Goal: Task Accomplishment & Management: Use online tool/utility

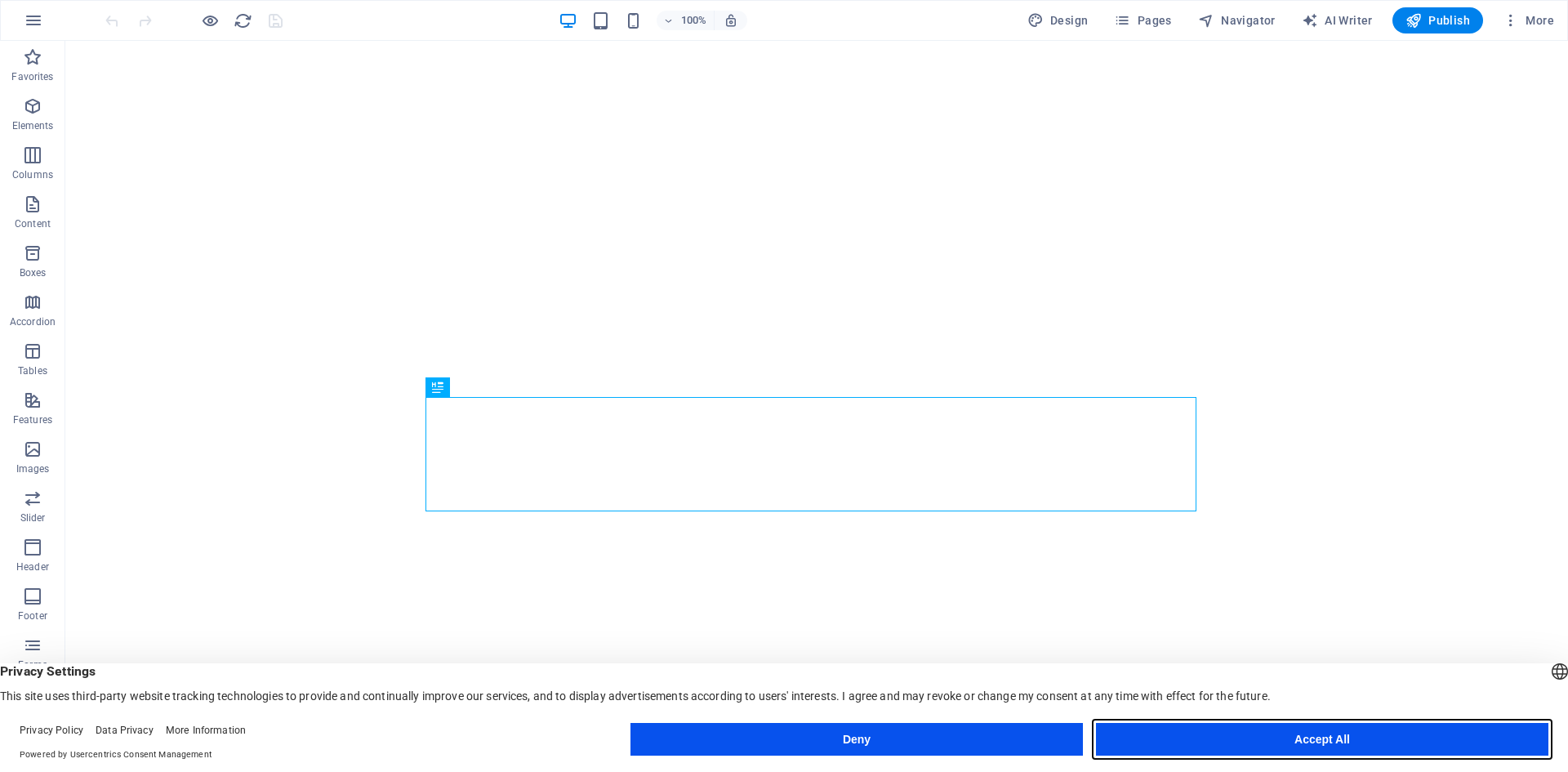
click at [1310, 752] on button "Accept All" at bounding box center [1322, 739] width 453 height 33
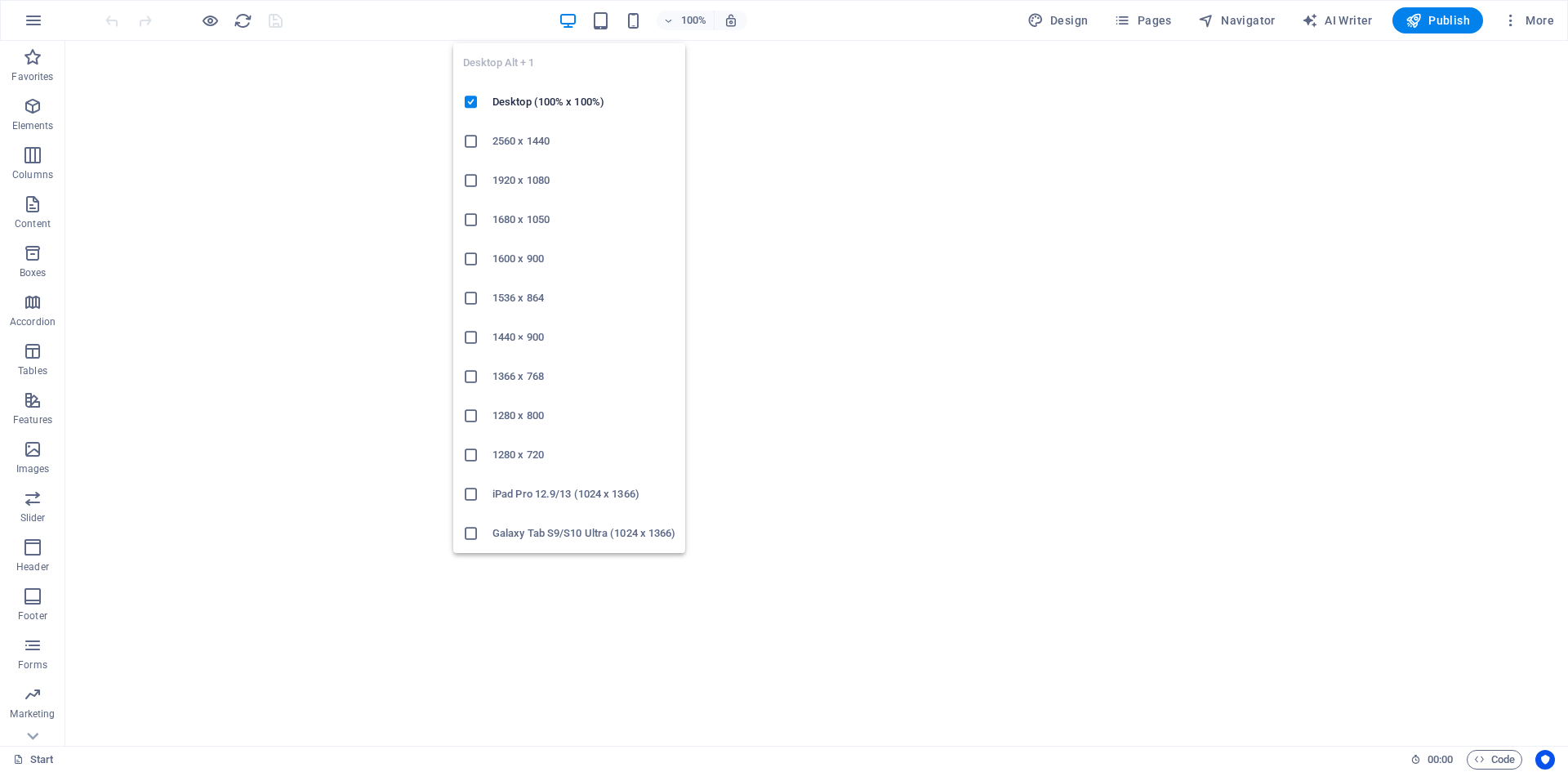
click at [572, 24] on icon "button" at bounding box center [567, 20] width 19 height 19
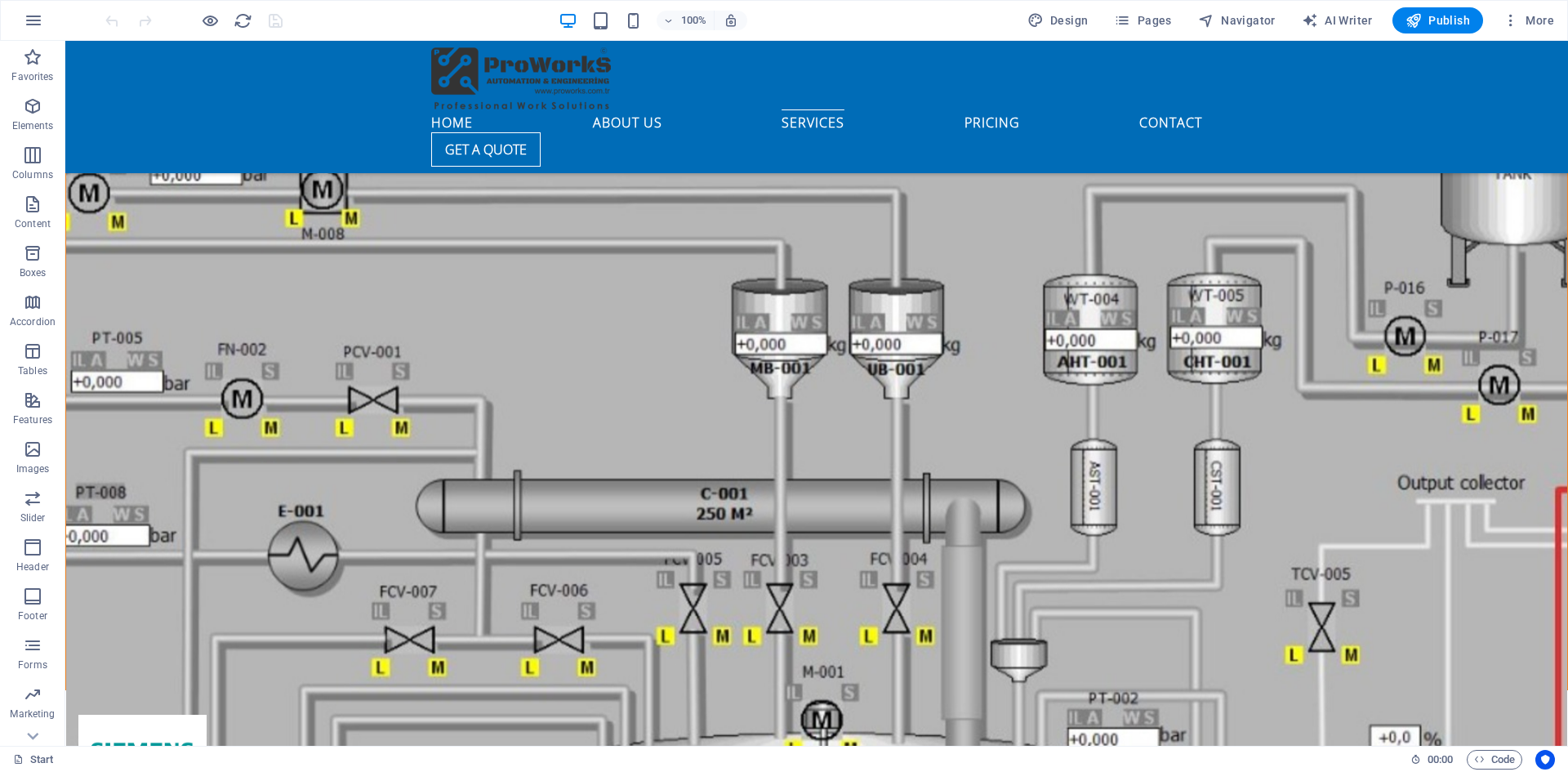
scroll to position [3920, 0]
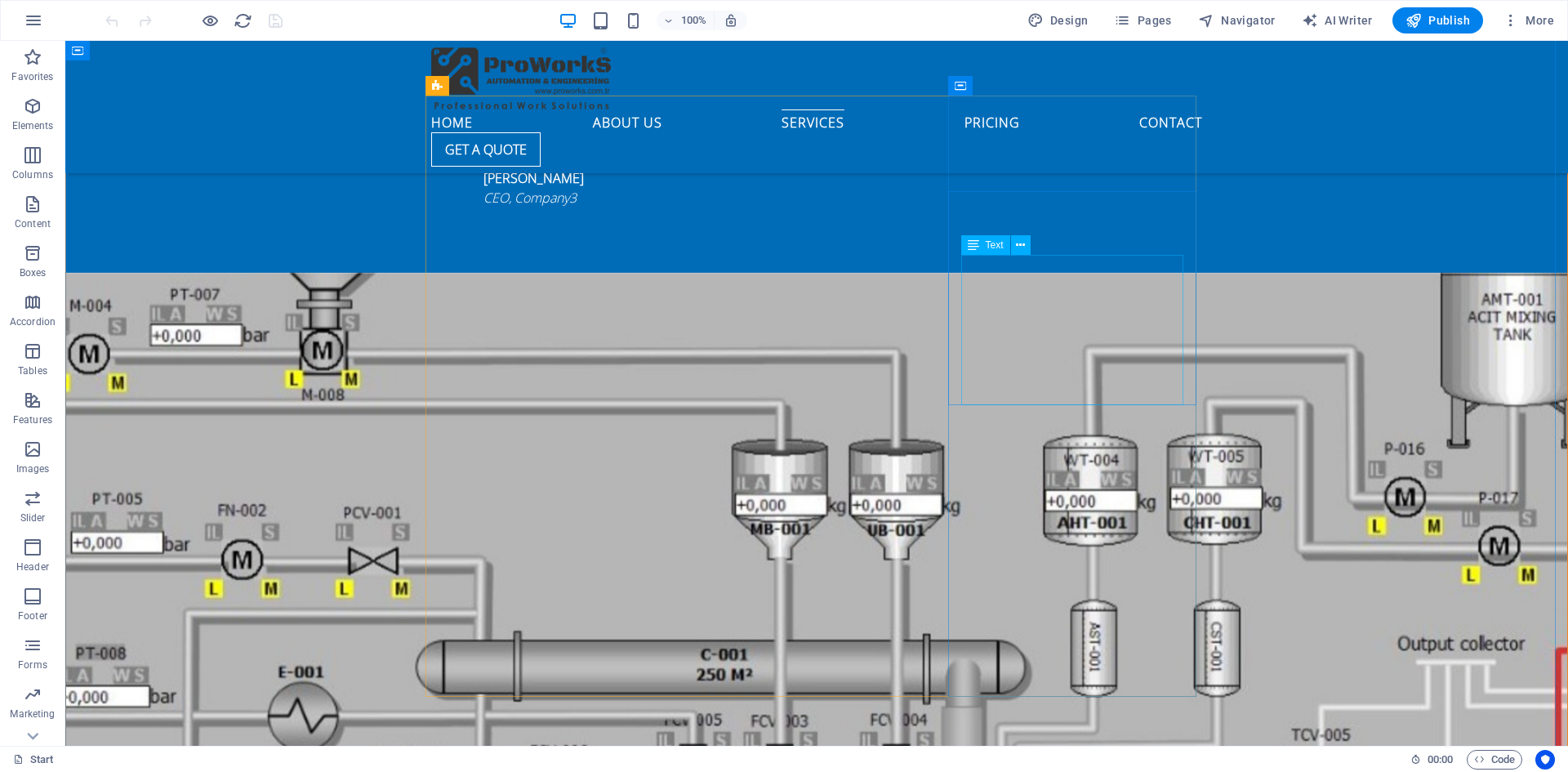
scroll to position [3839, 0]
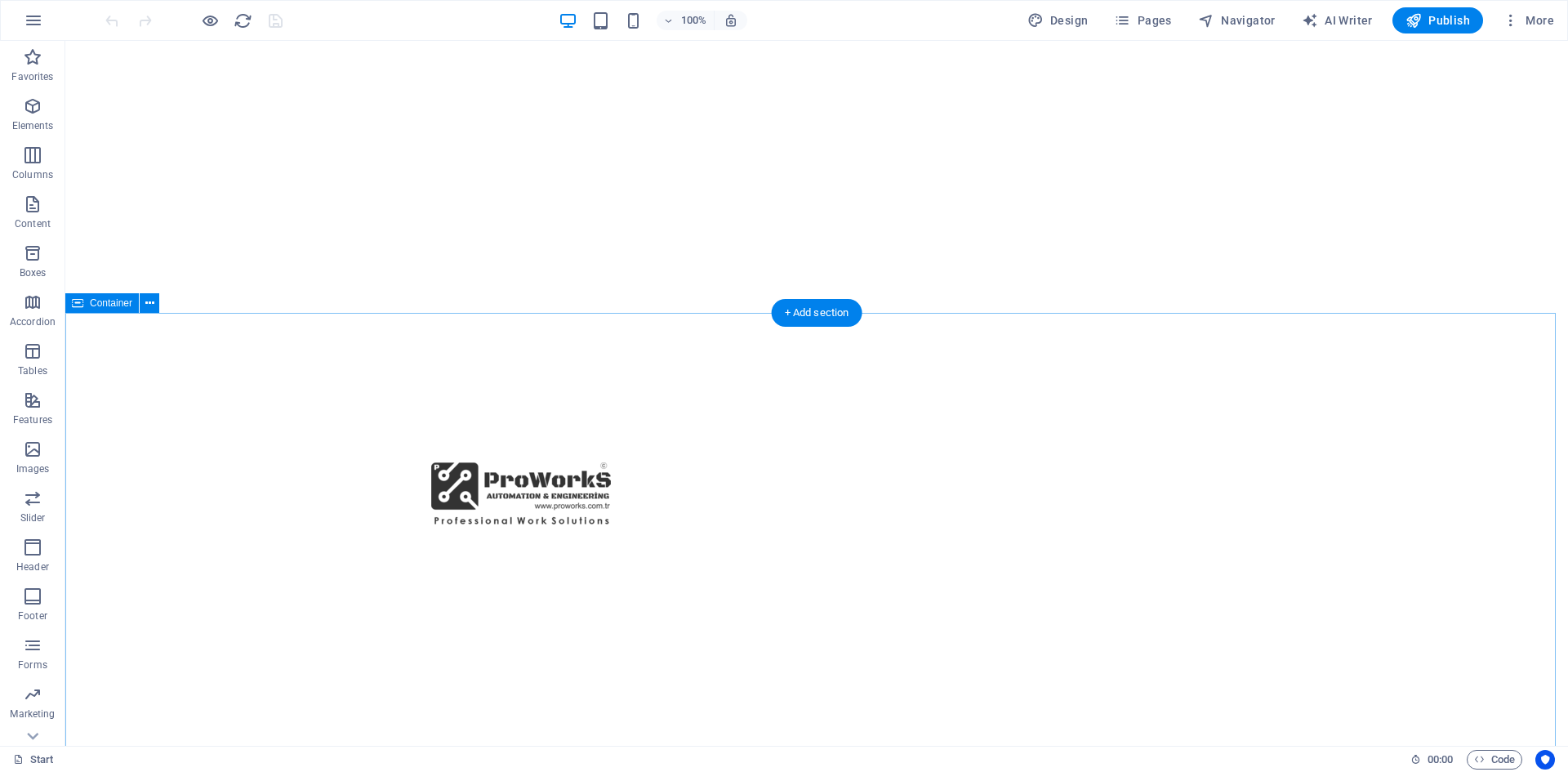
scroll to position [0, 0]
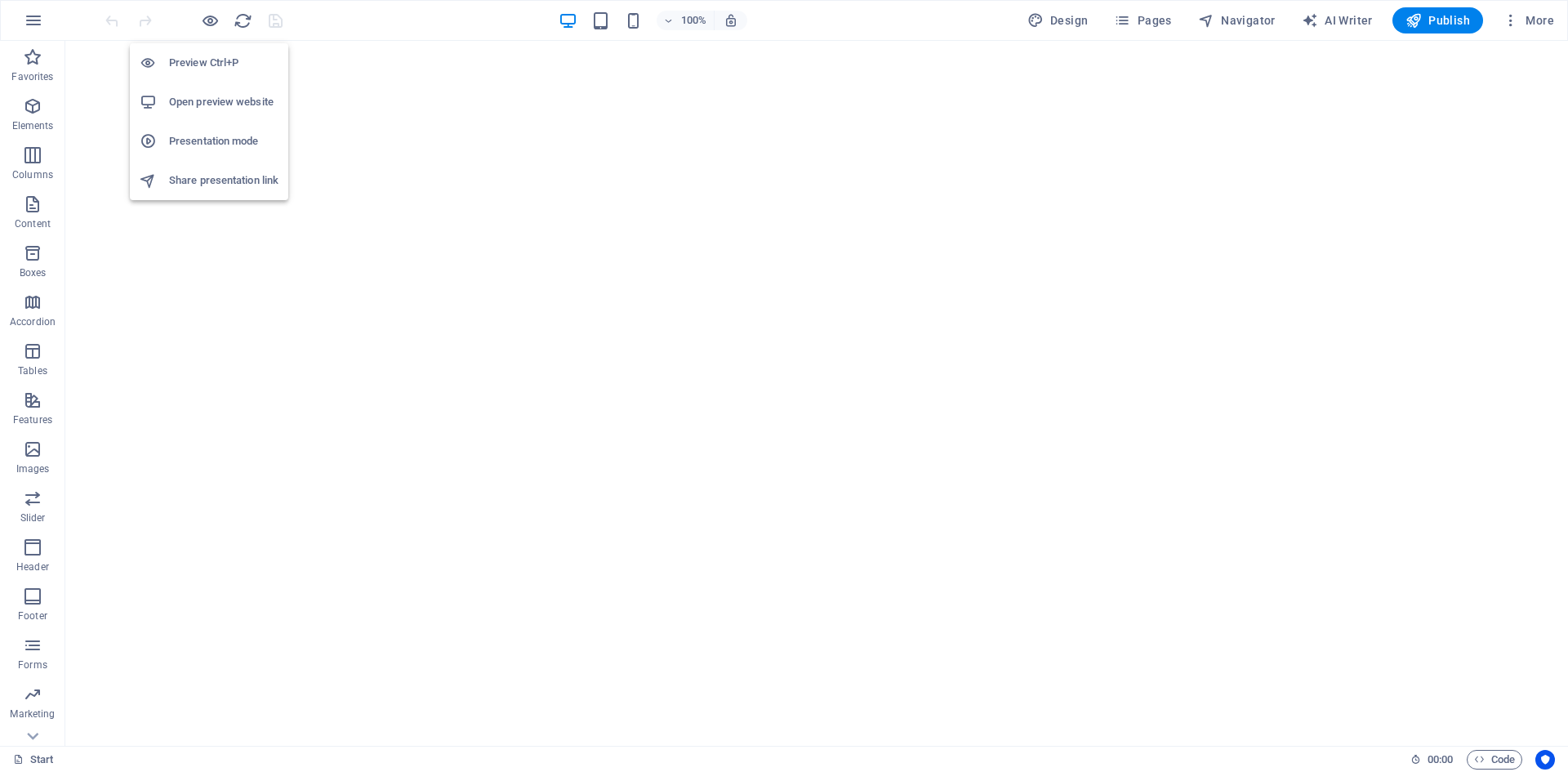
click at [206, 64] on h6 "Preview Ctrl+P" at bounding box center [223, 63] width 109 height 20
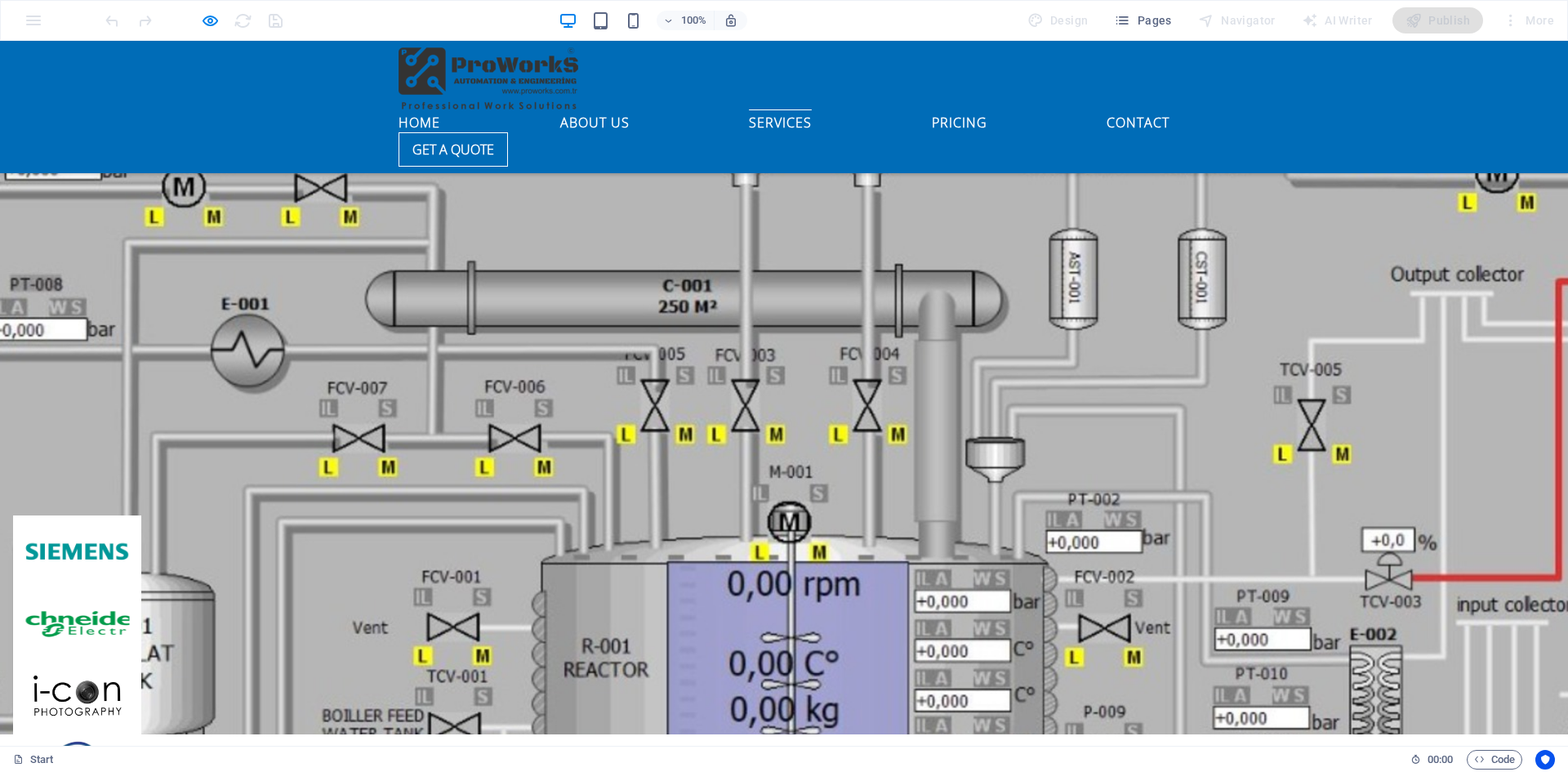
scroll to position [4218, 0]
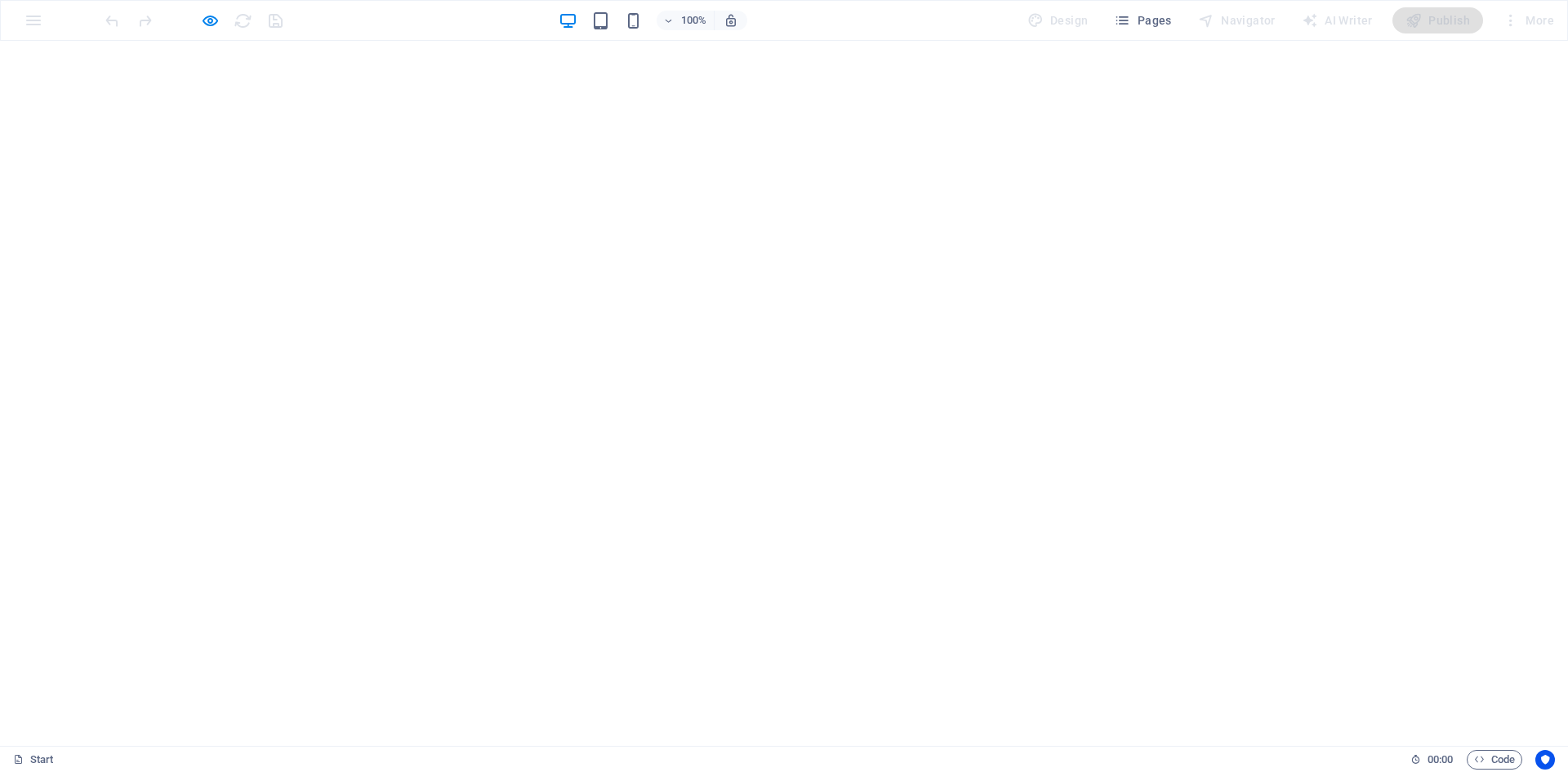
scroll to position [0, 0]
click at [225, 102] on h6 "Open preview website" at bounding box center [223, 102] width 109 height 20
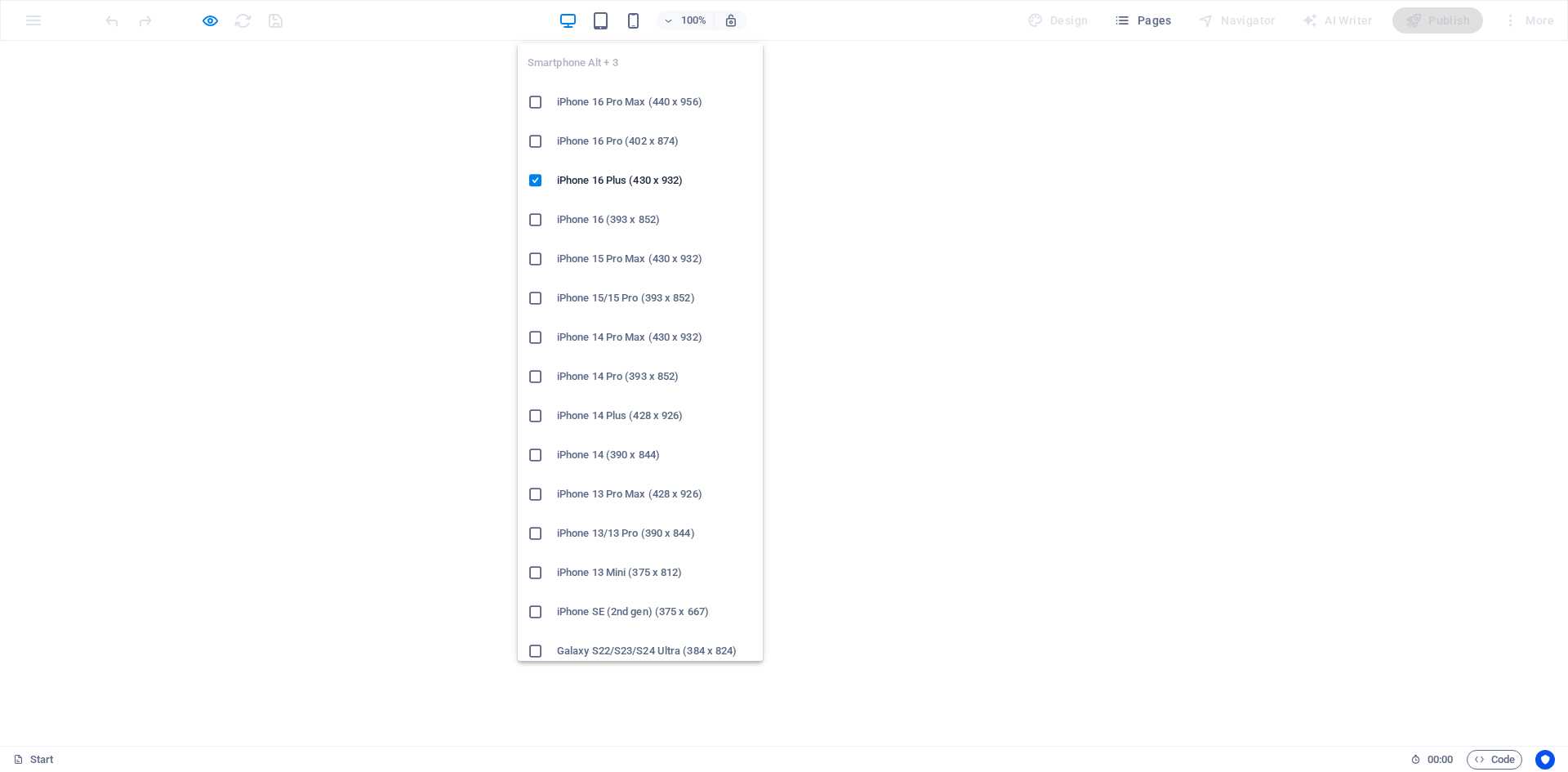
click at [533, 99] on icon at bounding box center [535, 102] width 16 height 16
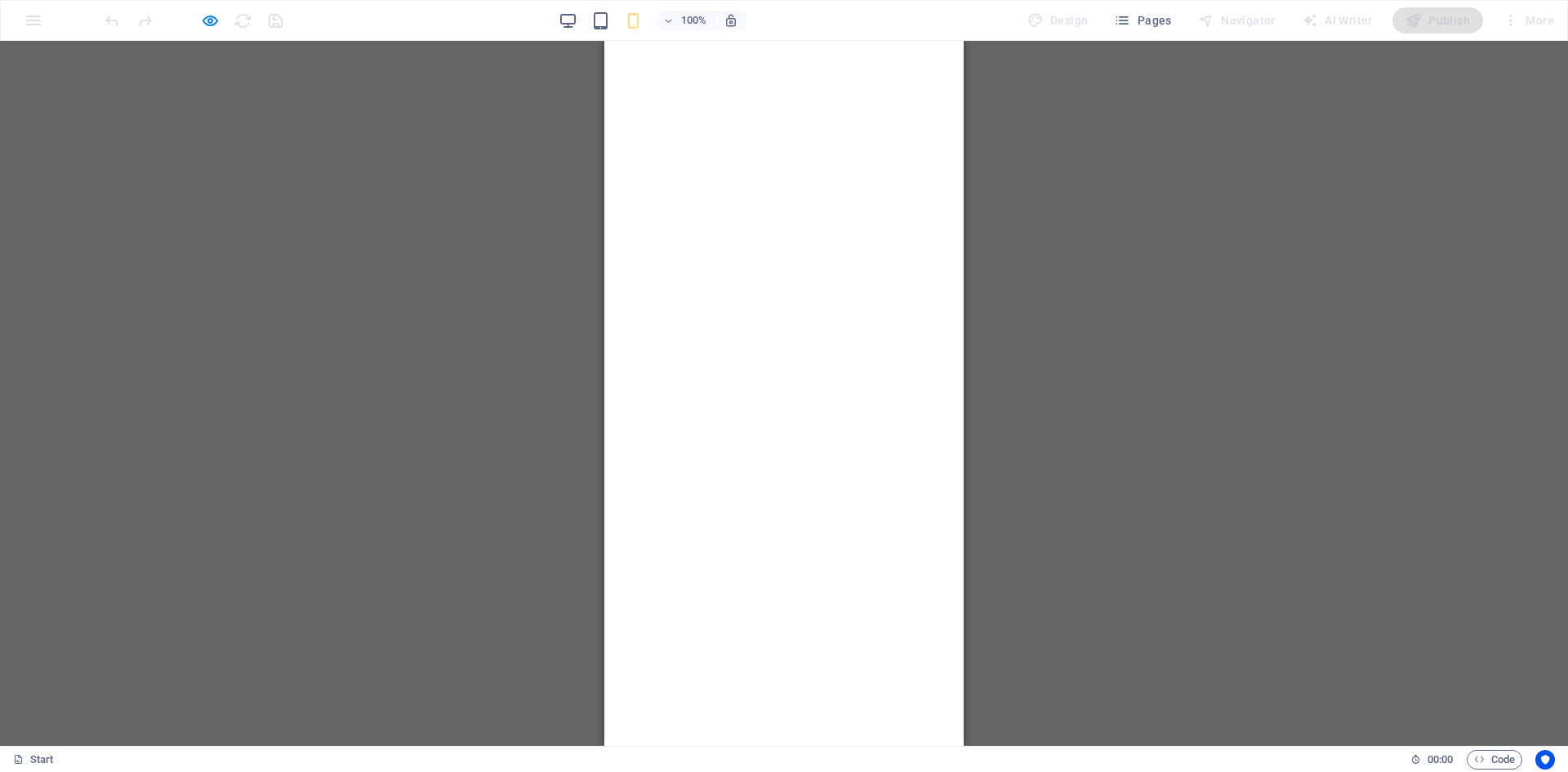
click at [786, 712] on icon at bounding box center [784, 725] width 25 height 25
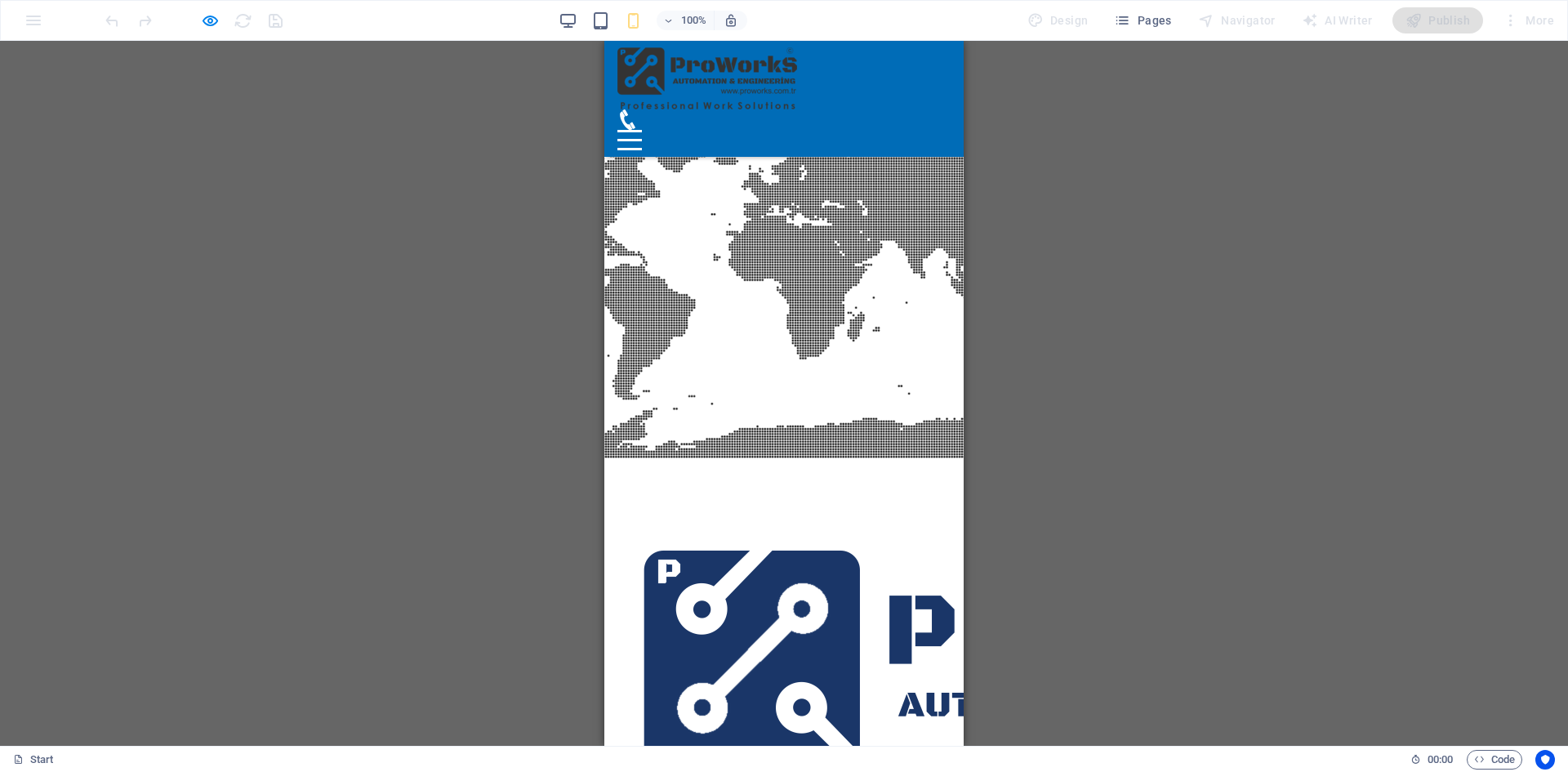
scroll to position [5530, 0]
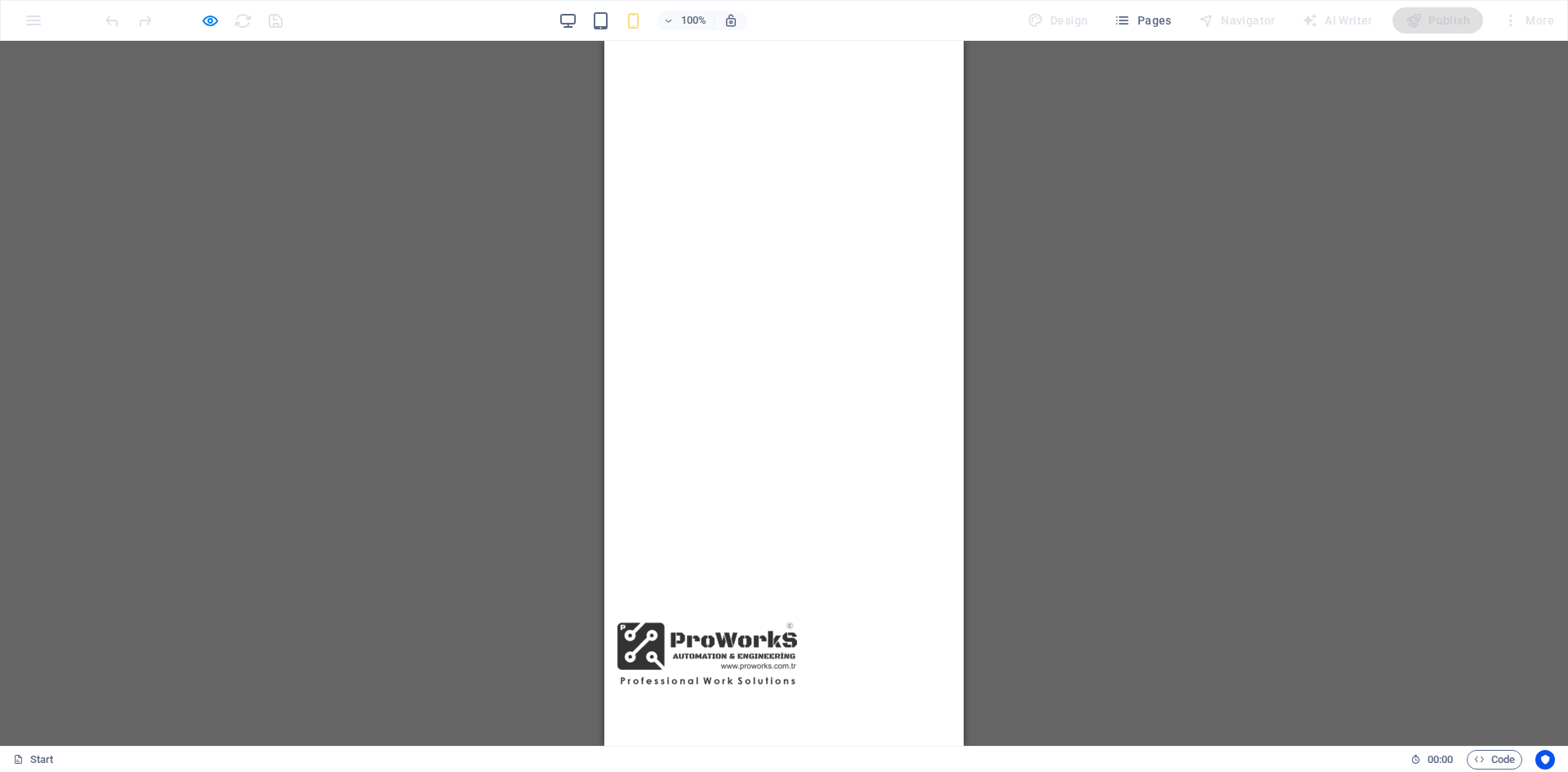
scroll to position [0, 0]
click at [1051, 95] on div "Drag here to replace the existing content. Press “Ctrl” if you want to create a…" at bounding box center [784, 393] width 1568 height 705
click at [909, 92] on nav "Home About us Services Pricing Contact" at bounding box center [784, 393] width 359 height 705
click at [832, 98] on nav "Home About us Services Pricing Contact" at bounding box center [784, 393] width 359 height 705
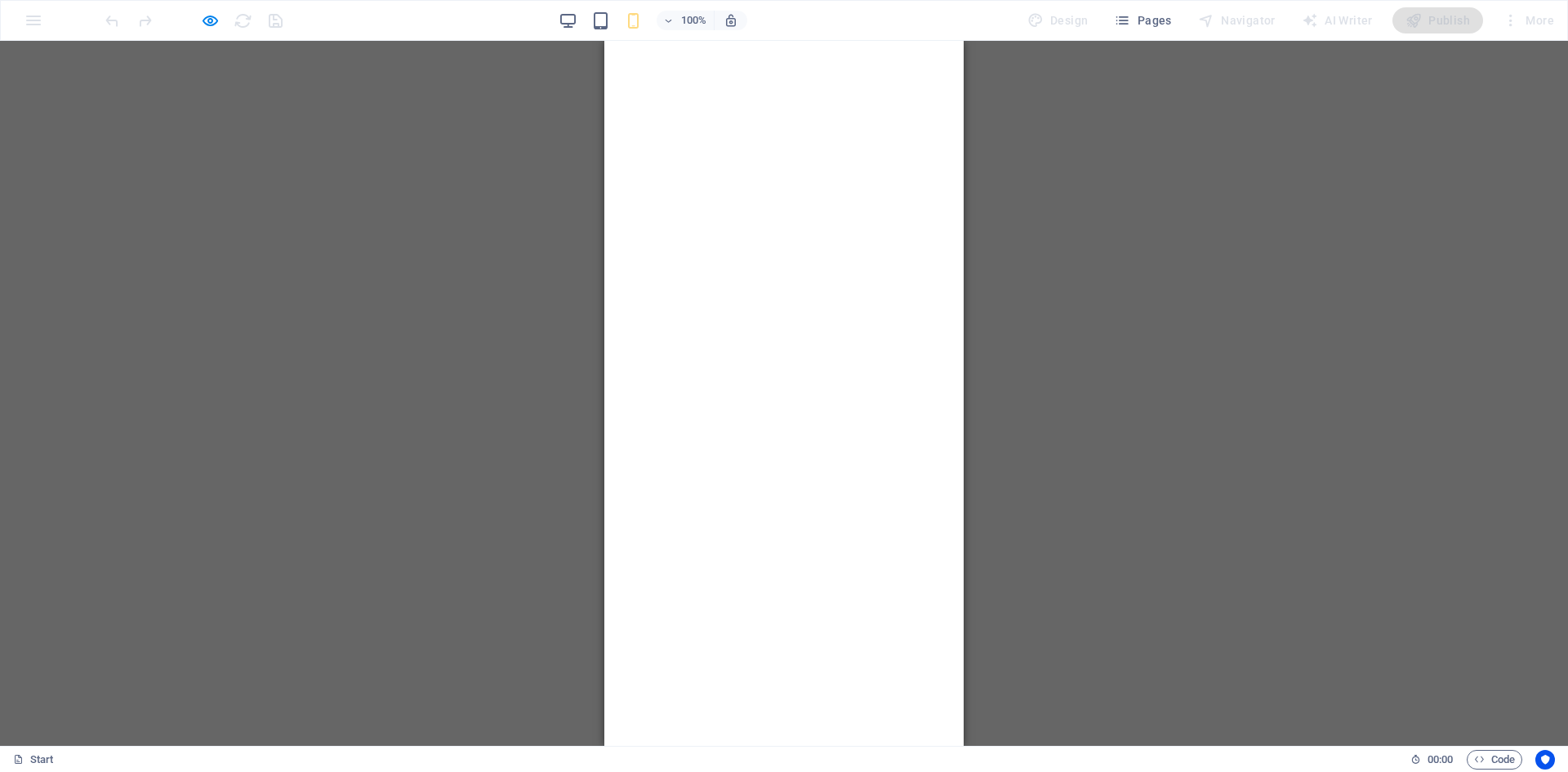
click at [756, 105] on nav "Home About us Services Pricing Contact" at bounding box center [784, 393] width 359 height 705
click at [744, 65] on nav "Home About us Services Pricing Contact" at bounding box center [784, 393] width 359 height 705
click at [753, 44] on nav "Home About us Services Pricing Contact" at bounding box center [784, 393] width 359 height 705
click at [786, 141] on nav "Home About us Services Pricing Contact" at bounding box center [784, 393] width 359 height 705
click at [1150, 16] on span "Pages" at bounding box center [1143, 20] width 57 height 16
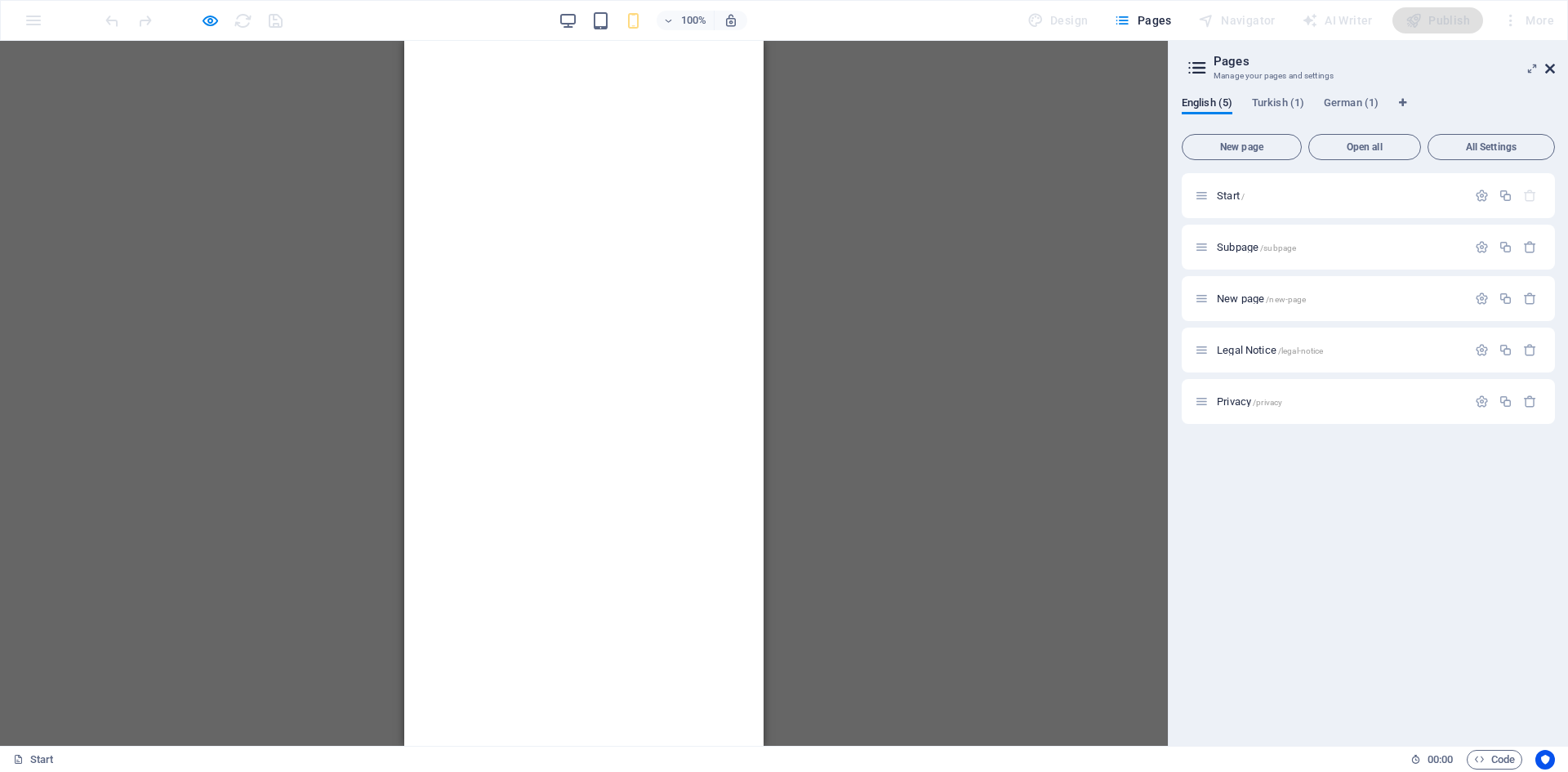
click at [1555, 69] on icon at bounding box center [1550, 68] width 10 height 13
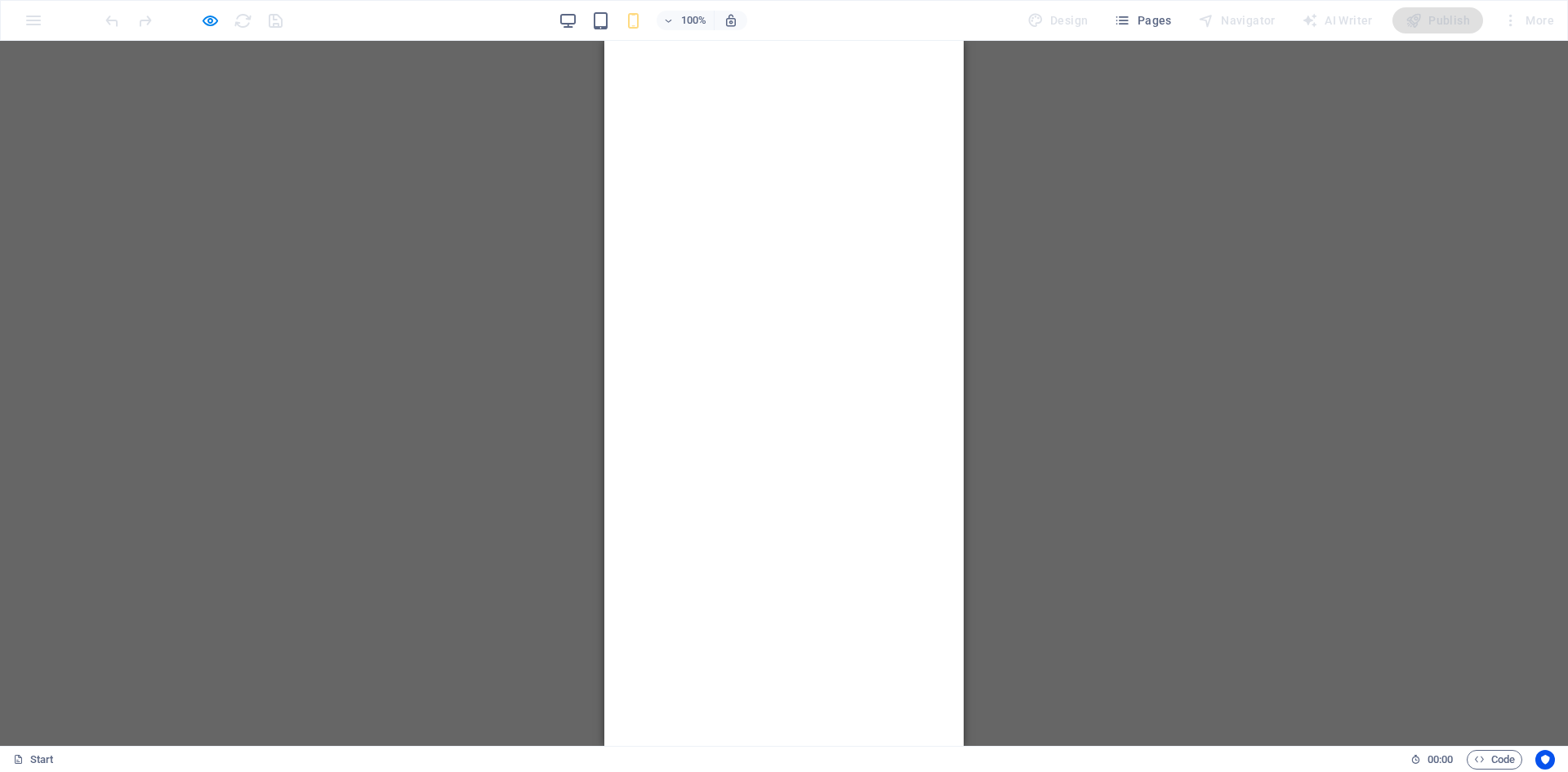
drag, startPoint x: 784, startPoint y: 109, endPoint x: 775, endPoint y: 96, distance: 15.8
click at [784, 109] on nav "Home About us Services Pricing Contact" at bounding box center [784, 393] width 359 height 705
drag, startPoint x: 243, startPoint y: 130, endPoint x: 242, endPoint y: 112, distance: 18.0
click at [243, 130] on div "Drag here to replace the existing content. Press “Ctrl” if you want to create a…" at bounding box center [784, 393] width 1568 height 705
click at [203, 18] on icon "button" at bounding box center [210, 20] width 19 height 19
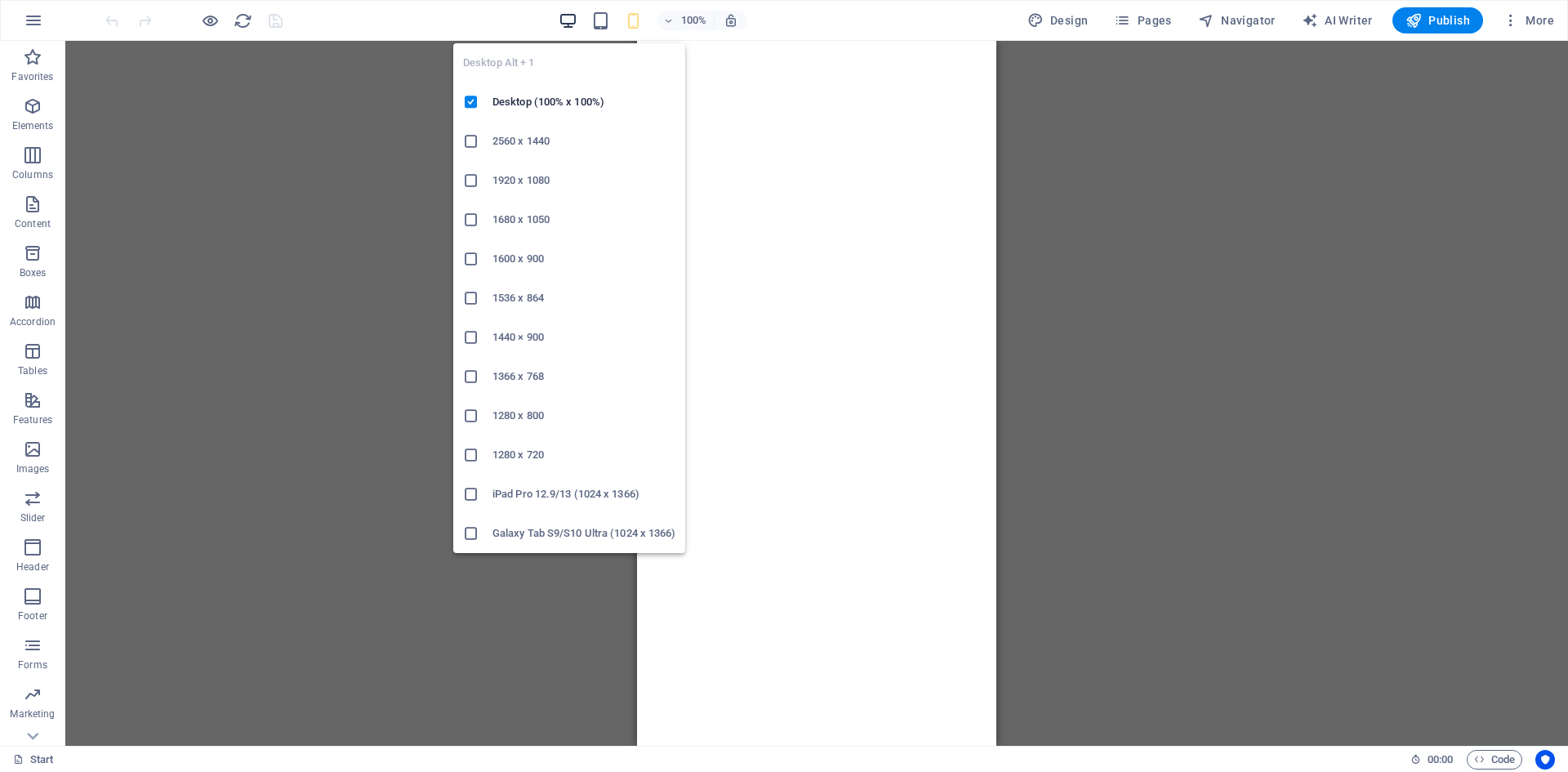
click at [568, 15] on icon "button" at bounding box center [567, 20] width 19 height 19
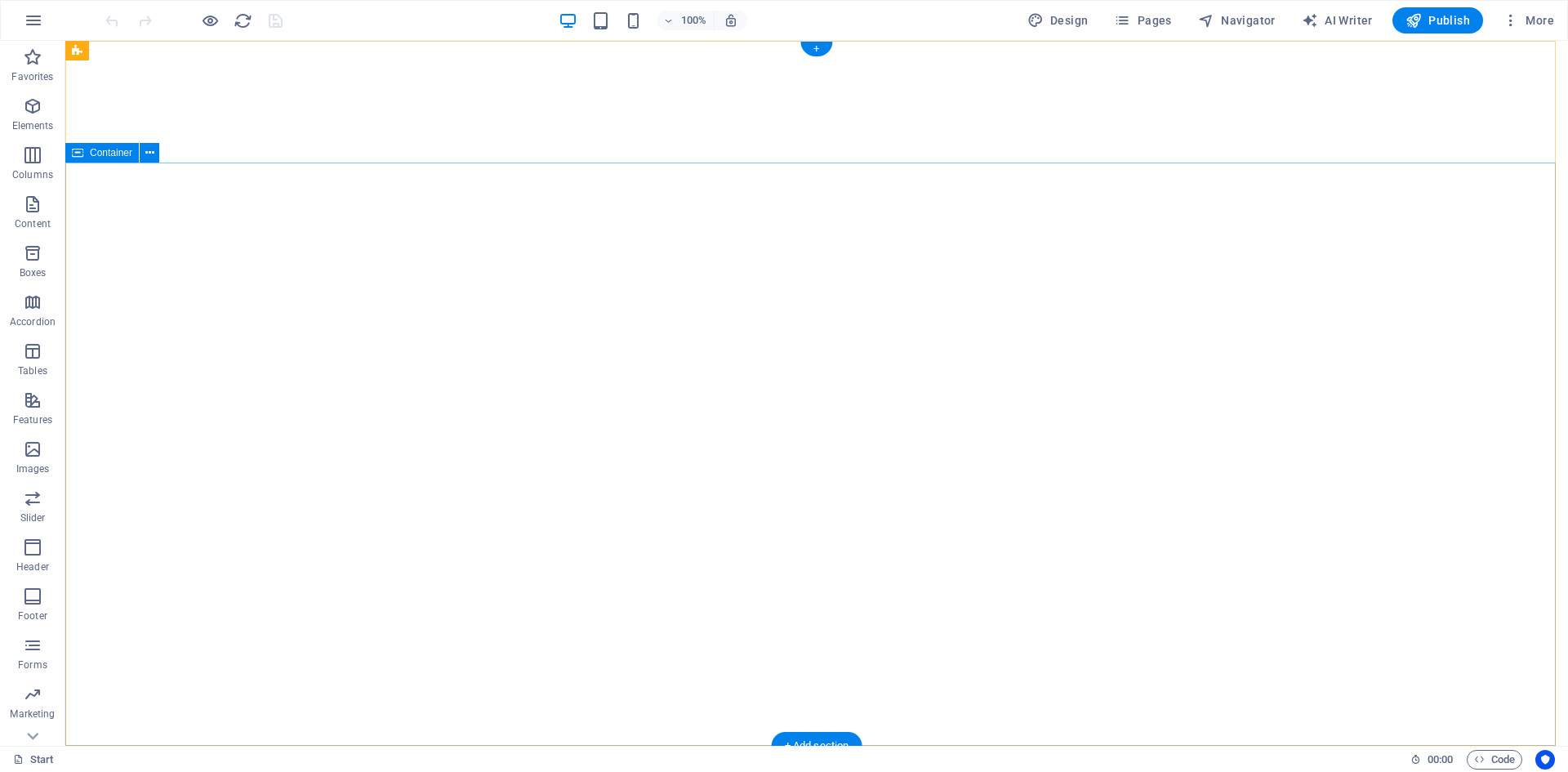
click at [152, 150] on icon at bounding box center [149, 153] width 9 height 17
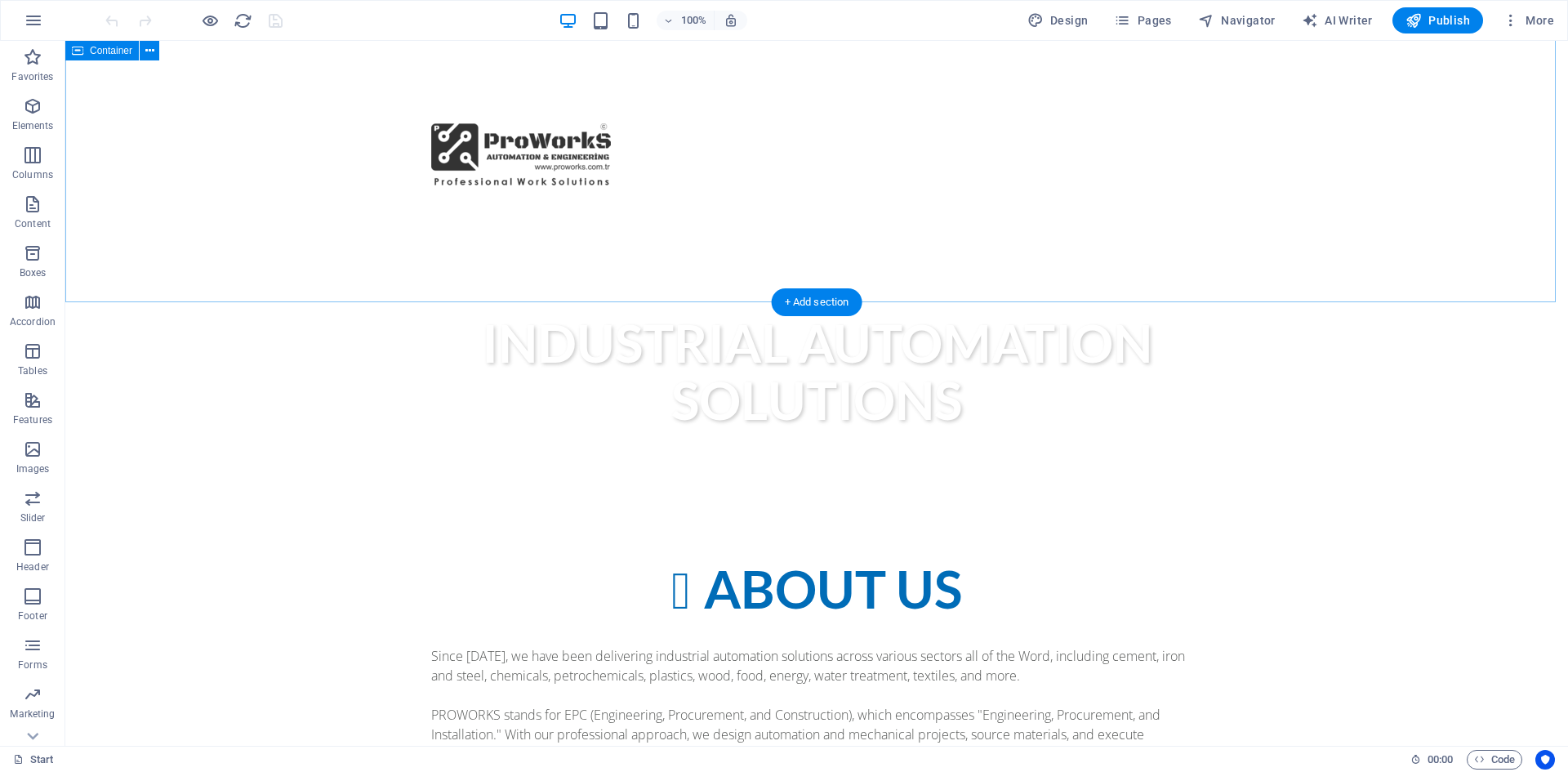
scroll to position [654, 0]
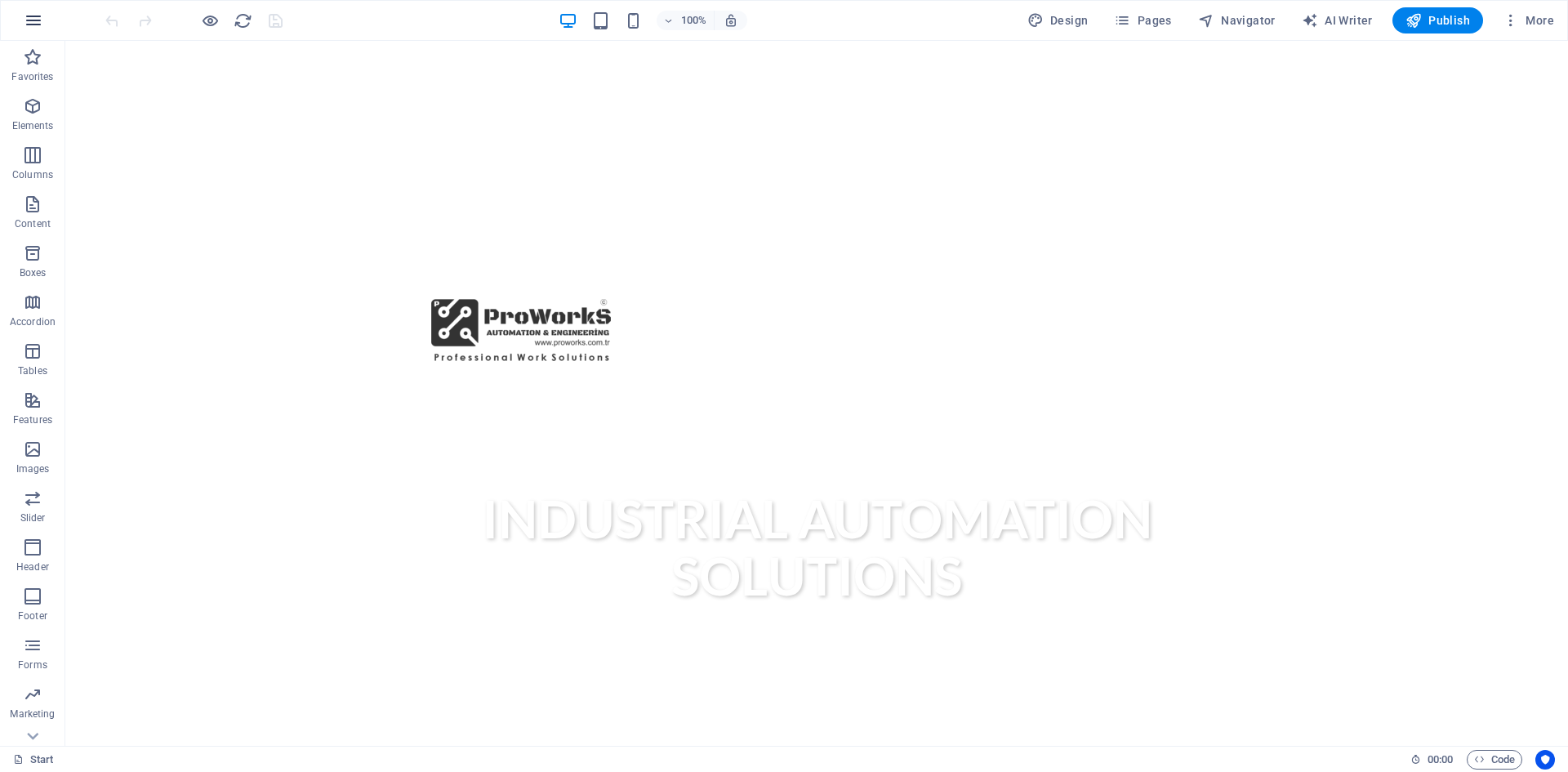
click at [36, 22] on icon "button" at bounding box center [34, 20] width 20 height 20
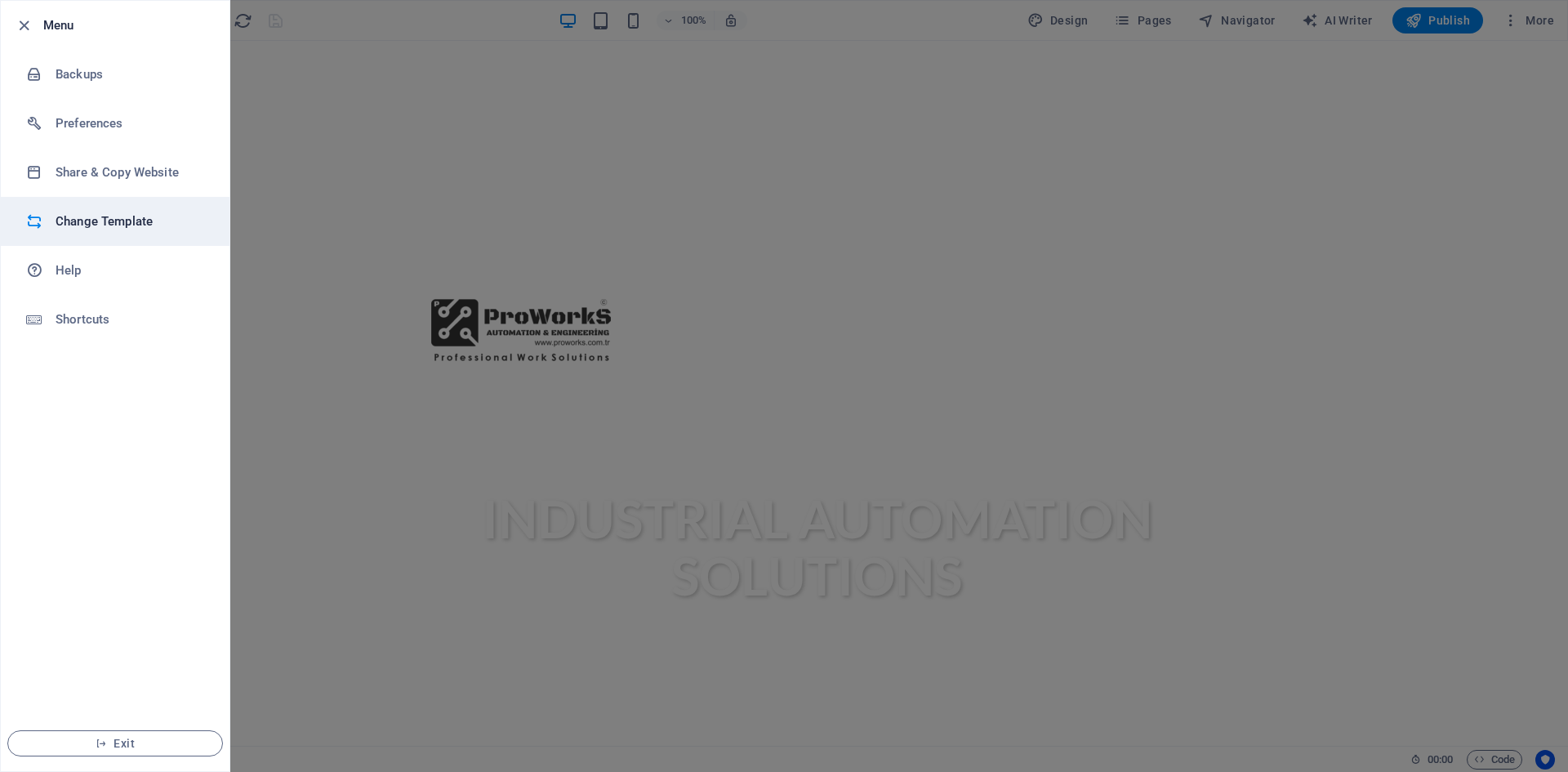
click at [106, 219] on h6 "Change Template" at bounding box center [131, 221] width 151 height 20
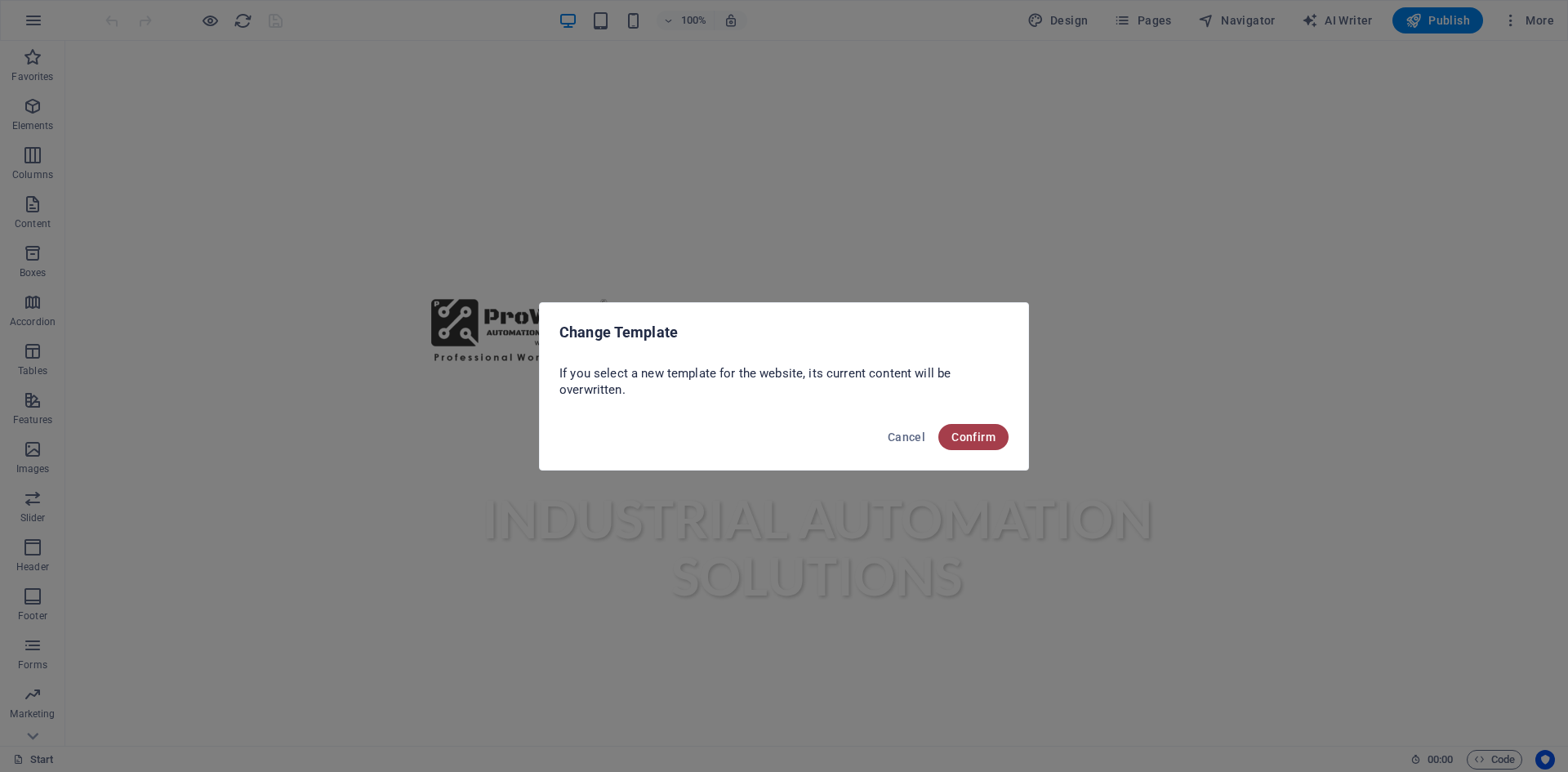
click at [985, 433] on span "Confirm" at bounding box center [974, 437] width 44 height 13
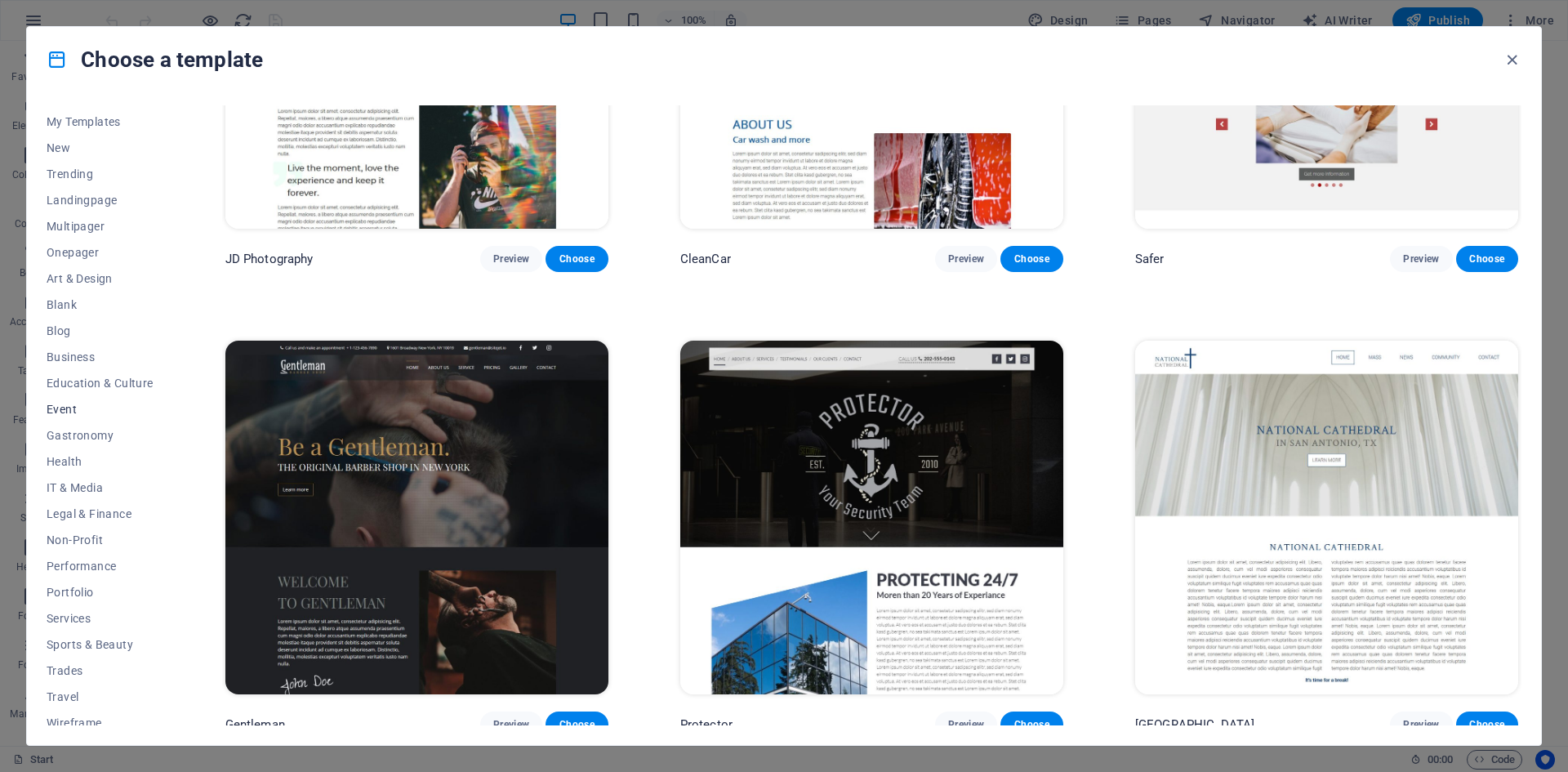
scroll to position [34, 0]
click at [72, 613] on span "Services" at bounding box center [100, 607] width 107 height 13
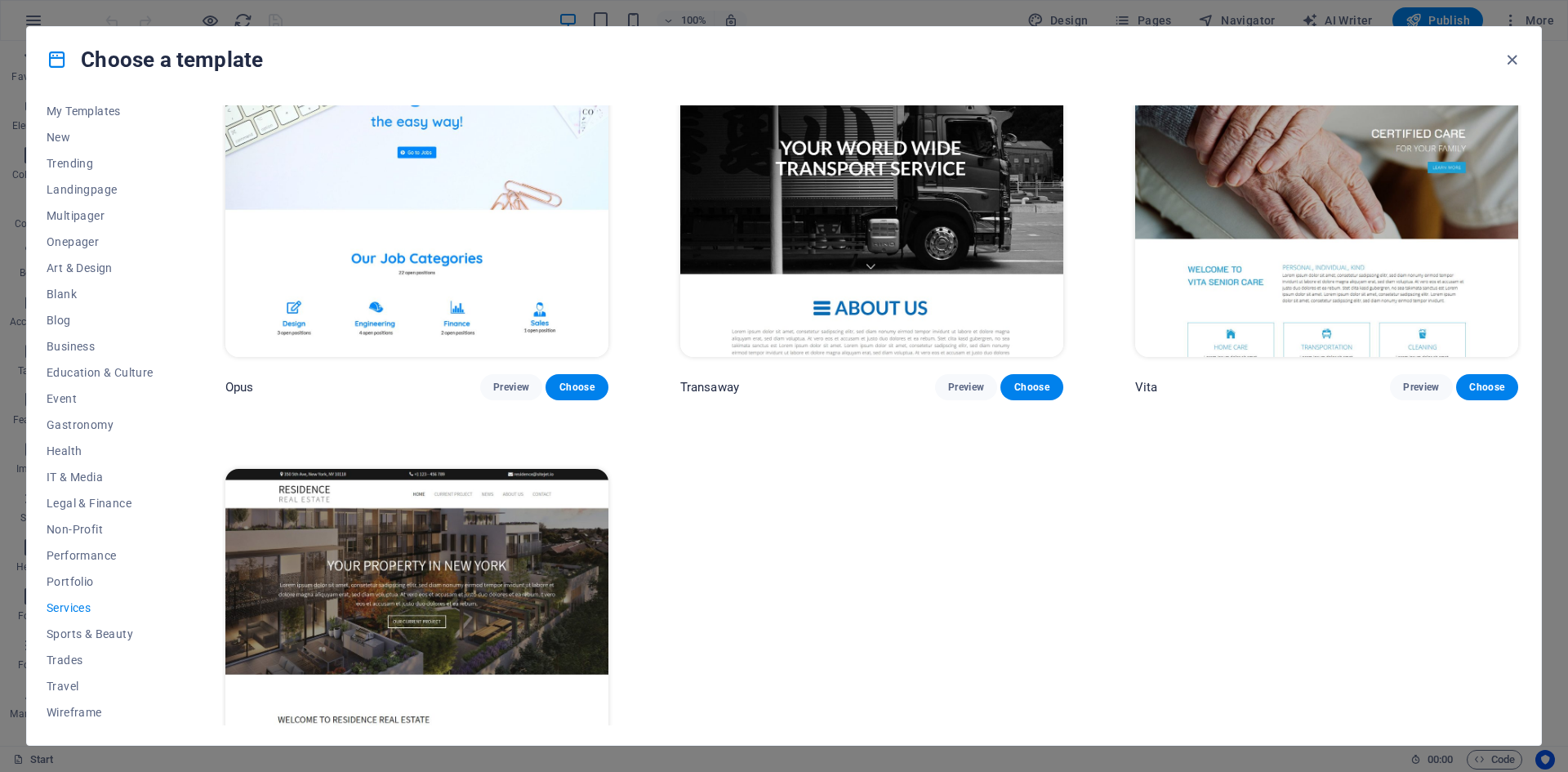
scroll to position [2775, 0]
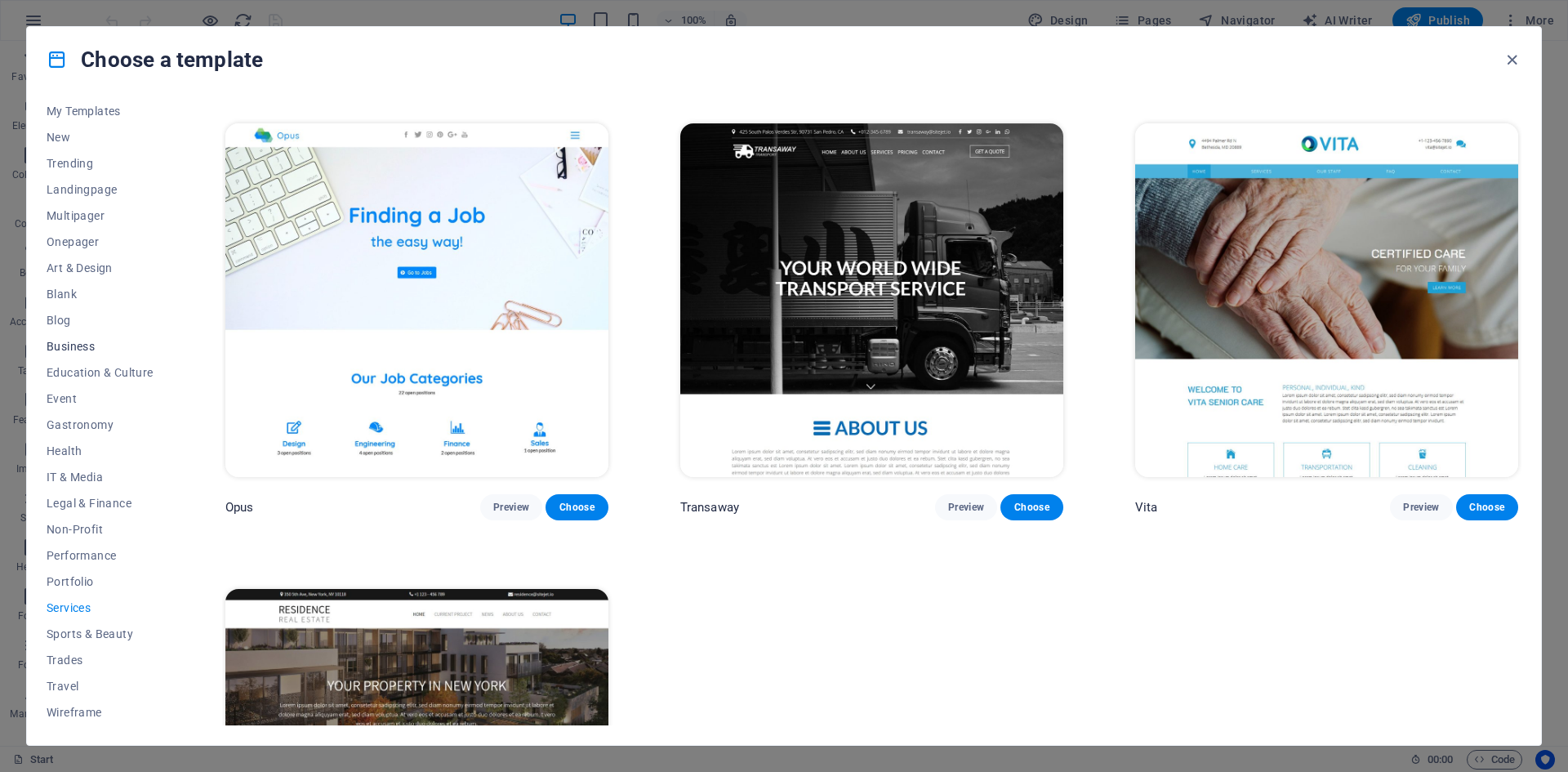
click at [77, 345] on span "Business" at bounding box center [100, 346] width 107 height 13
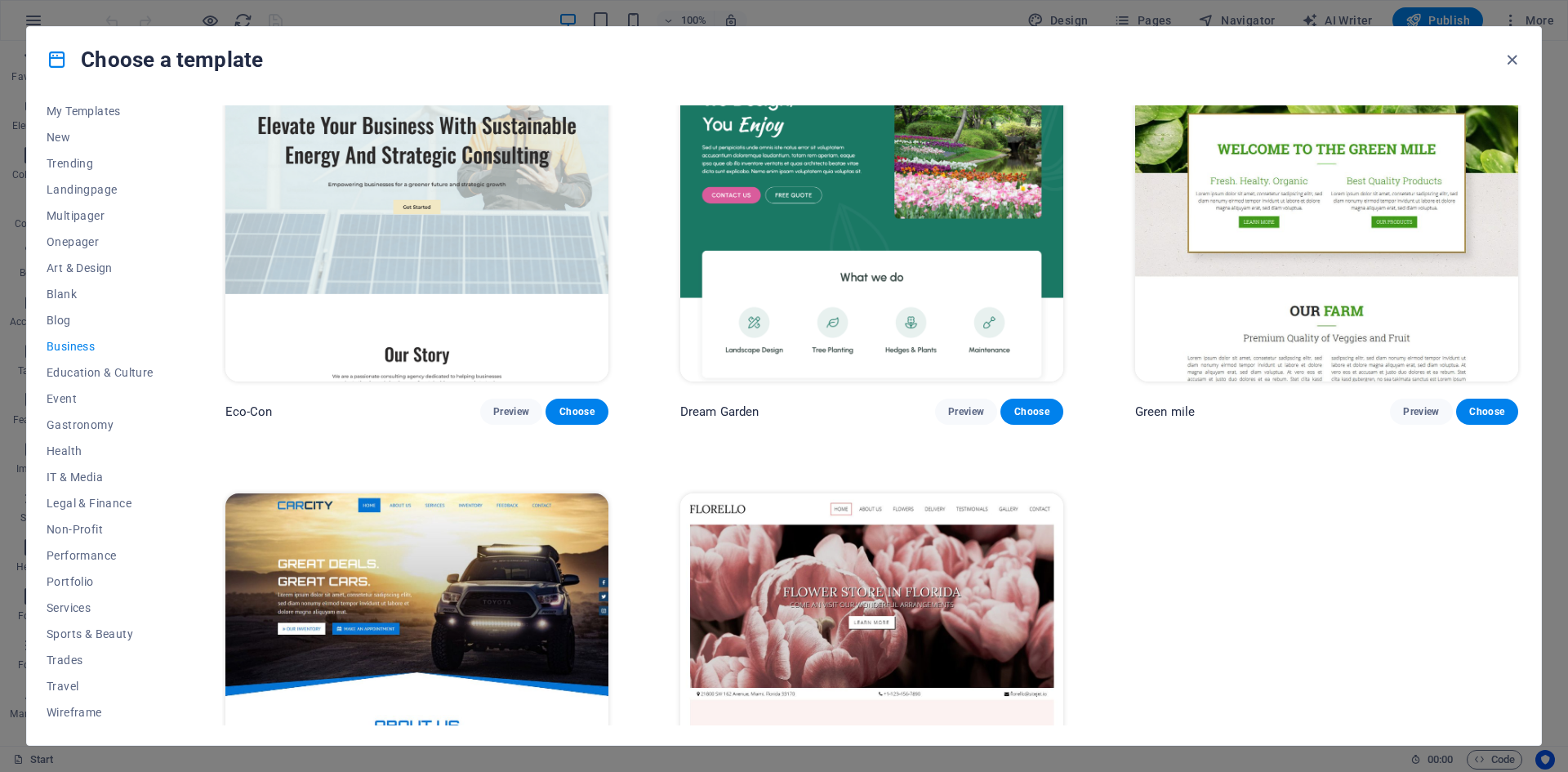
scroll to position [0, 0]
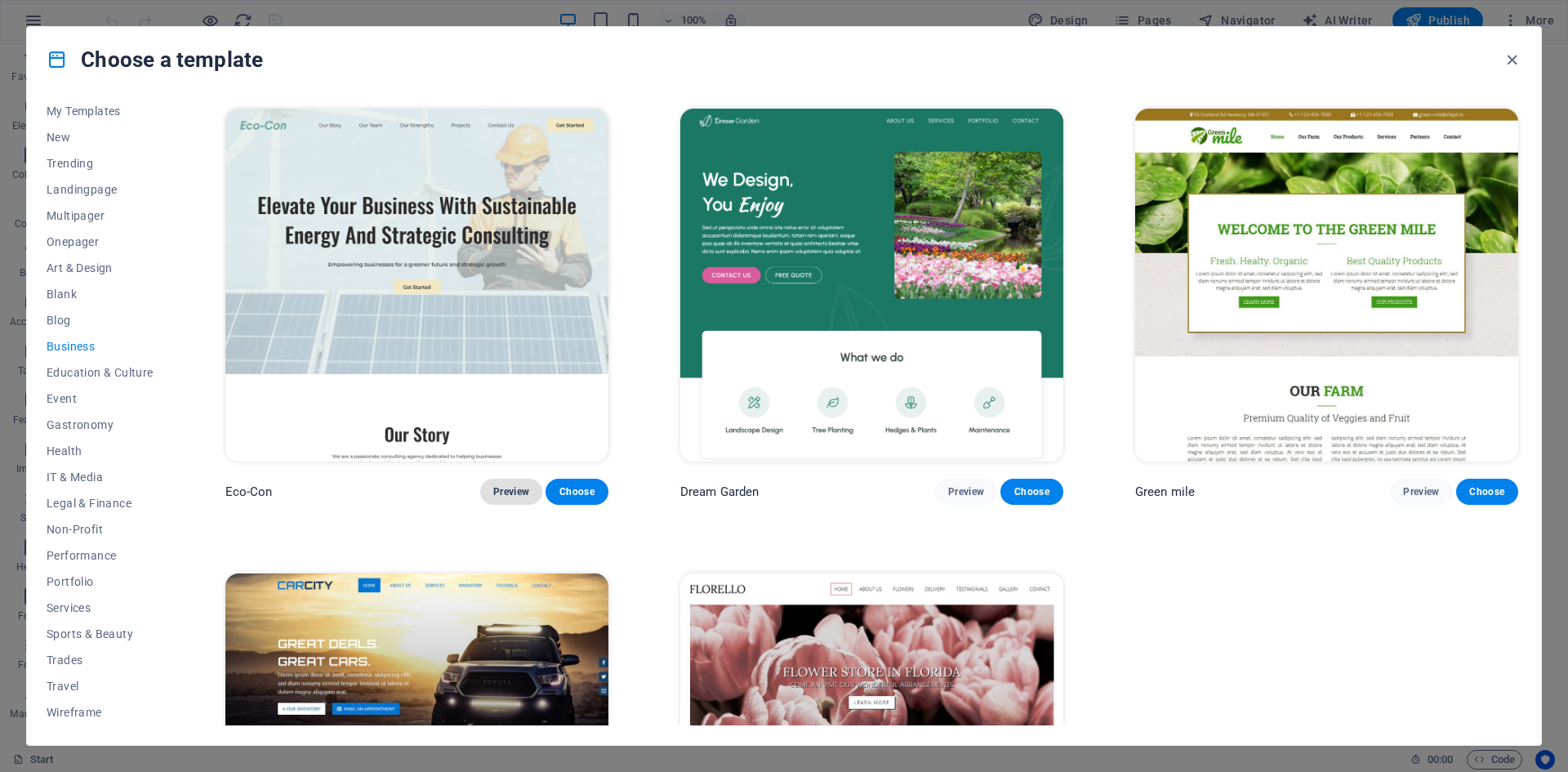
click at [502, 487] on span "Preview" at bounding box center [511, 492] width 36 height 13
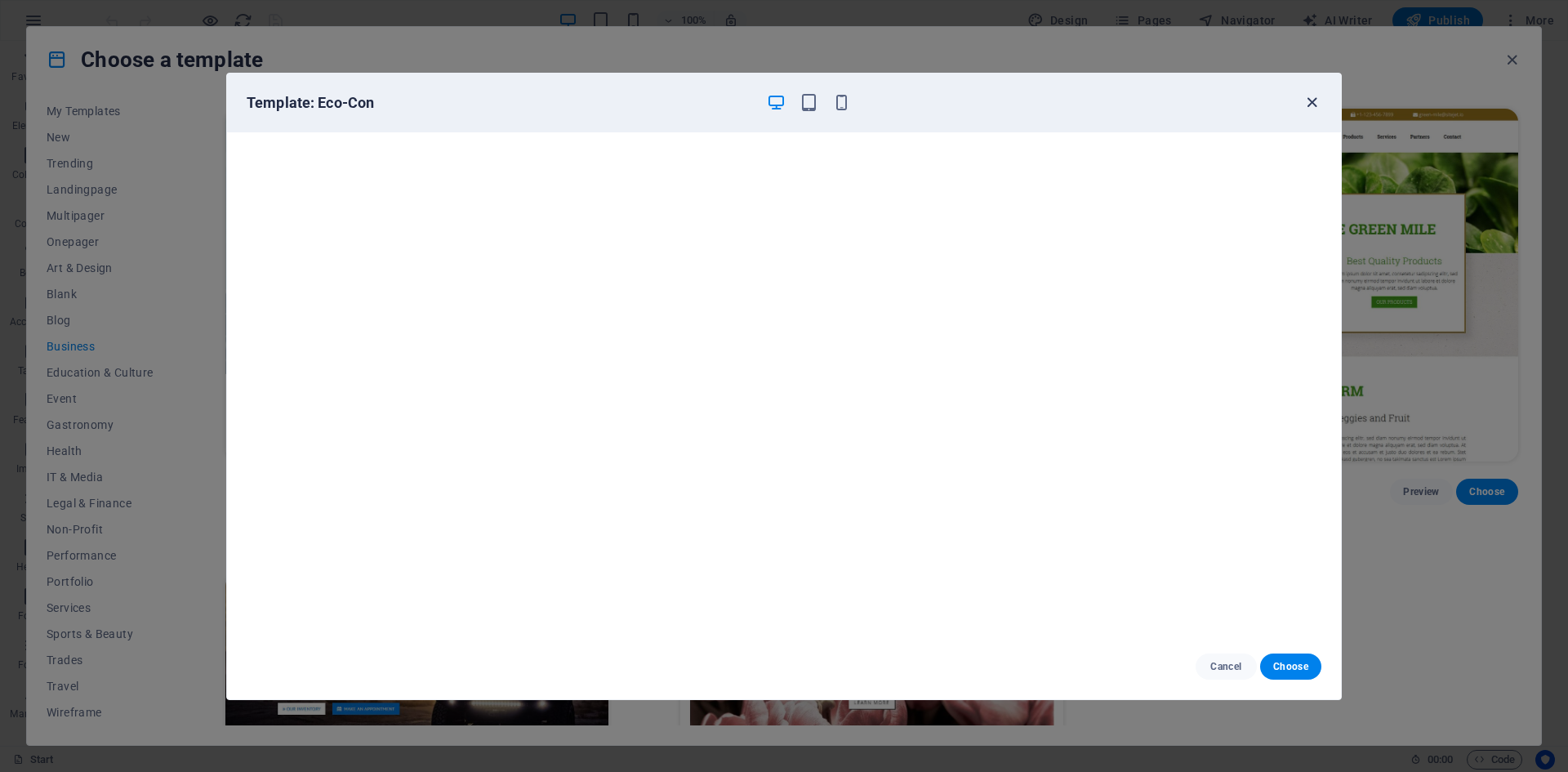
click at [1317, 94] on icon "button" at bounding box center [1312, 102] width 19 height 19
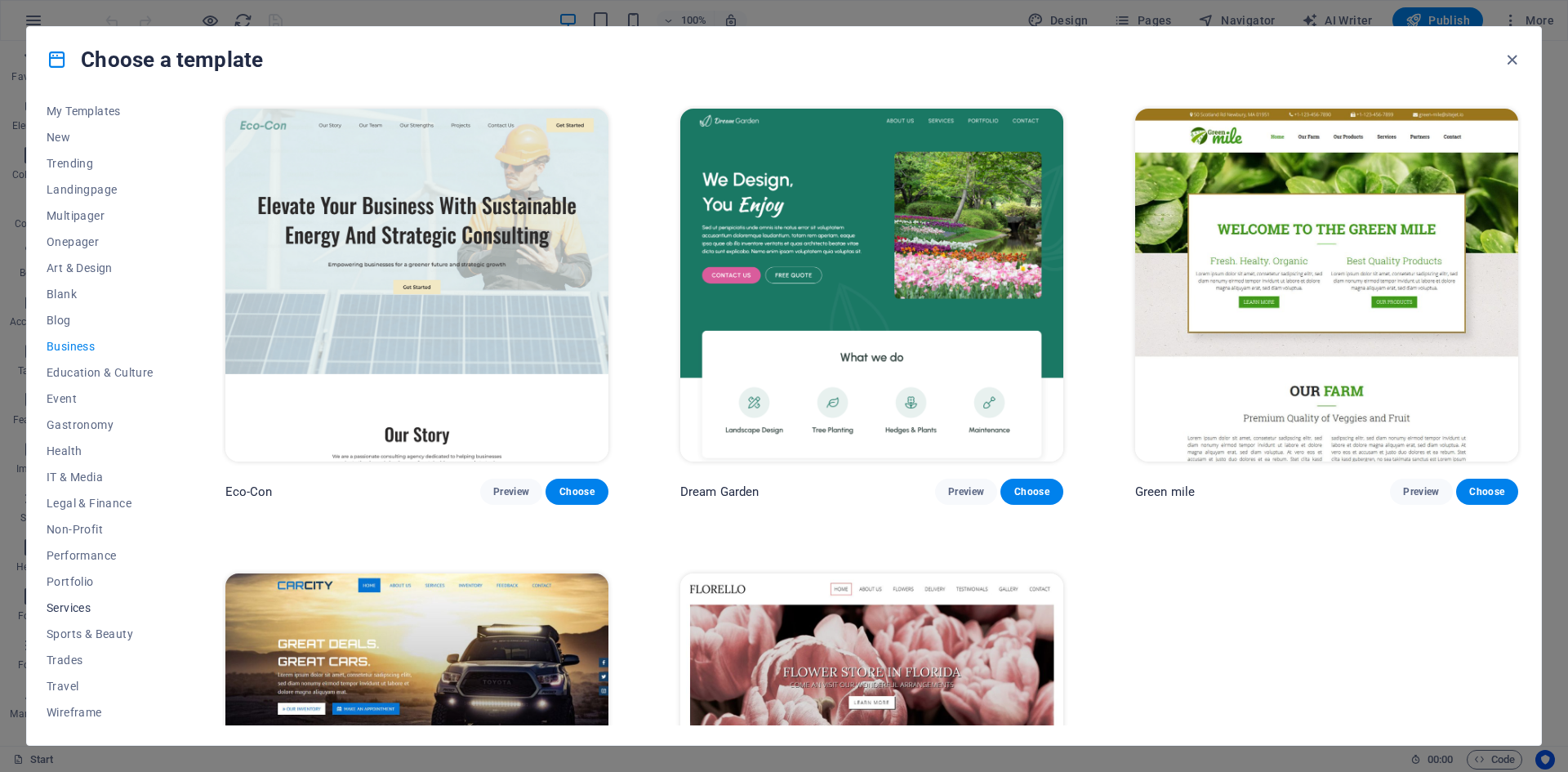
click at [76, 599] on button "Services" at bounding box center [100, 607] width 107 height 26
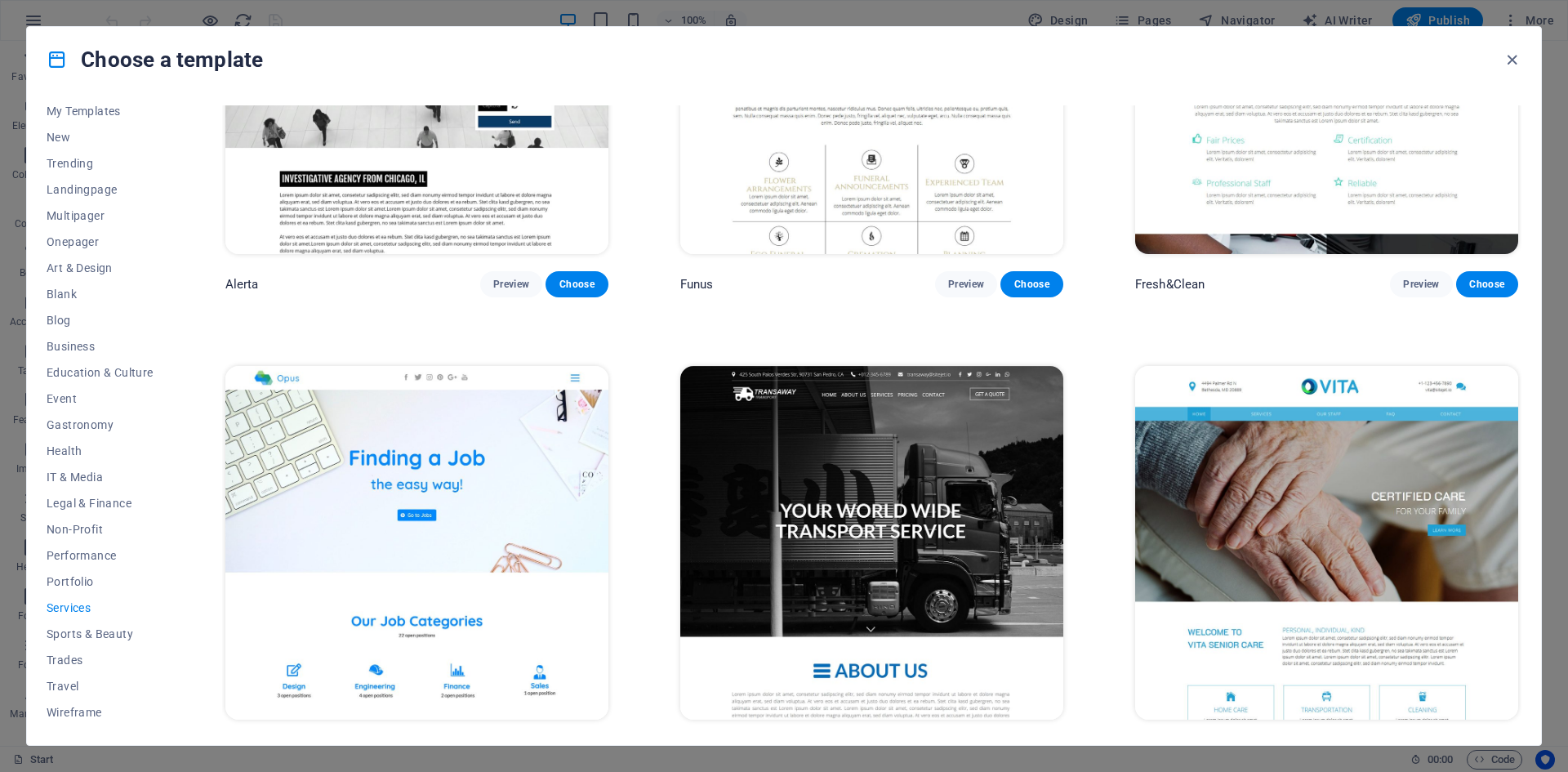
scroll to position [2859, 0]
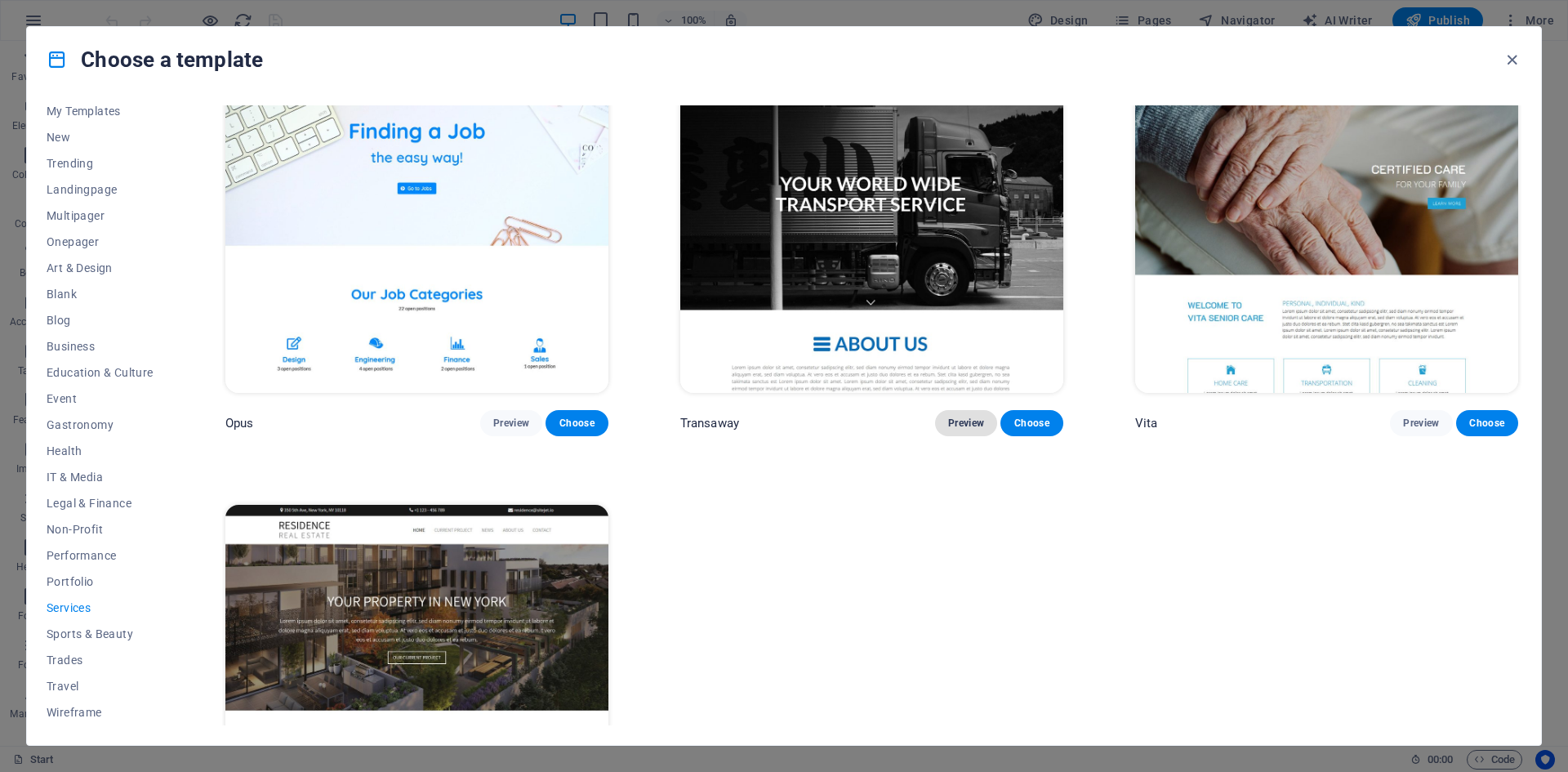
click at [955, 416] on span "Preview" at bounding box center [966, 422] width 36 height 13
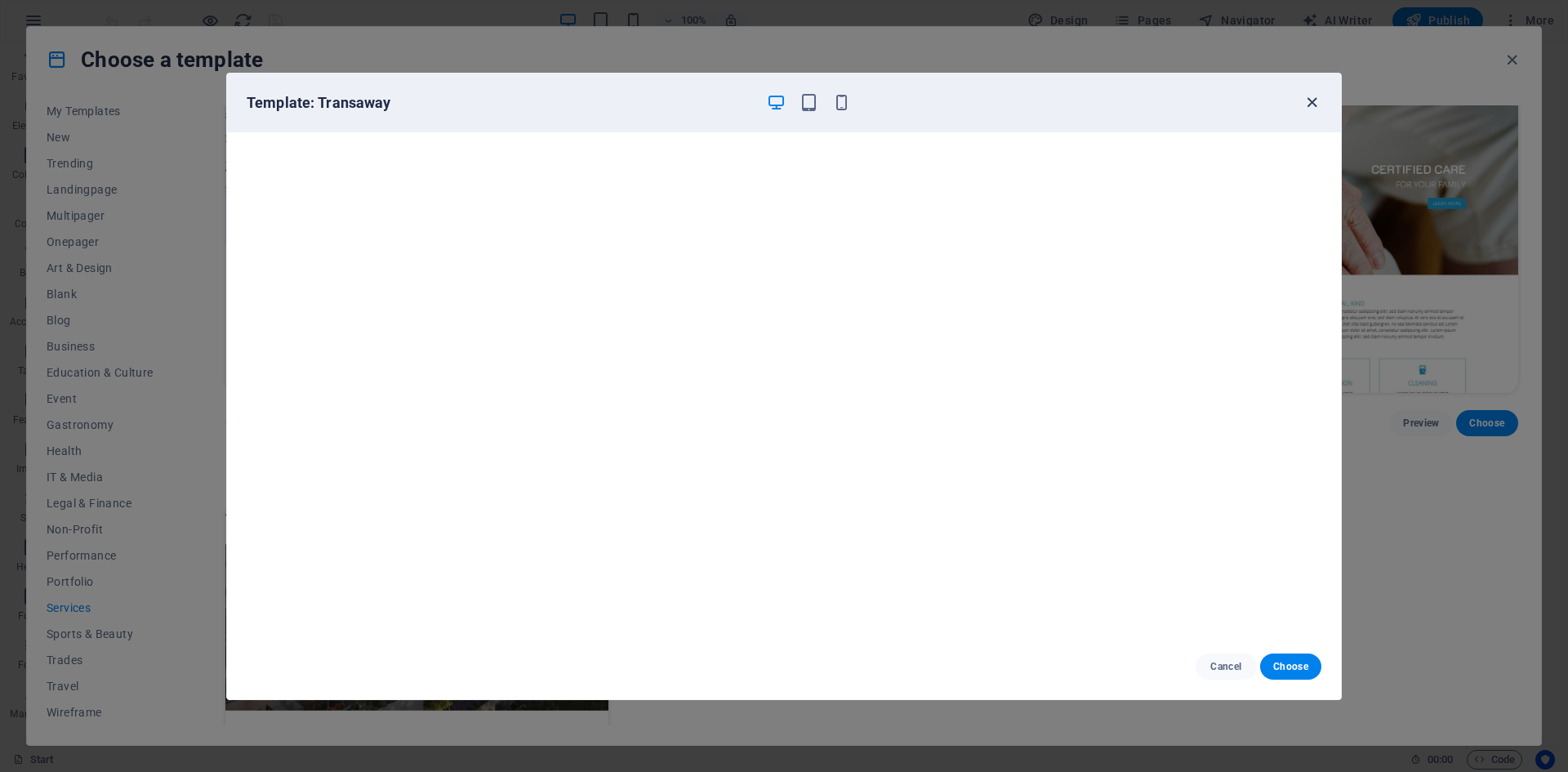
click at [1308, 105] on icon "button" at bounding box center [1312, 102] width 19 height 19
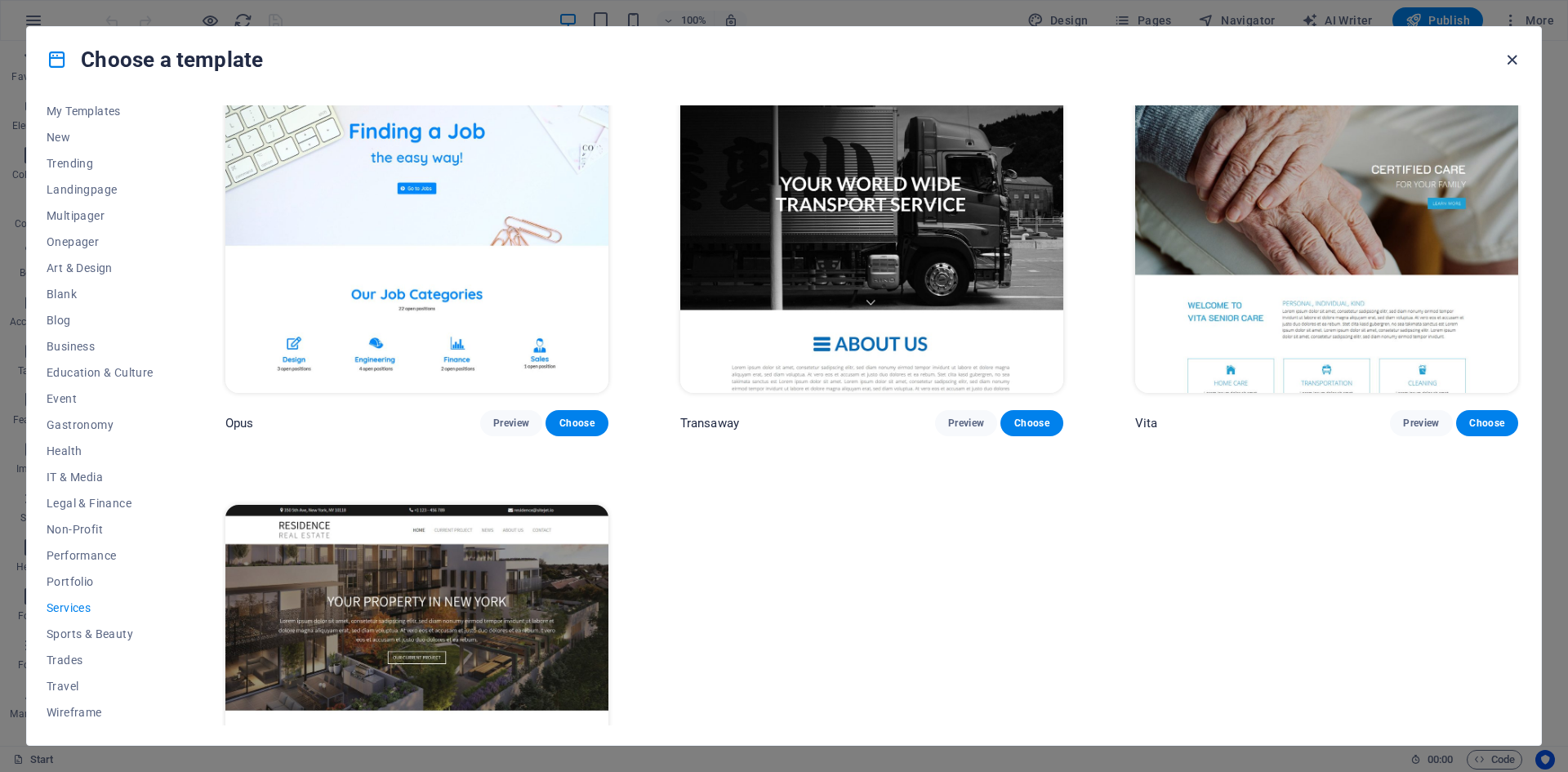
click at [1510, 63] on icon "button" at bounding box center [1512, 60] width 19 height 19
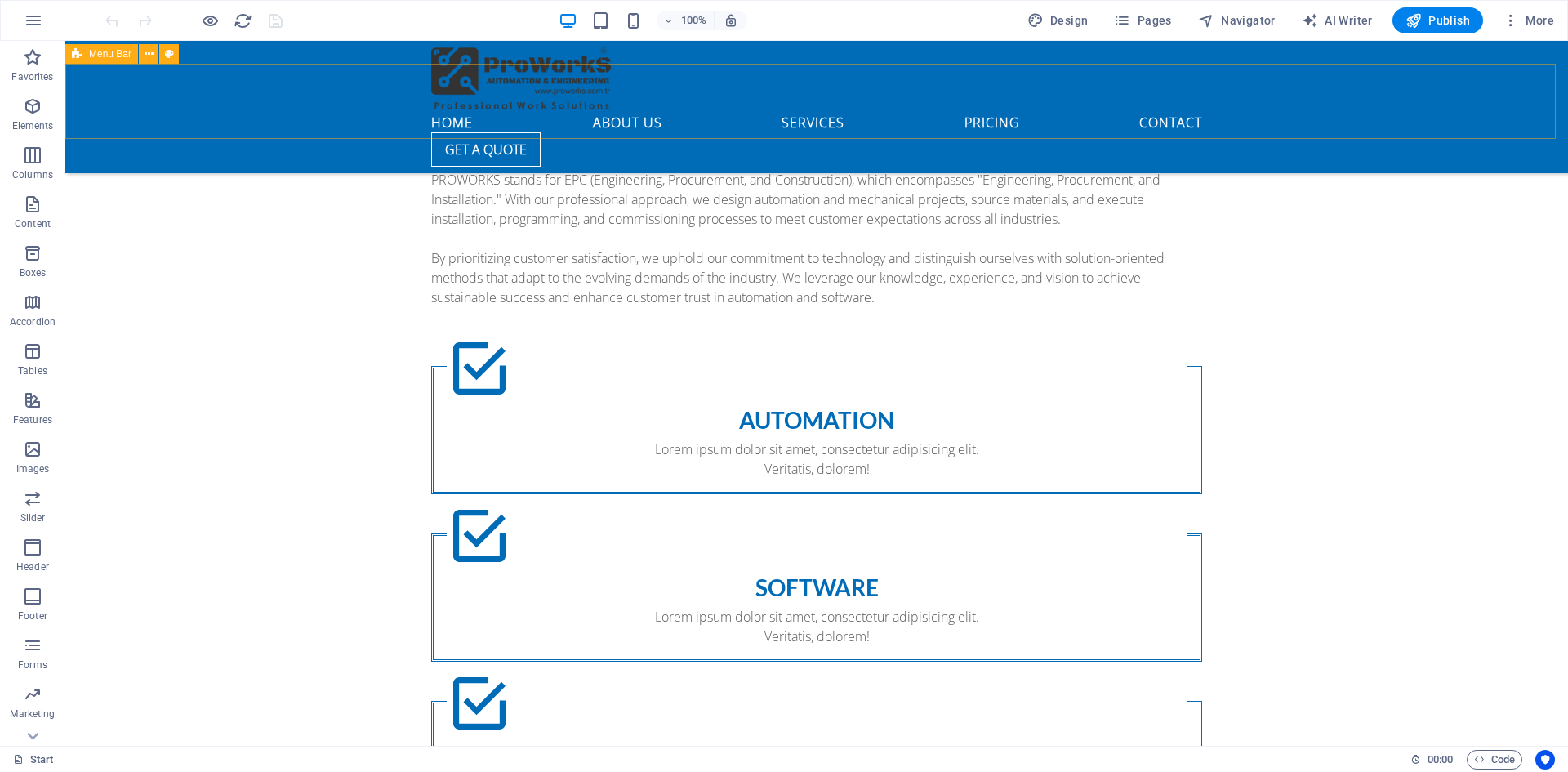
scroll to position [1144, 0]
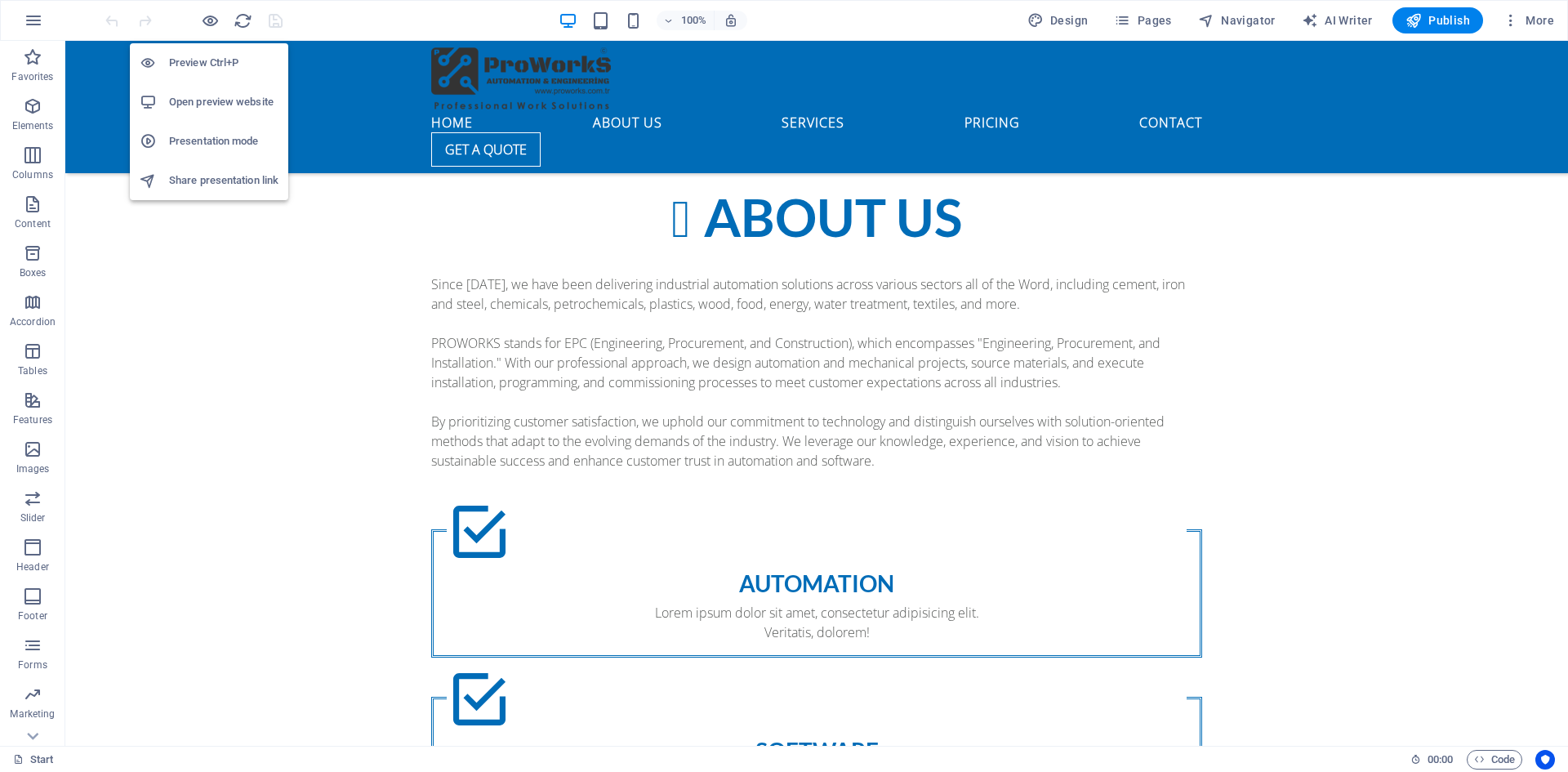
click at [207, 55] on h6 "Preview Ctrl+P" at bounding box center [223, 63] width 109 height 20
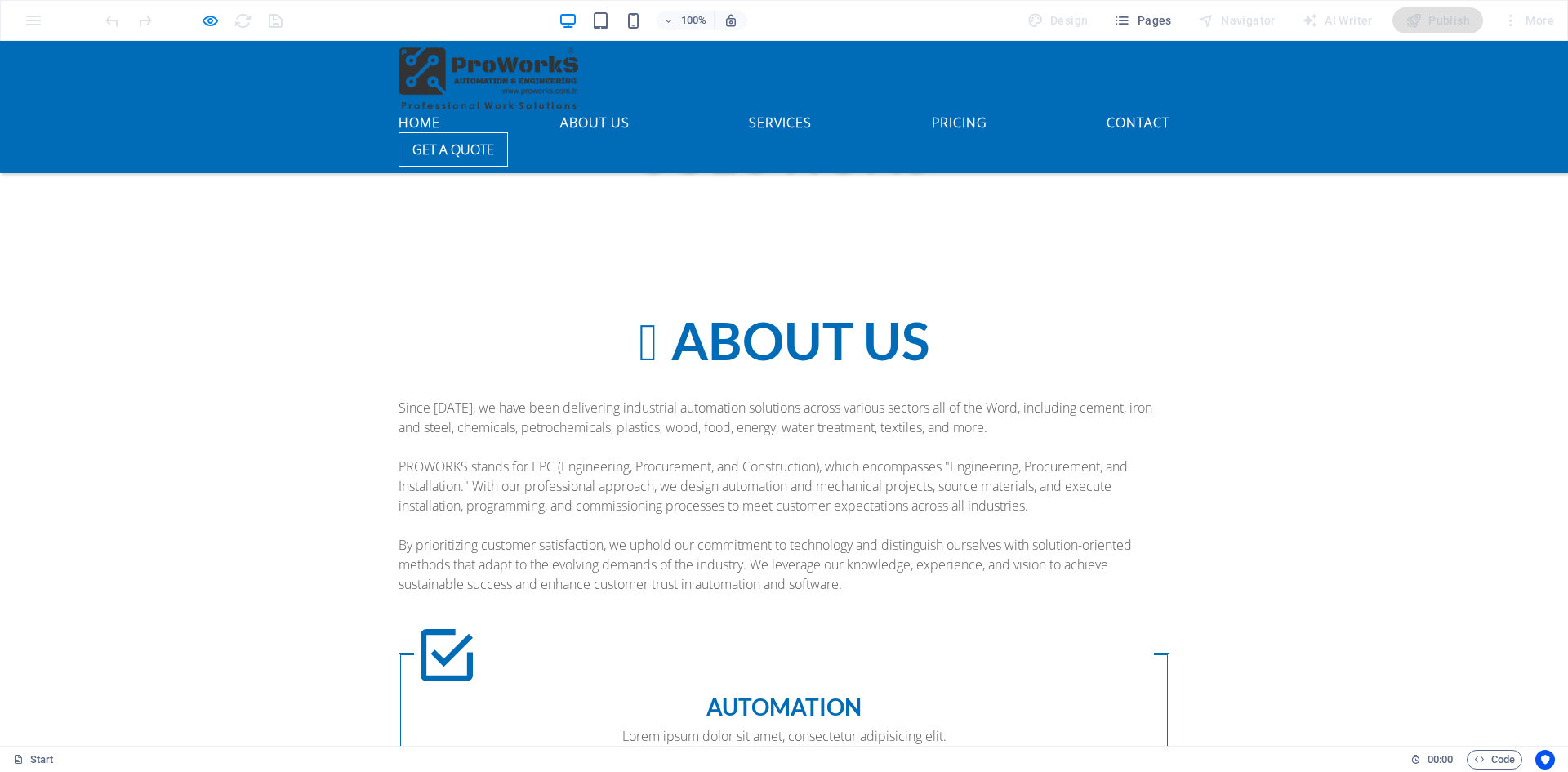
scroll to position [980, 0]
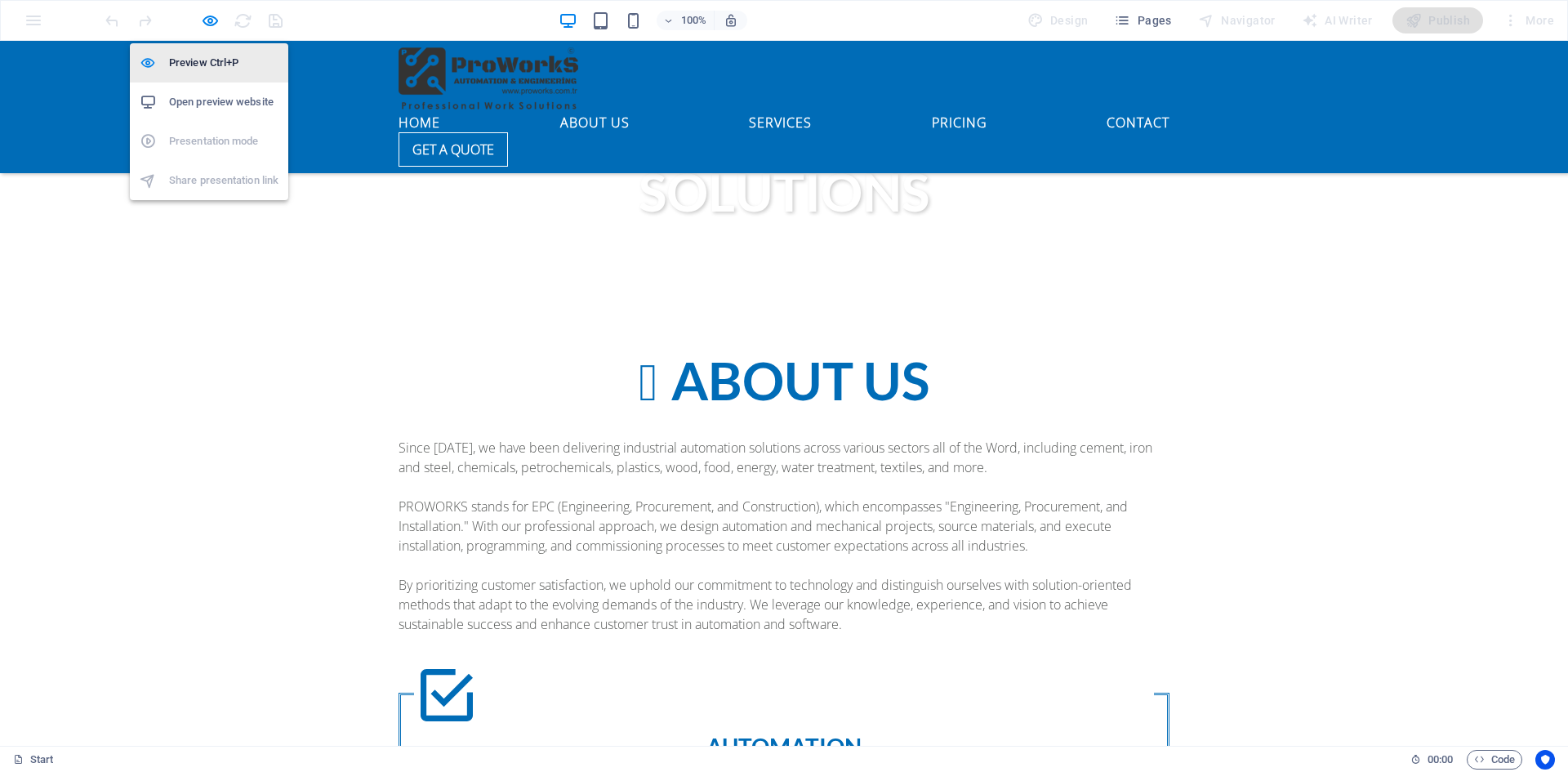
click at [210, 58] on h6 "Preview Ctrl+P" at bounding box center [223, 63] width 109 height 20
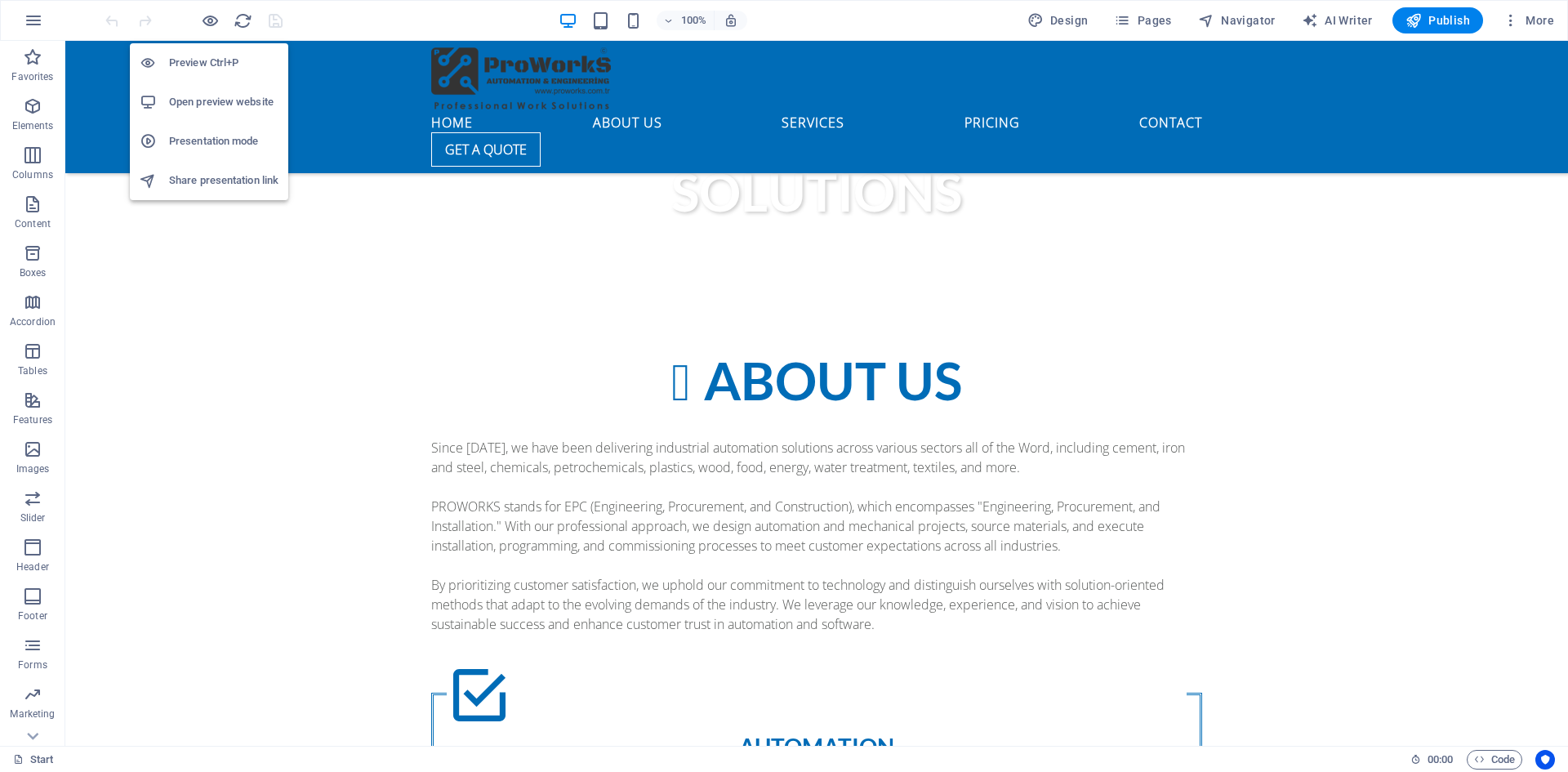
click at [210, 58] on h6 "Preview Ctrl+P" at bounding box center [223, 63] width 109 height 20
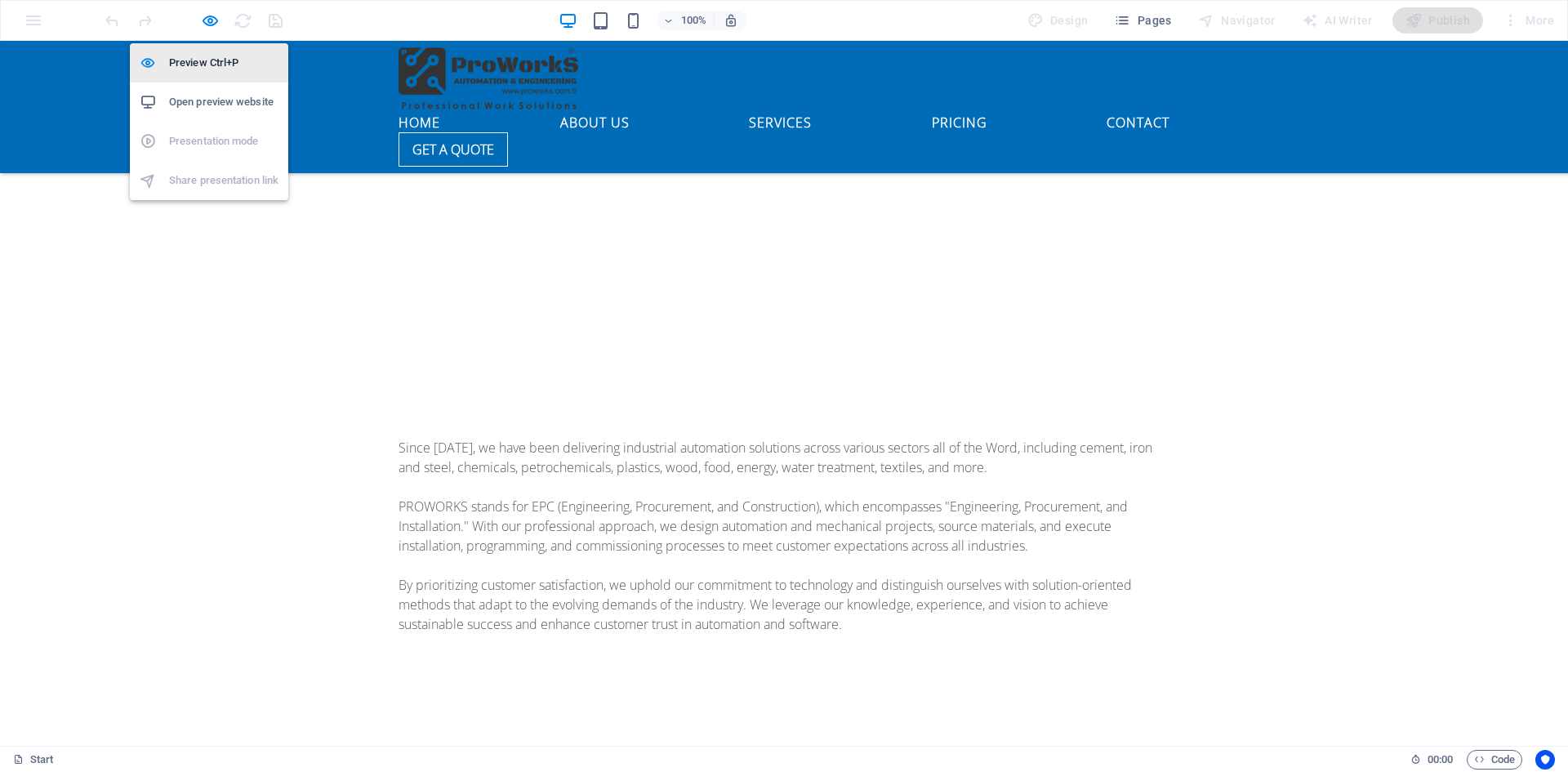
click at [210, 58] on h6 "Preview Ctrl+P" at bounding box center [223, 63] width 109 height 20
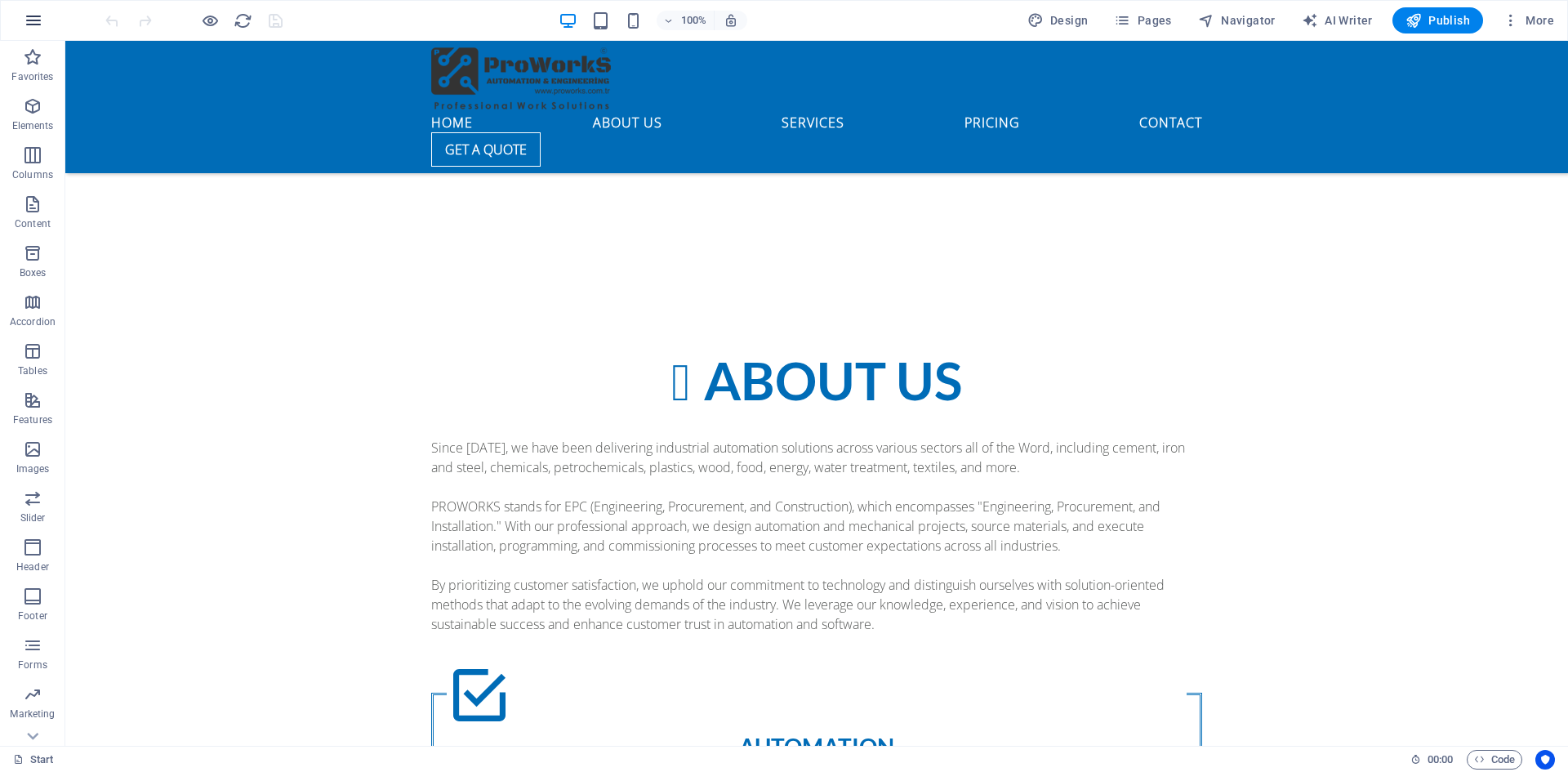
click at [36, 21] on icon "button" at bounding box center [34, 20] width 20 height 20
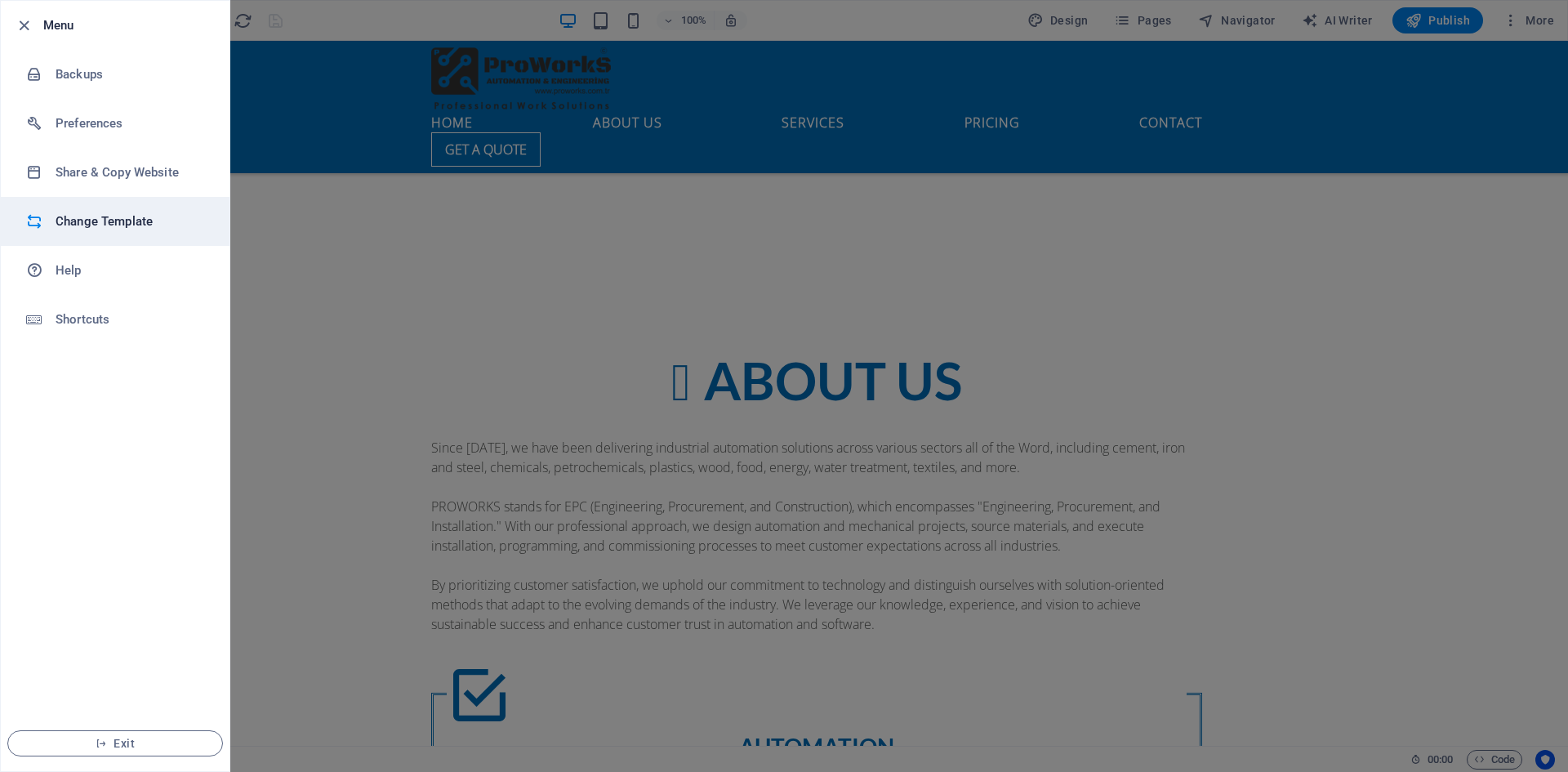
click at [111, 220] on h6 "Change Template" at bounding box center [131, 221] width 151 height 20
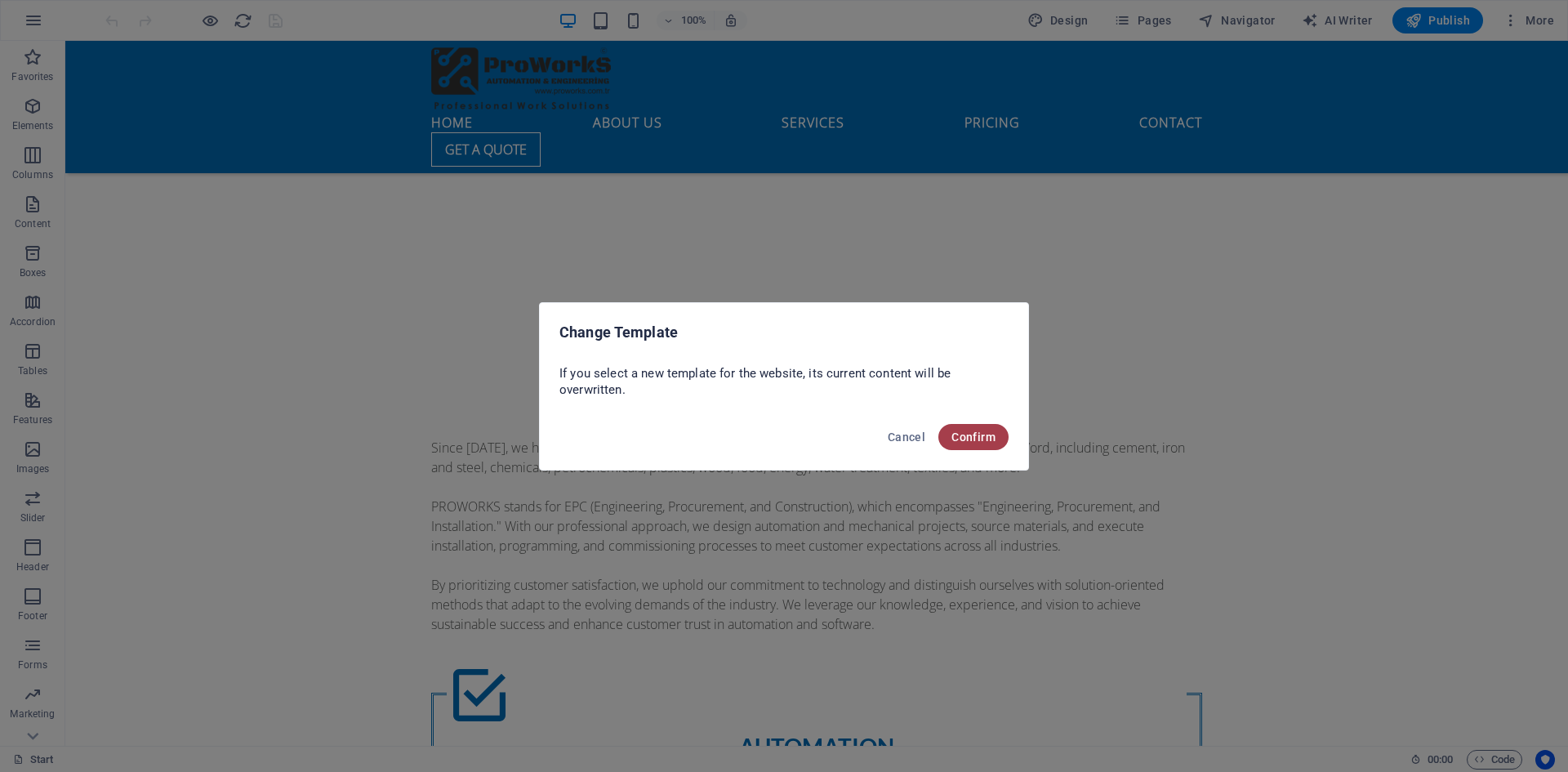
click at [983, 438] on span "Confirm" at bounding box center [974, 437] width 44 height 13
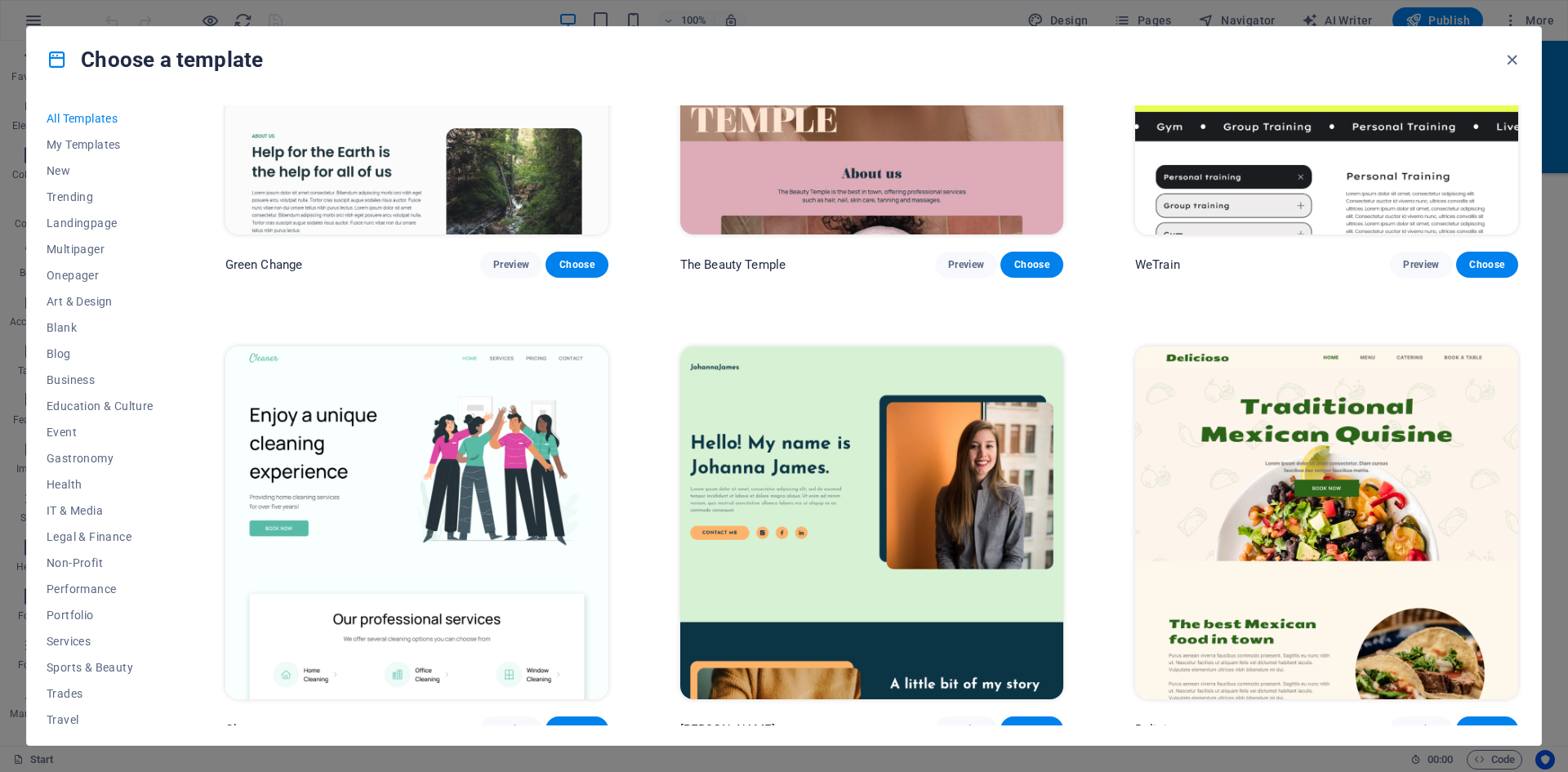
scroll to position [3022, 0]
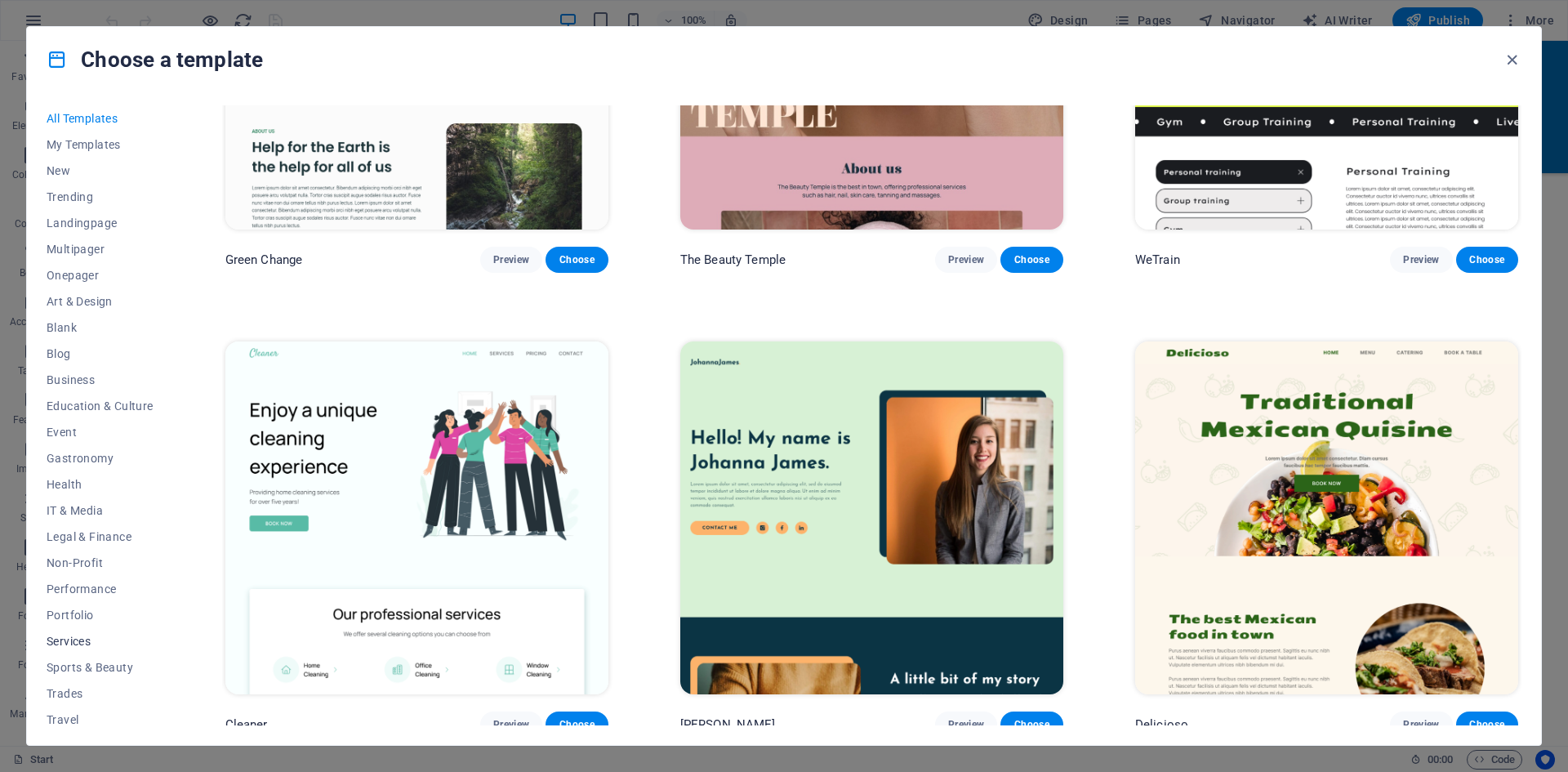
click at [76, 637] on span "Services" at bounding box center [100, 641] width 107 height 13
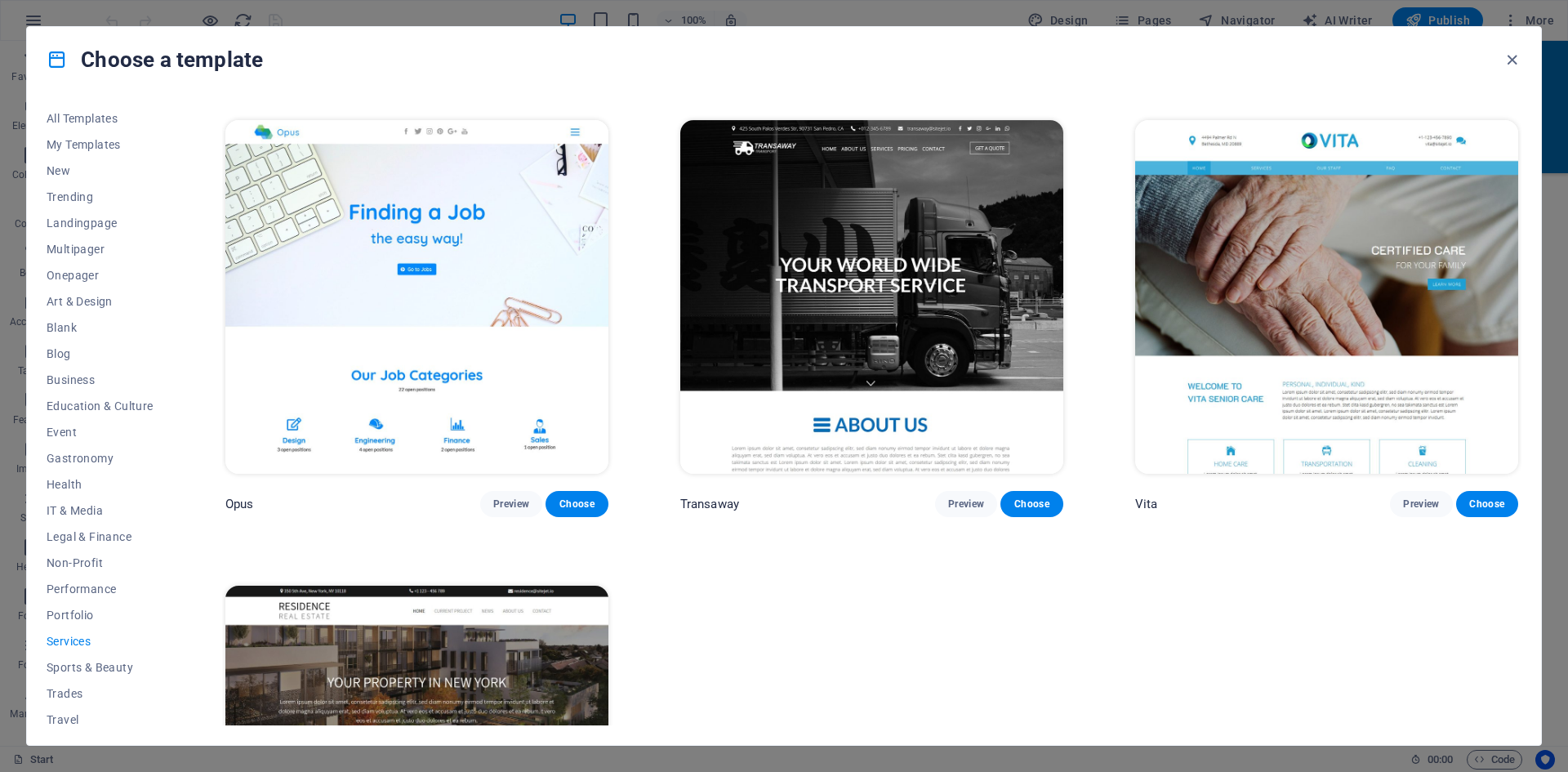
scroll to position [2693, 0]
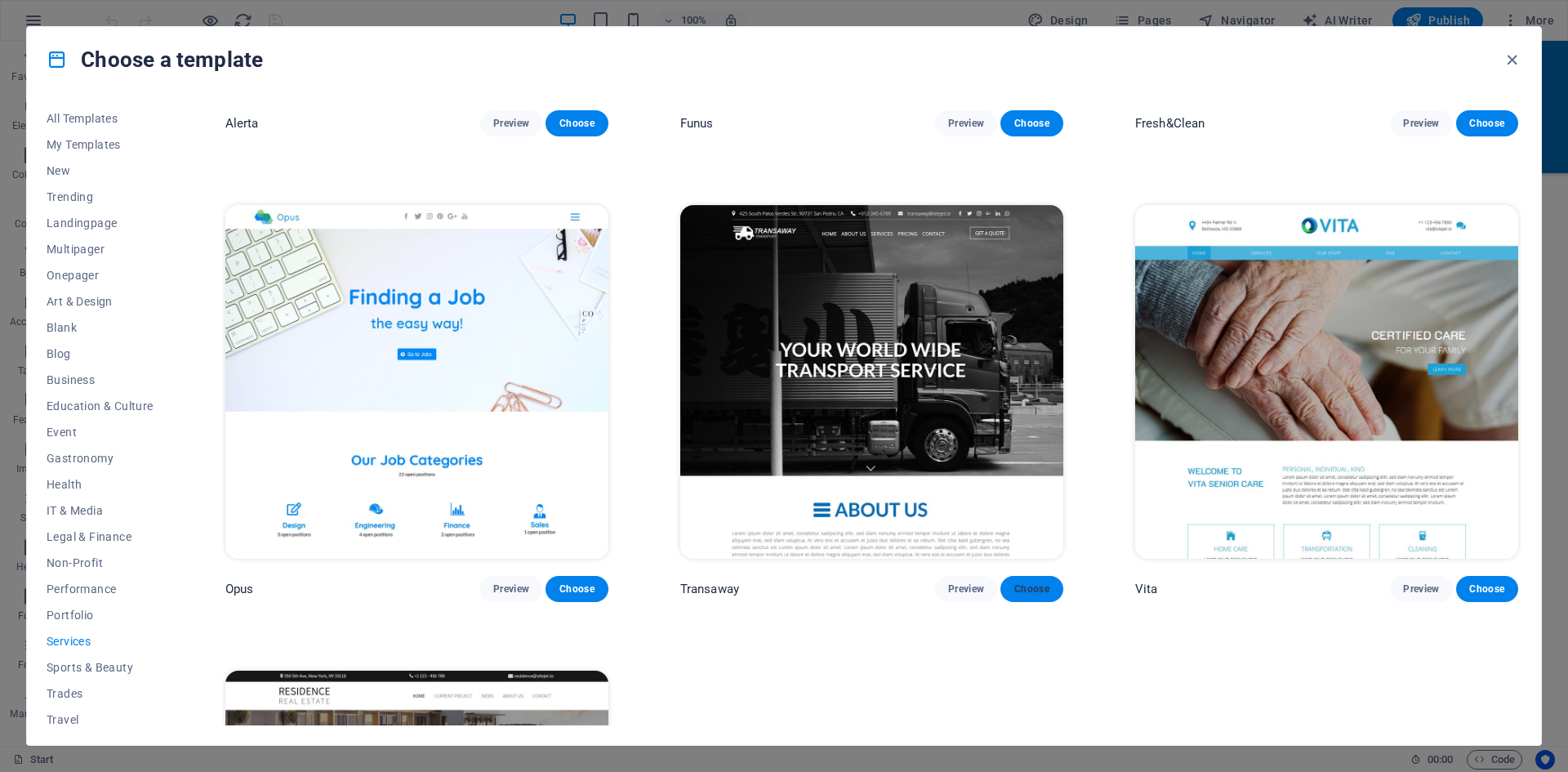
click at [1018, 583] on span "Choose" at bounding box center [1032, 589] width 36 height 13
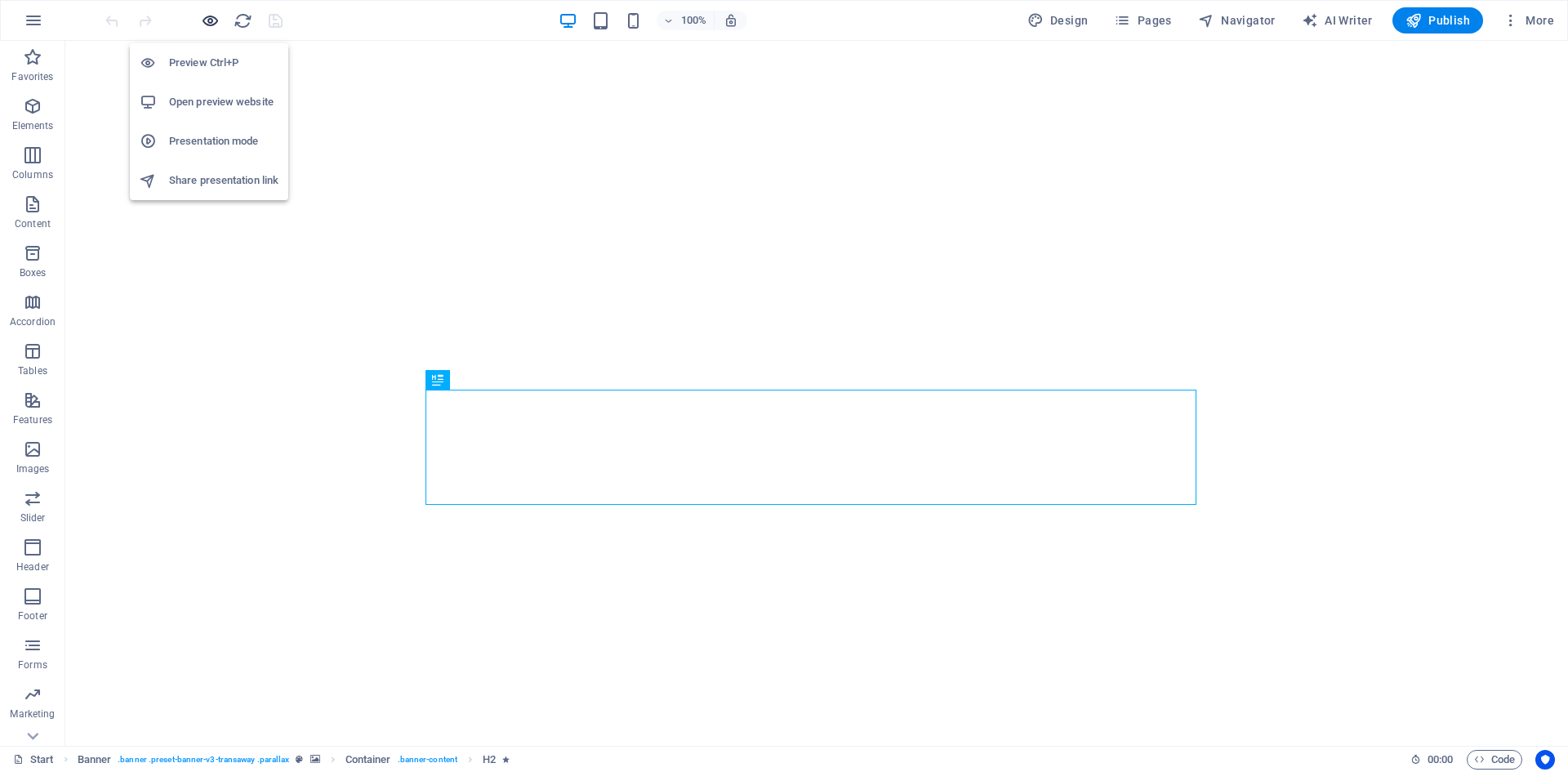
click at [211, 18] on icon "button" at bounding box center [210, 20] width 19 height 19
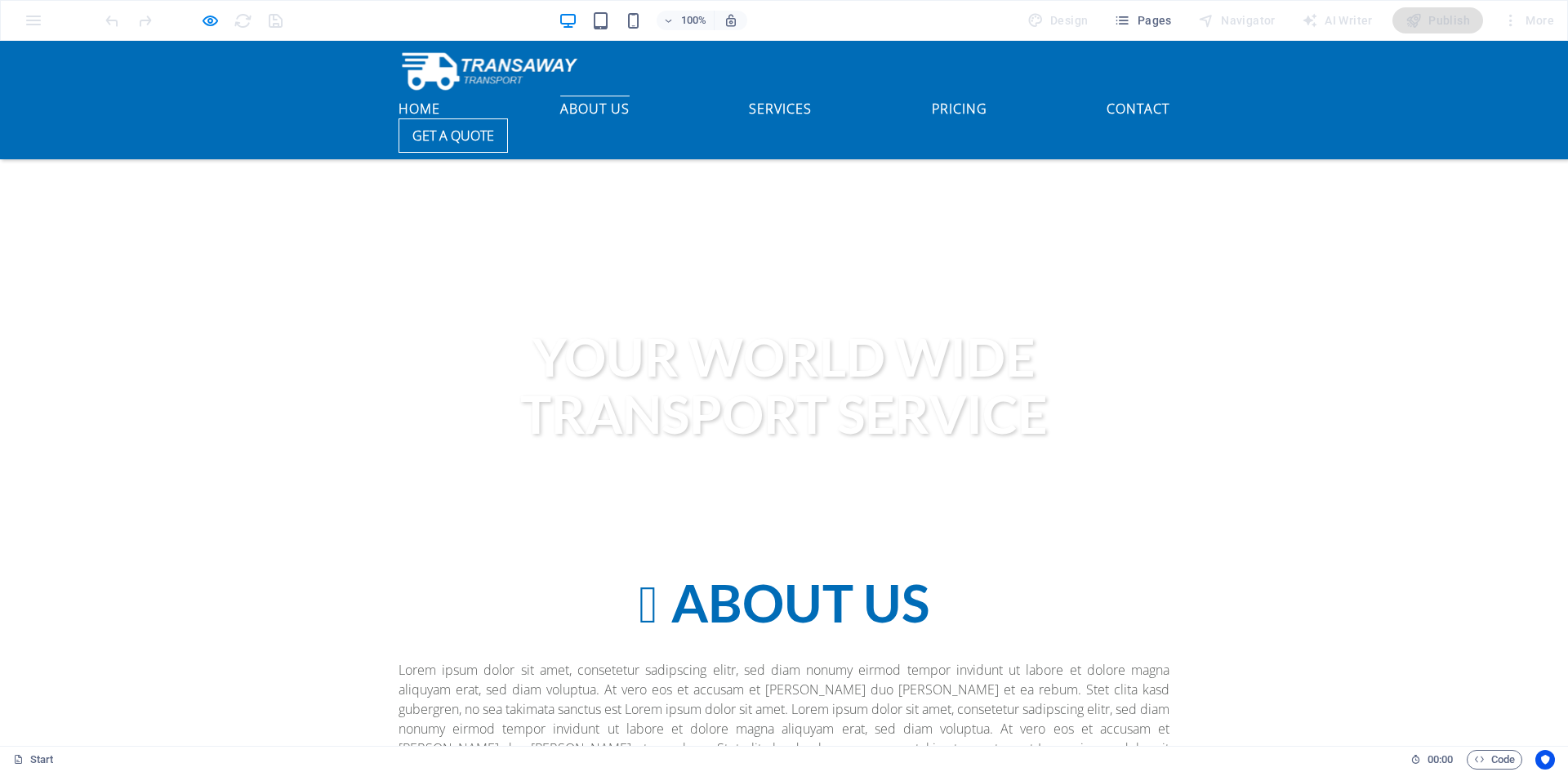
scroll to position [898, 0]
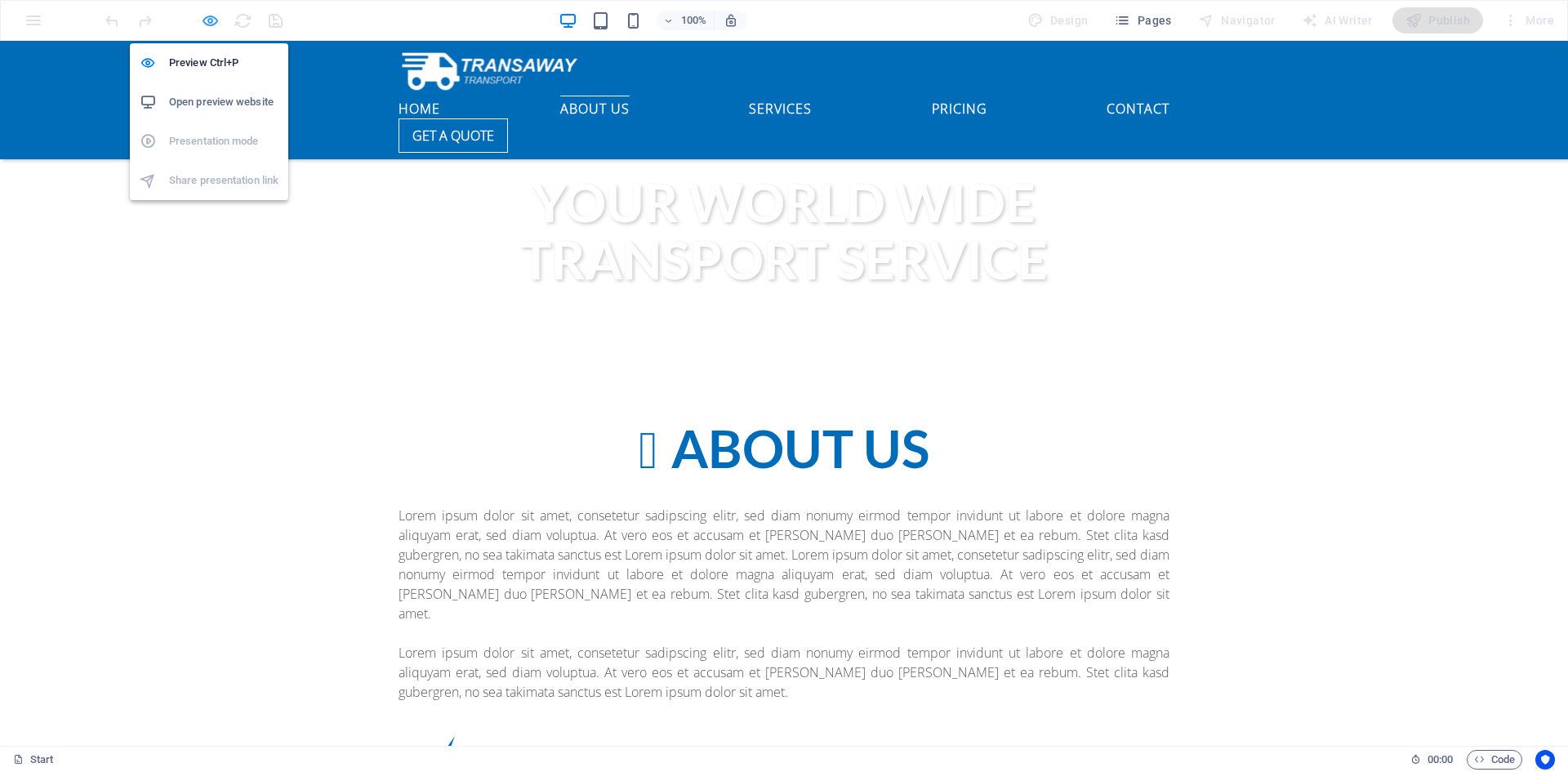
click at [205, 18] on icon "button" at bounding box center [210, 20] width 19 height 19
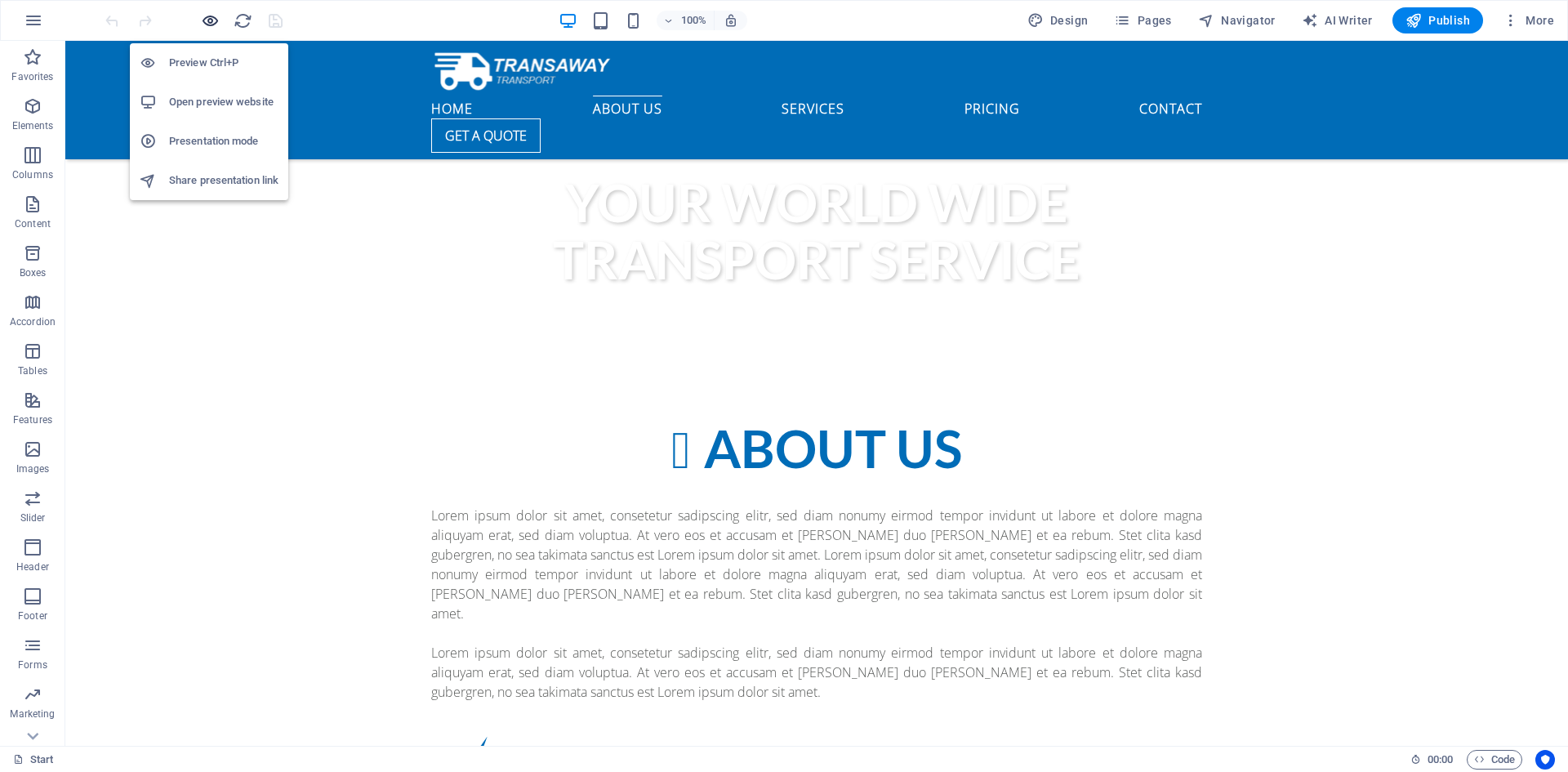
click at [213, 23] on icon "button" at bounding box center [210, 20] width 19 height 19
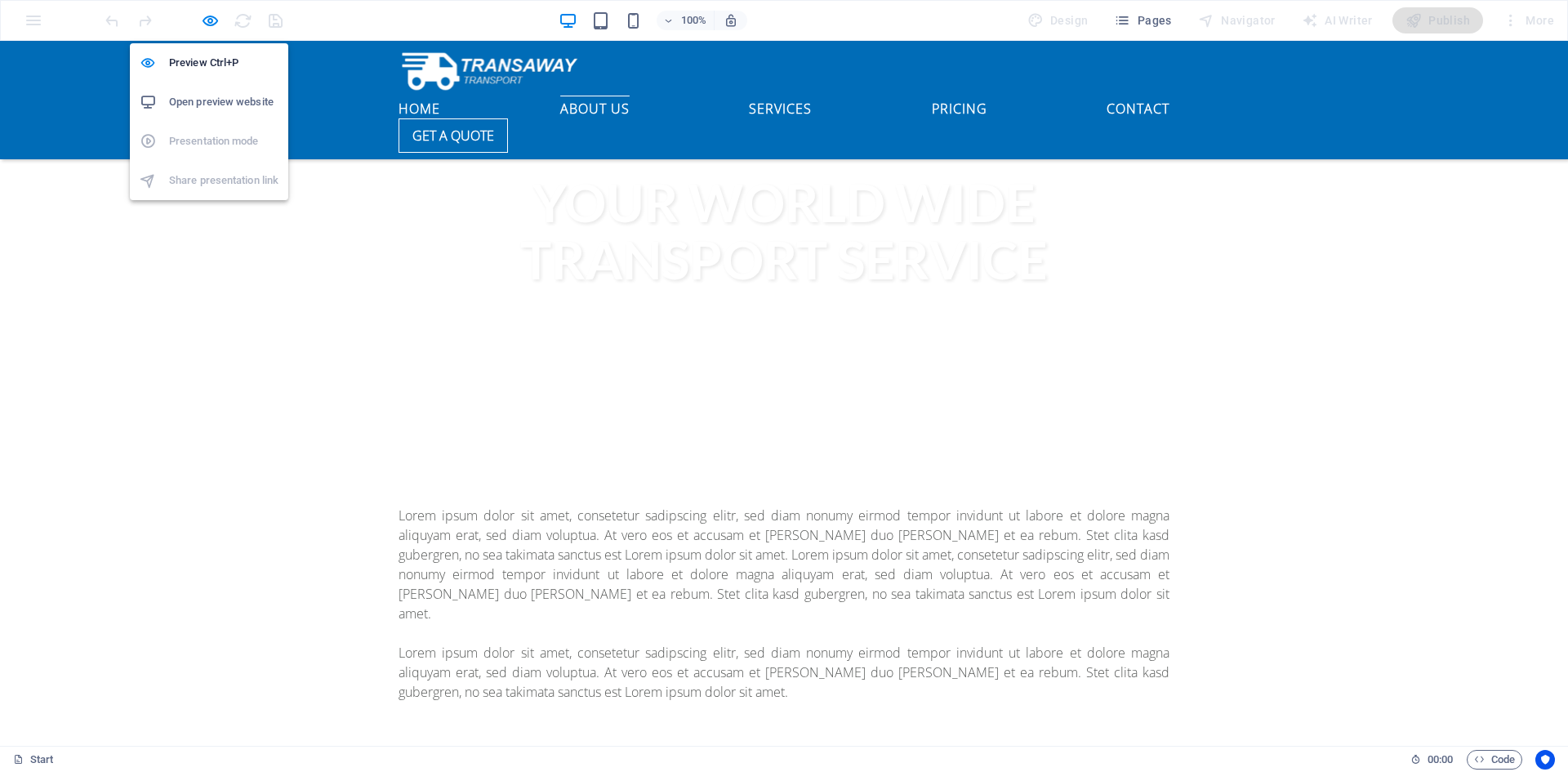
click at [232, 101] on h6 "Open preview website" at bounding box center [223, 102] width 109 height 20
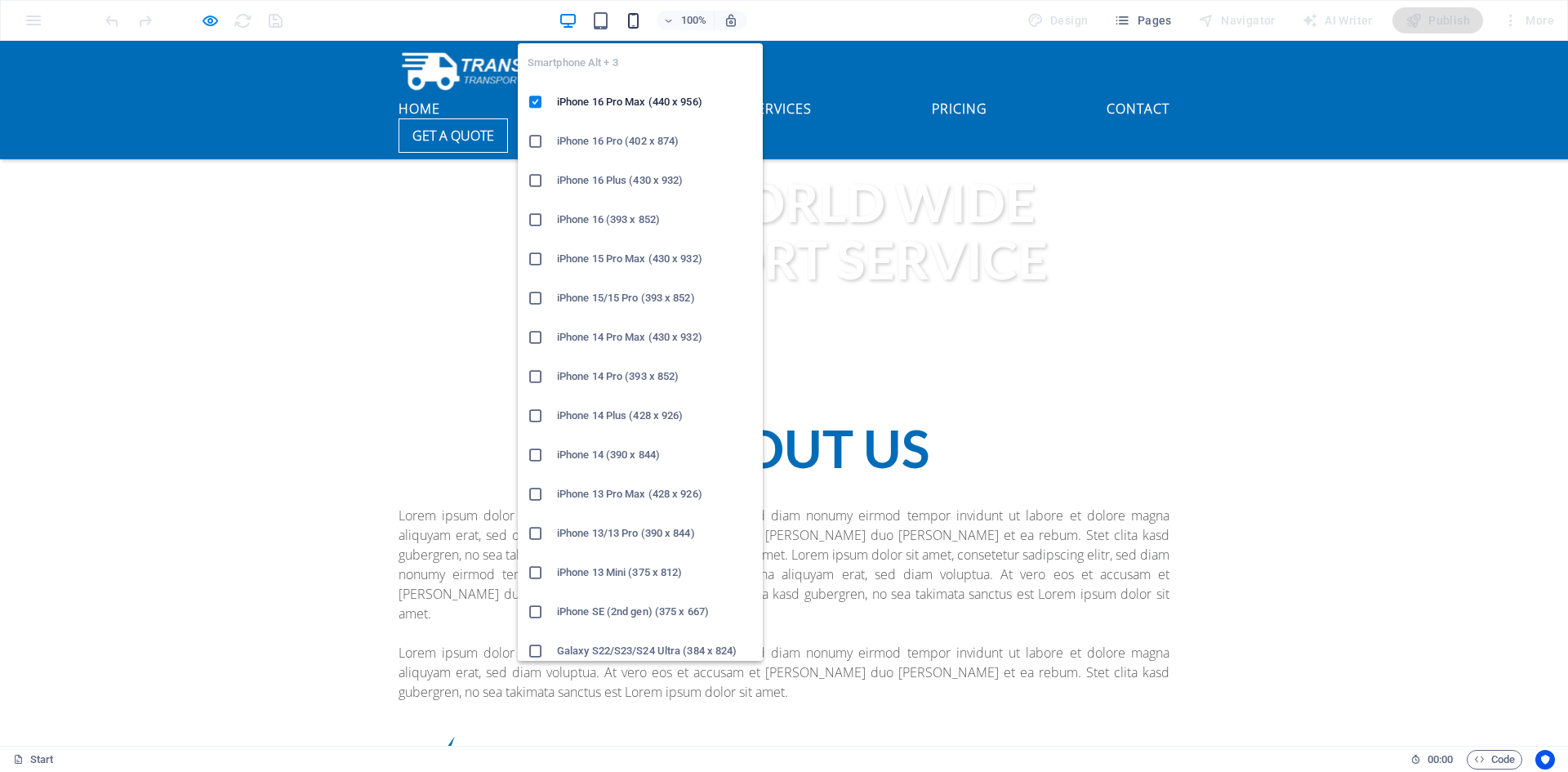
click at [635, 20] on icon "button" at bounding box center [633, 20] width 19 height 19
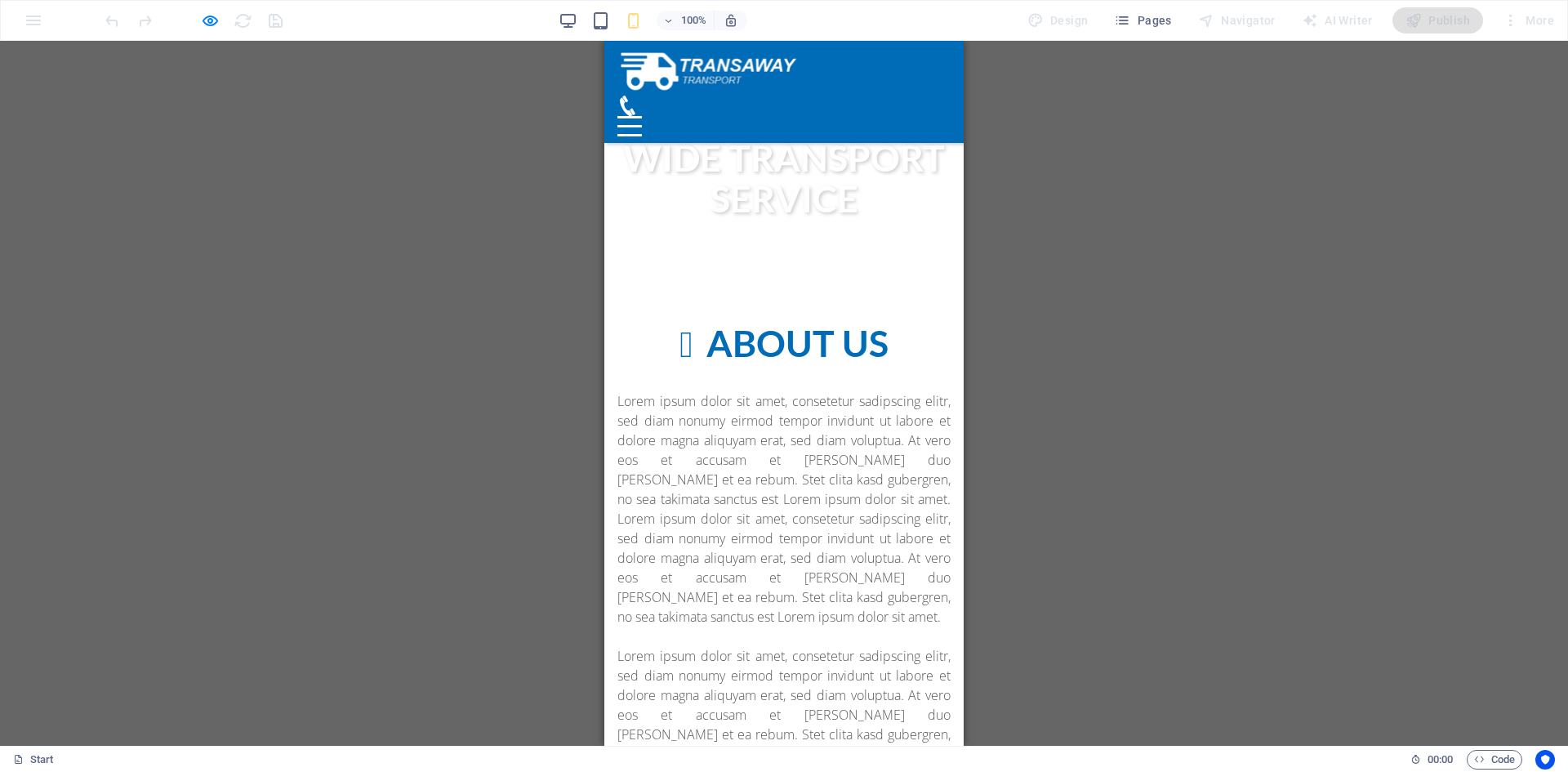
click at [964, 148] on div "Drag here to replace the existing content. Press “Ctrl” if you want to create a…" at bounding box center [784, 393] width 1568 height 705
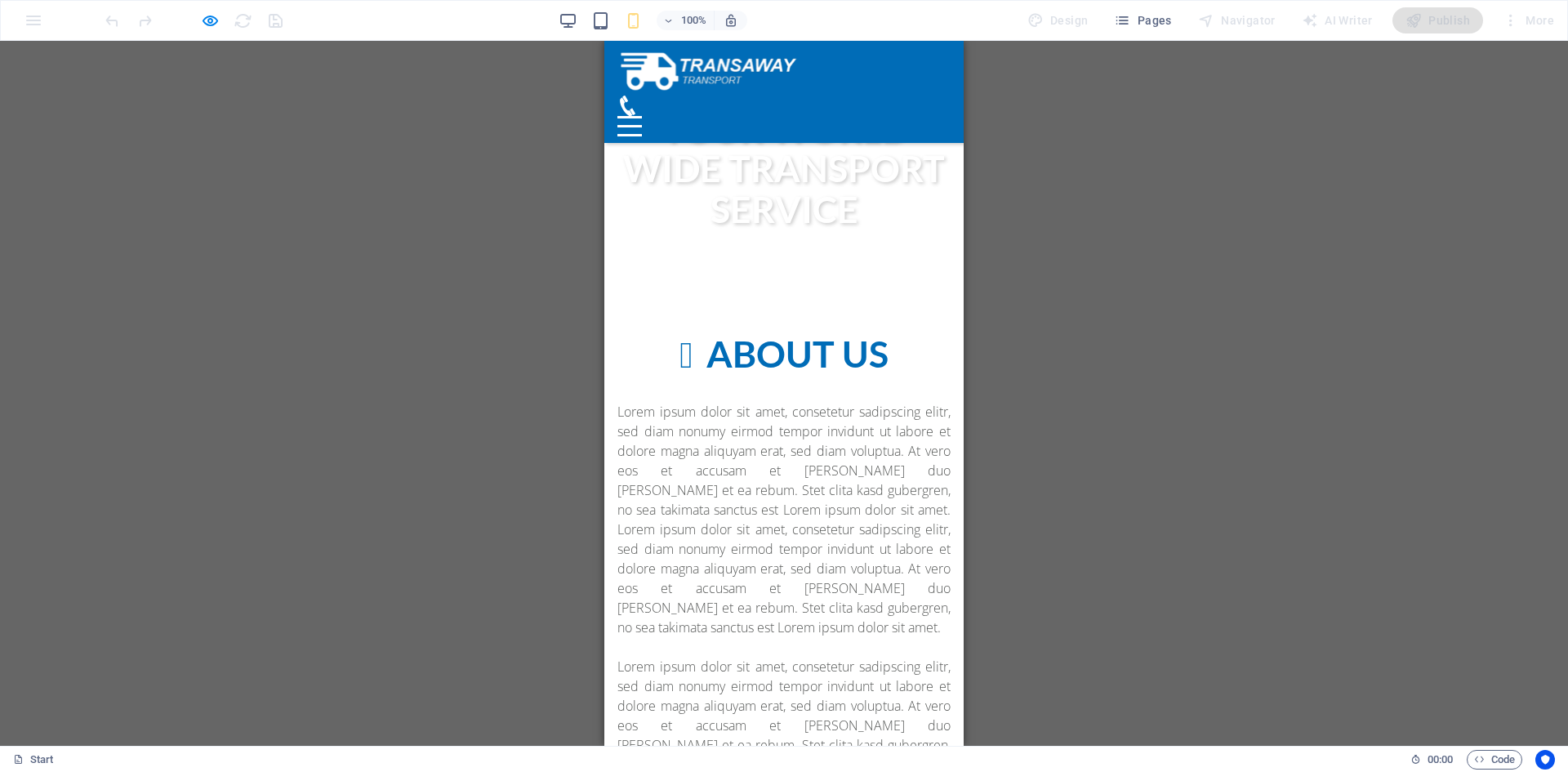
scroll to position [846, 0]
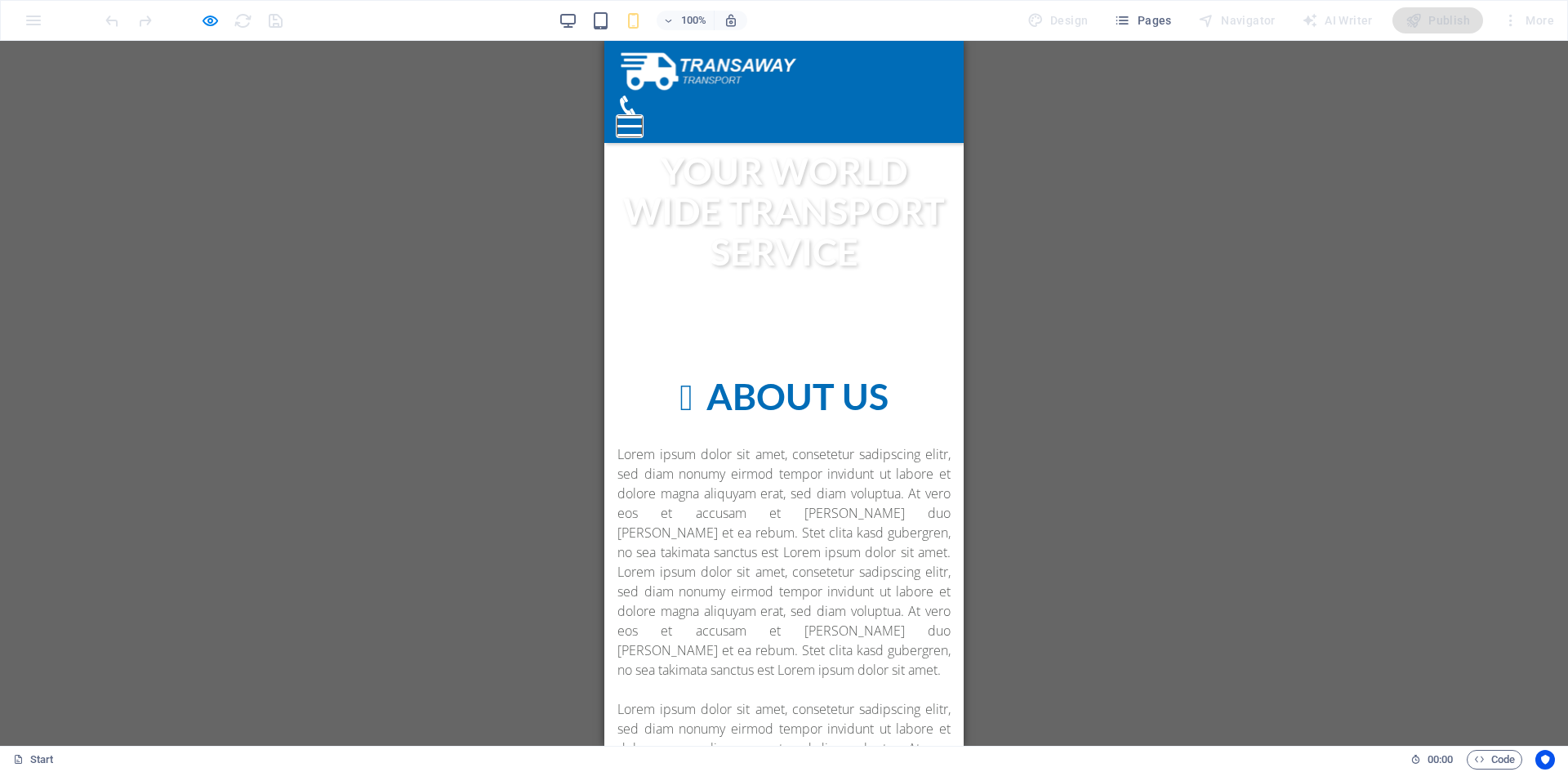
click at [642, 116] on button "Menu" at bounding box center [630, 117] width 25 height 3
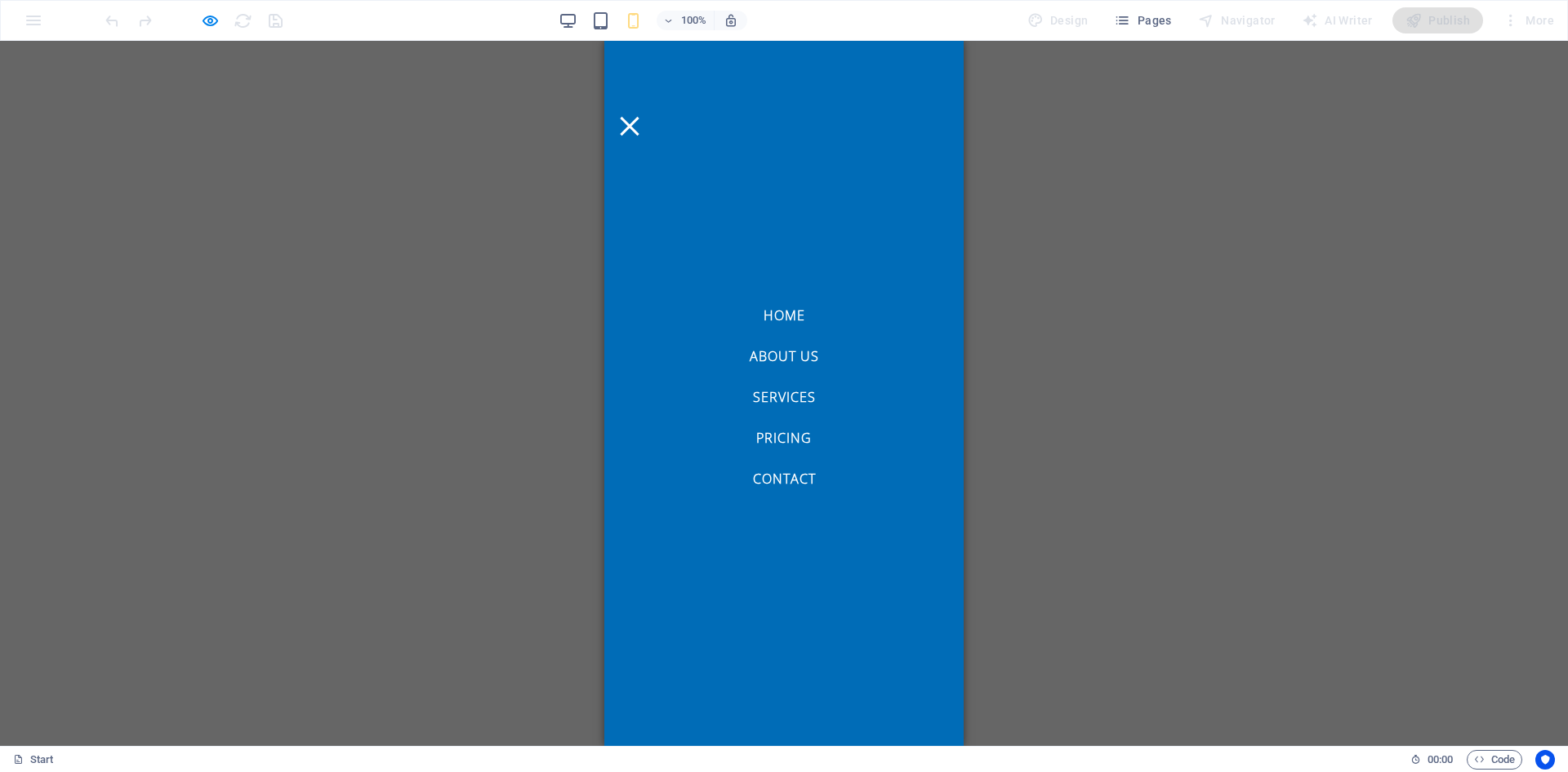
click at [787, 350] on link "About us" at bounding box center [784, 353] width 69 height 20
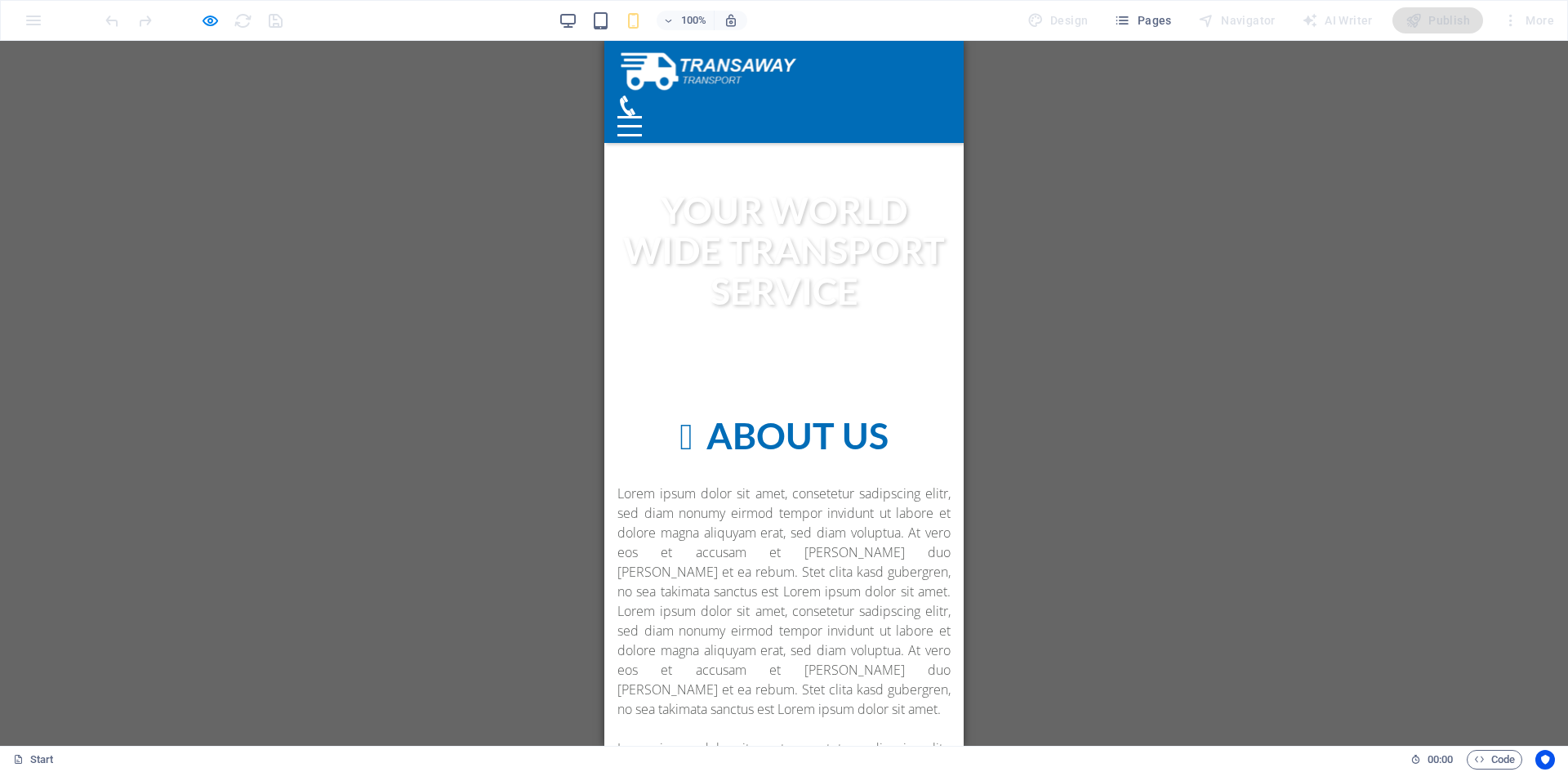
scroll to position [868, 0]
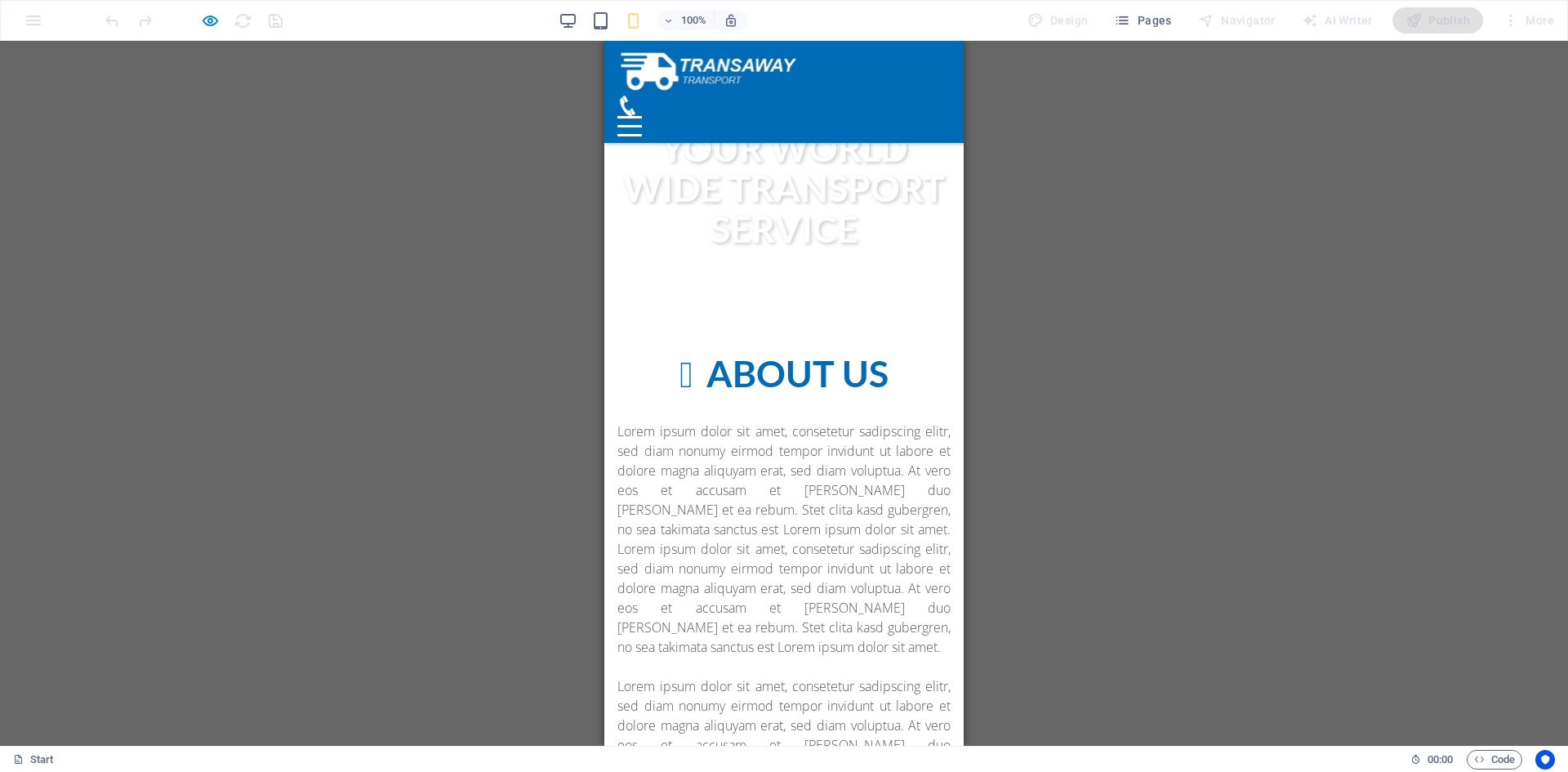
click at [642, 116] on div "Menu" at bounding box center [630, 125] width 25 height 20
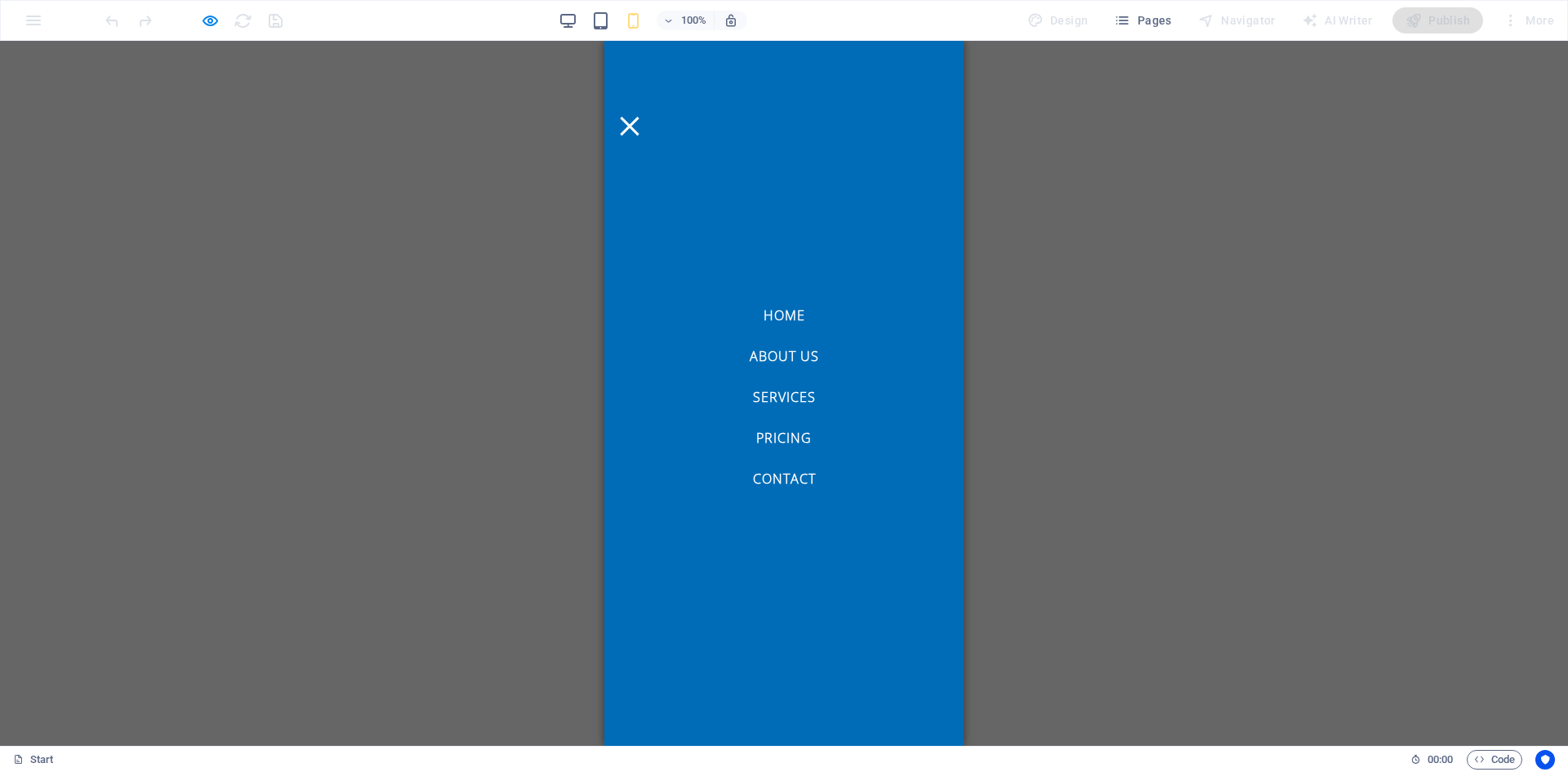
click at [781, 481] on link "Contact" at bounding box center [784, 475] width 63 height 20
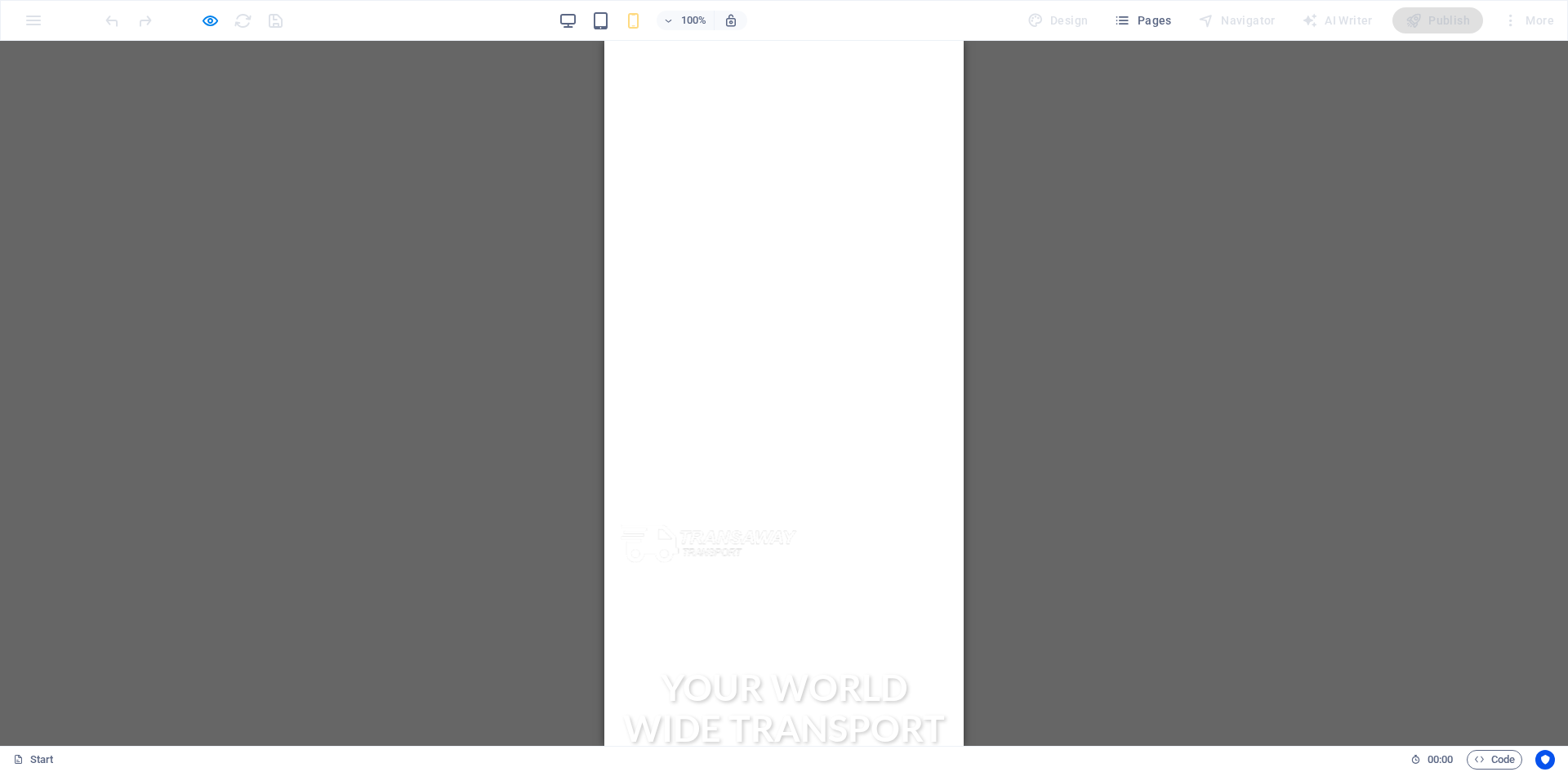
scroll to position [0, 0]
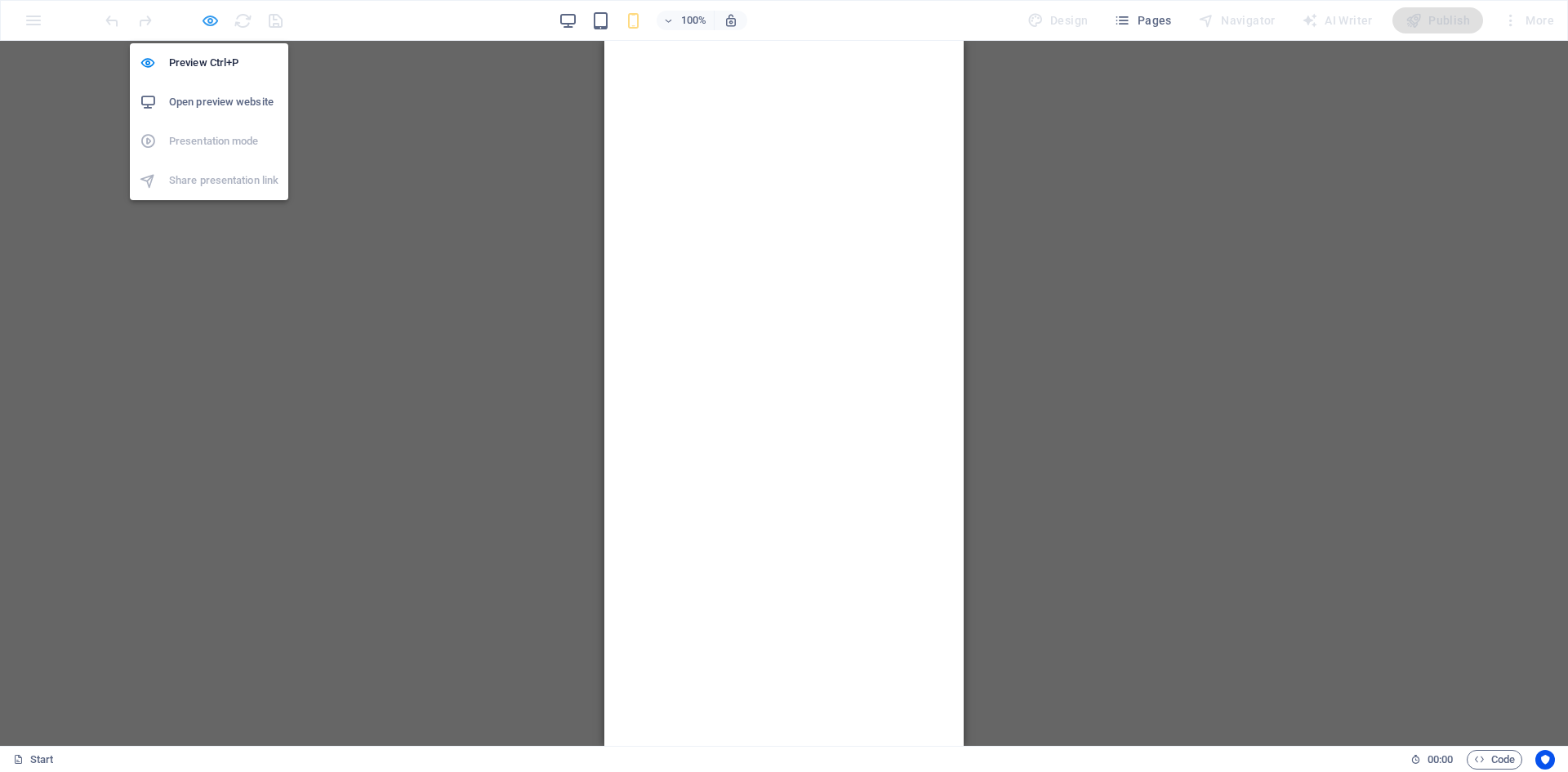
click at [209, 27] on icon "button" at bounding box center [210, 20] width 19 height 19
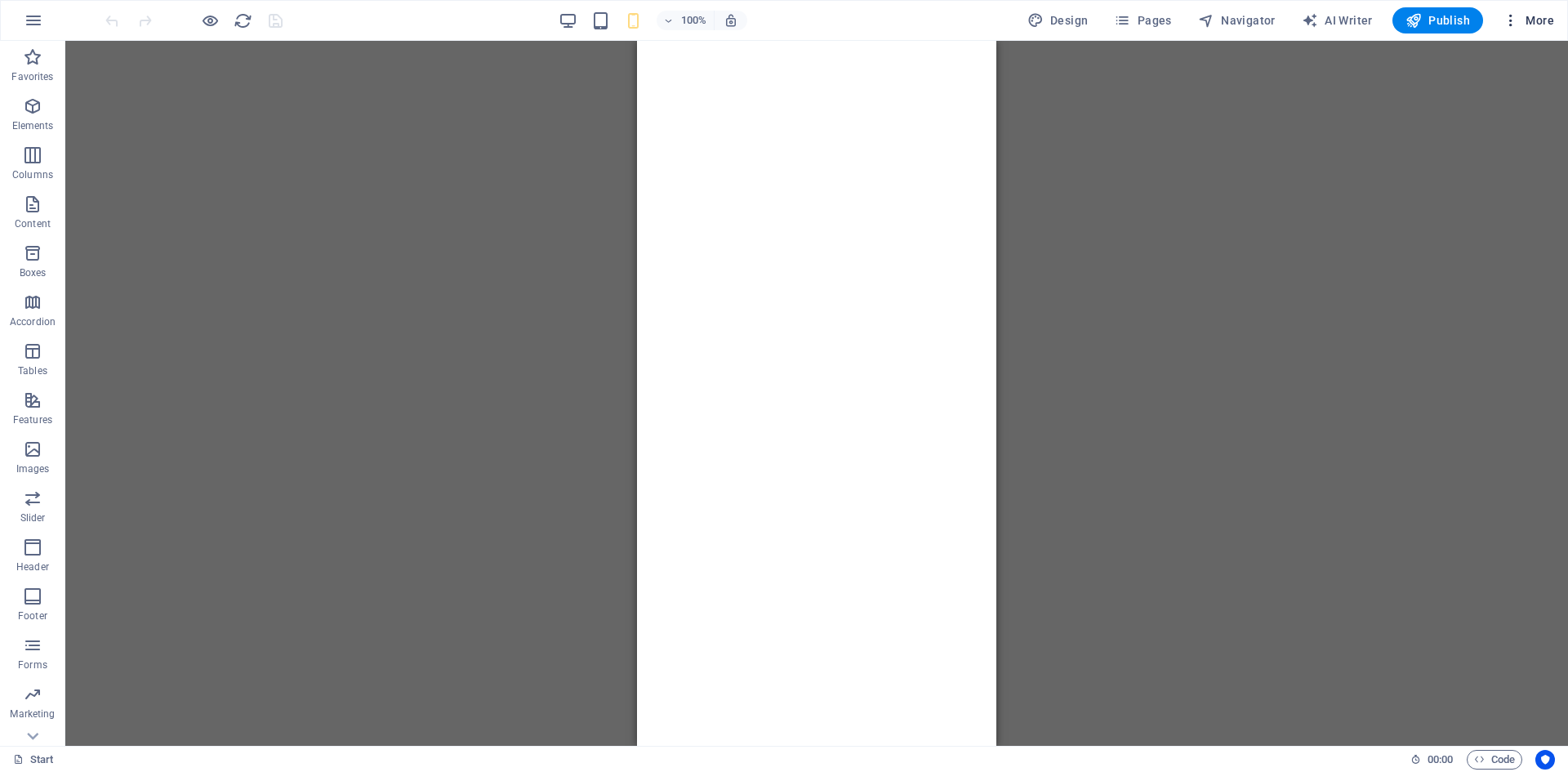
click at [1541, 20] on span "More" at bounding box center [1529, 20] width 52 height 16
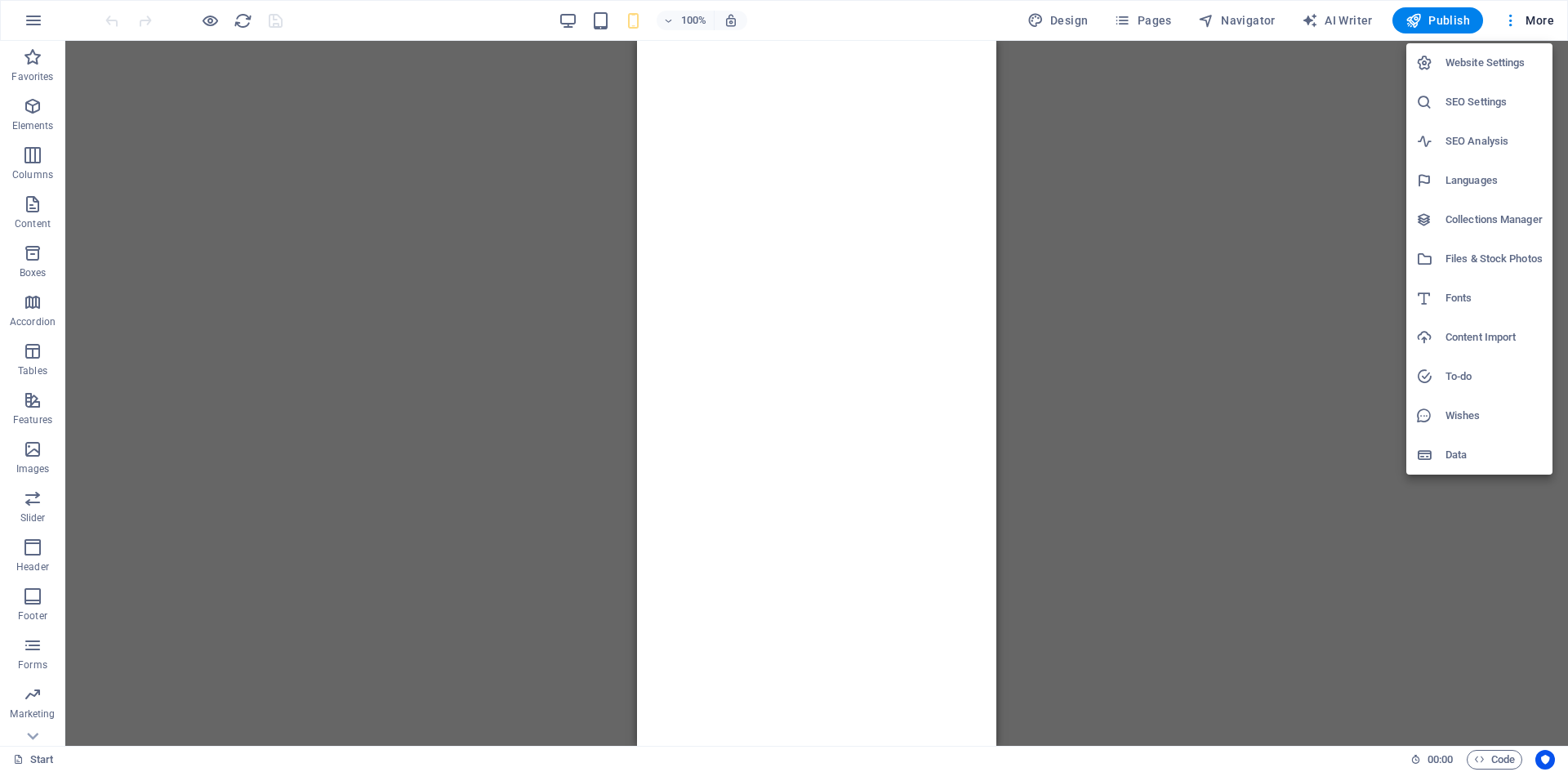
click at [1283, 258] on div at bounding box center [784, 386] width 1568 height 772
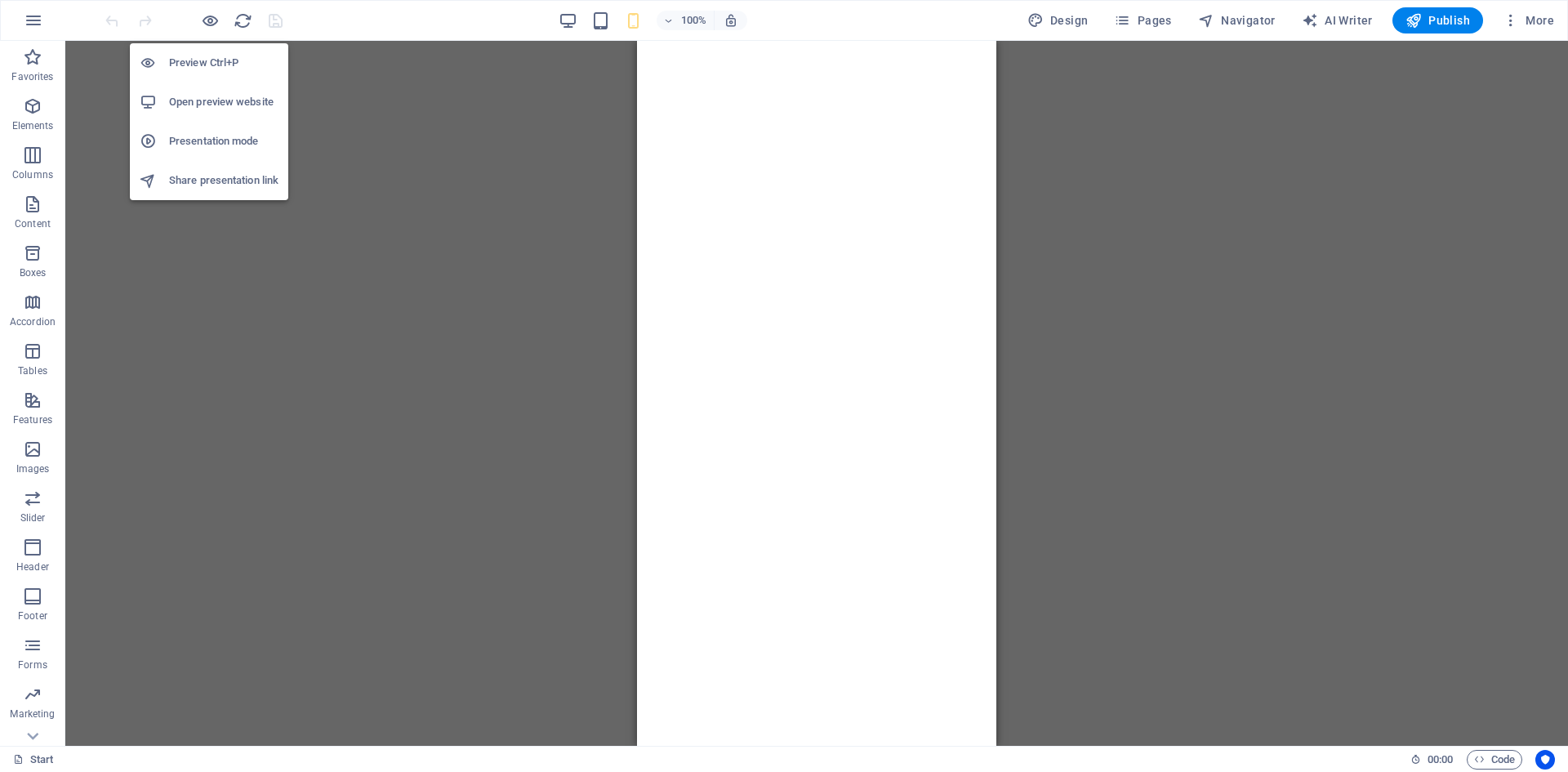
click at [216, 63] on h6 "Preview Ctrl+P" at bounding box center [223, 63] width 109 height 20
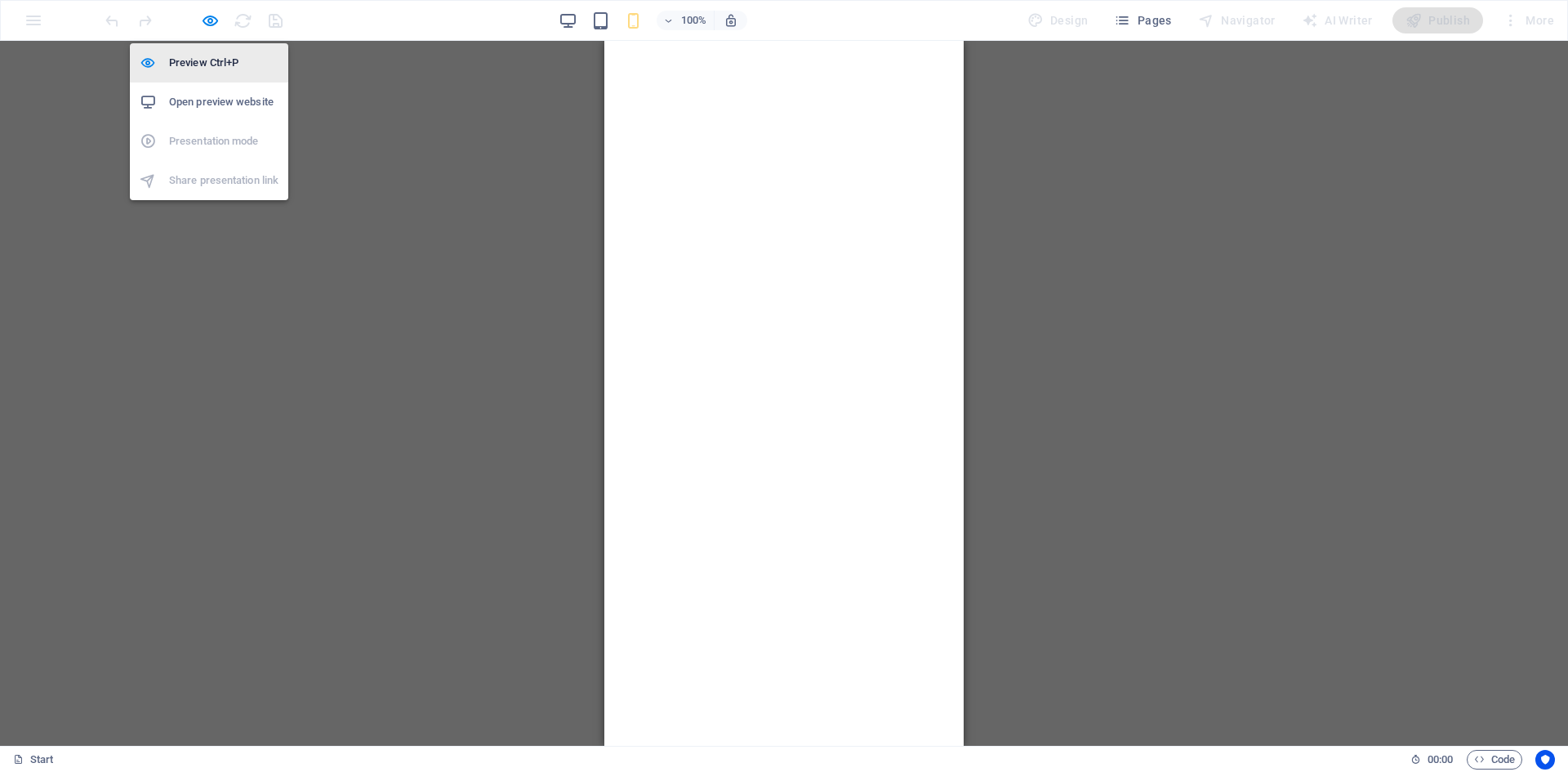
click at [213, 53] on h6 "Preview Ctrl+P" at bounding box center [223, 63] width 109 height 20
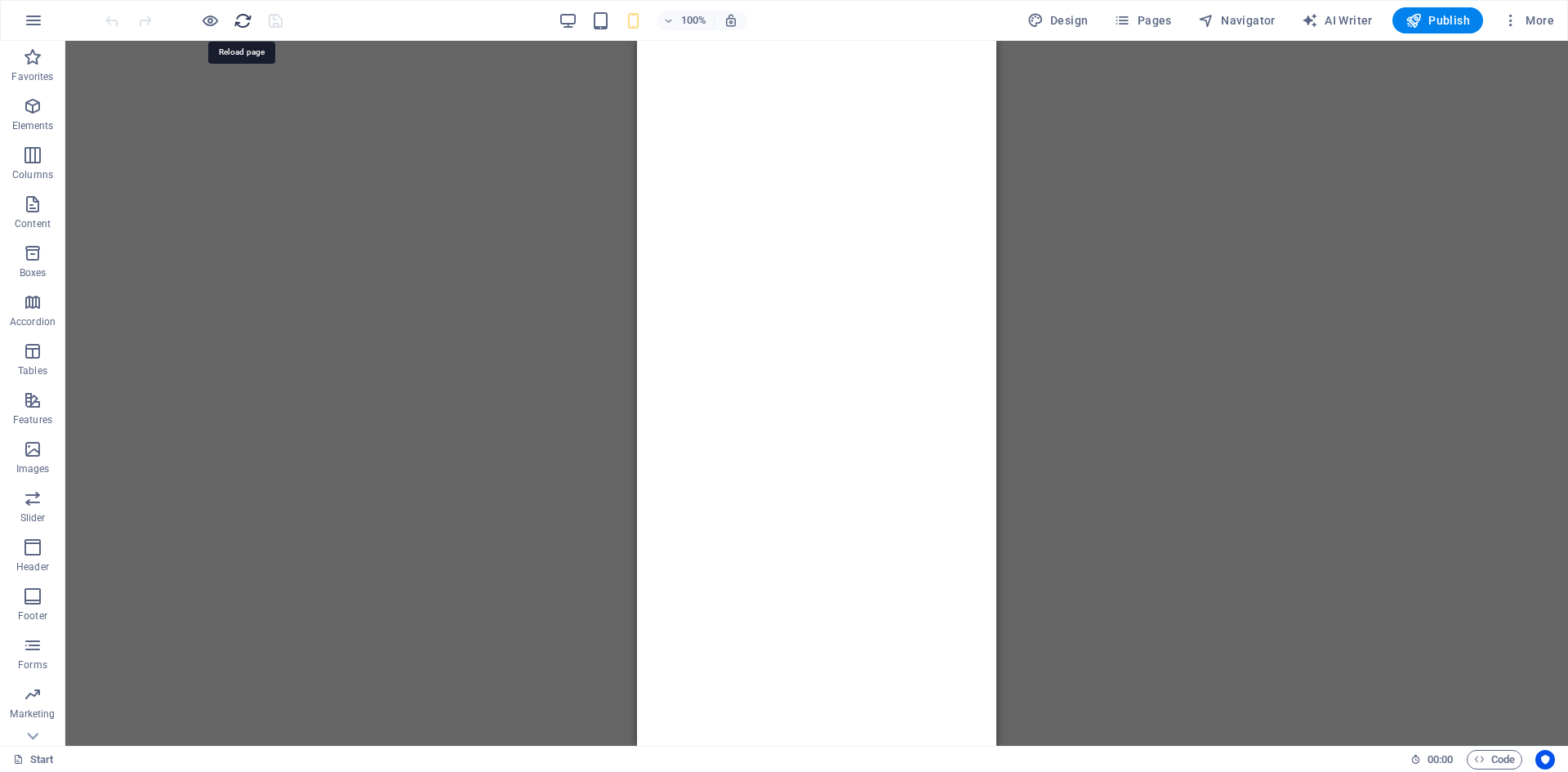
click at [248, 16] on icon "reload" at bounding box center [243, 20] width 19 height 19
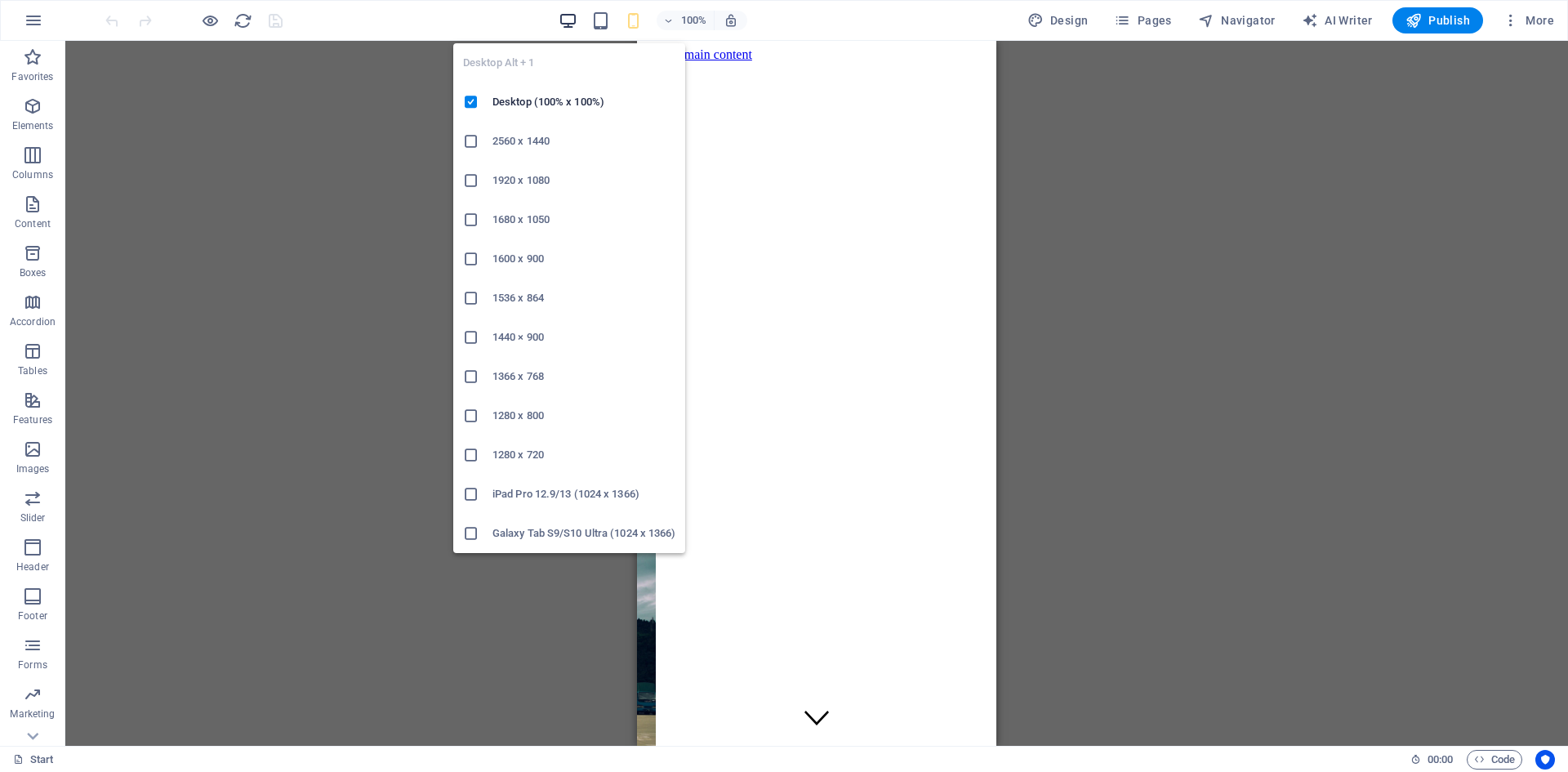
click at [574, 20] on icon "button" at bounding box center [567, 20] width 19 height 19
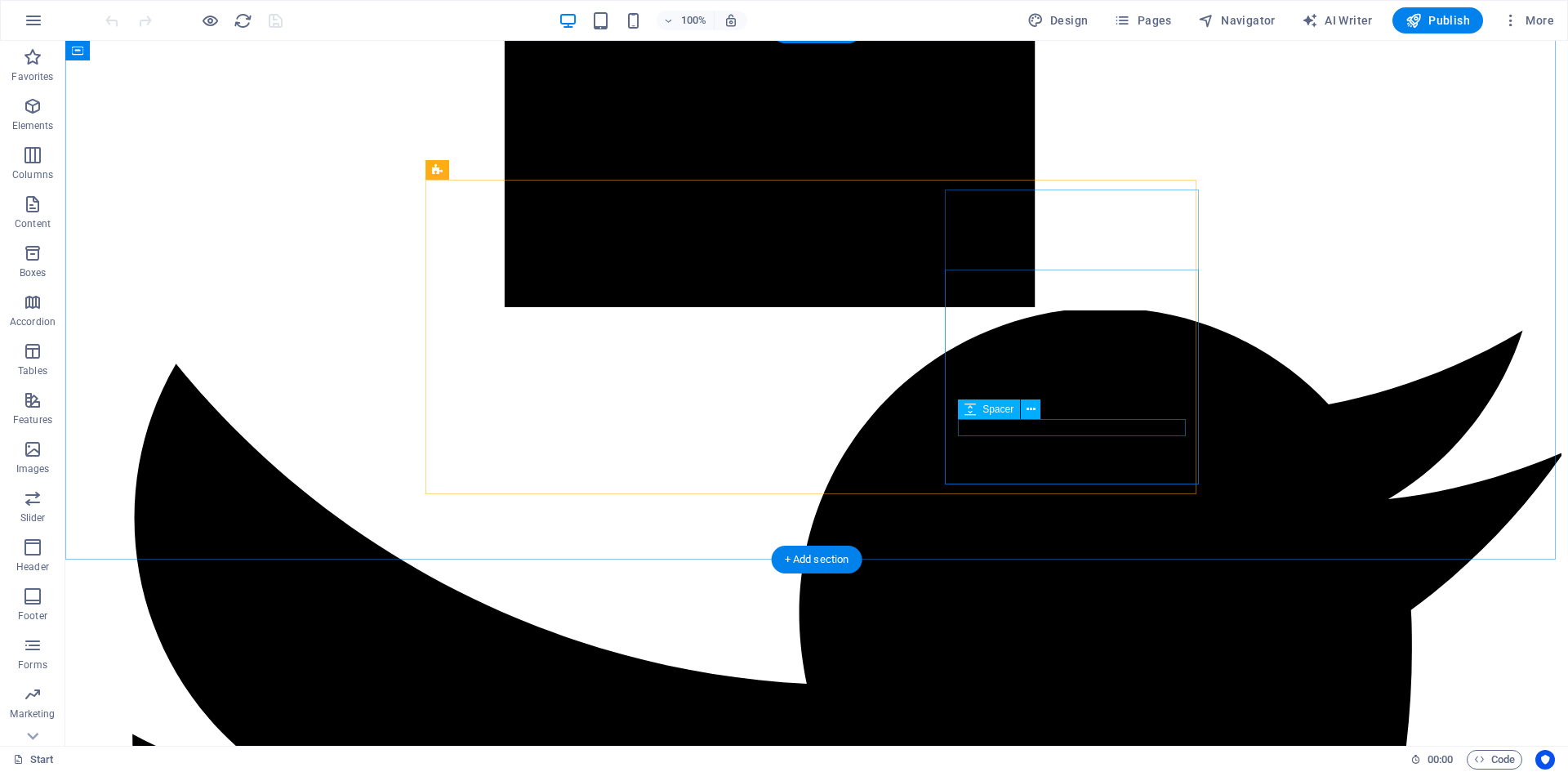
scroll to position [6208, 0]
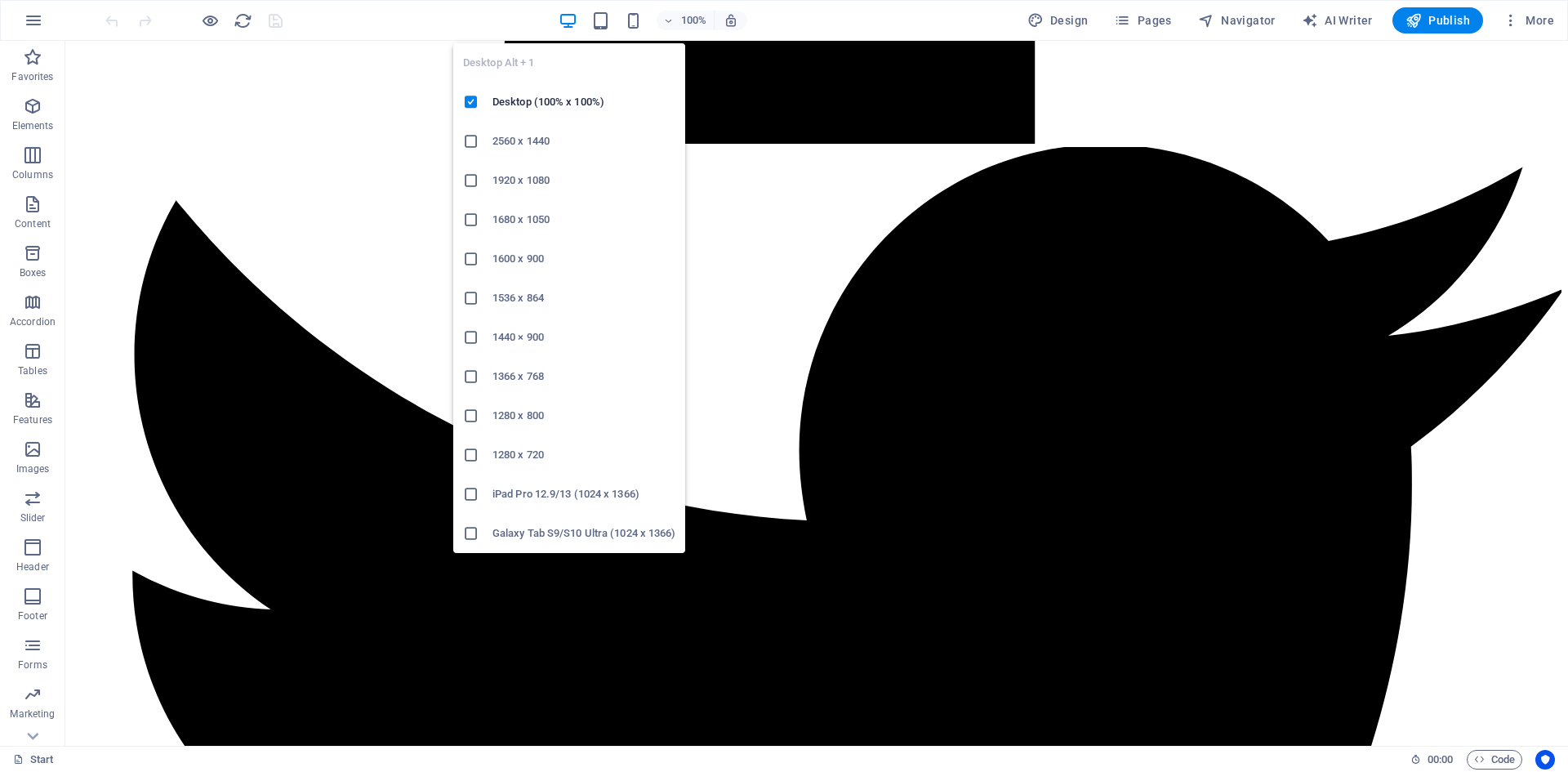
click at [469, 185] on icon at bounding box center [471, 181] width 16 height 16
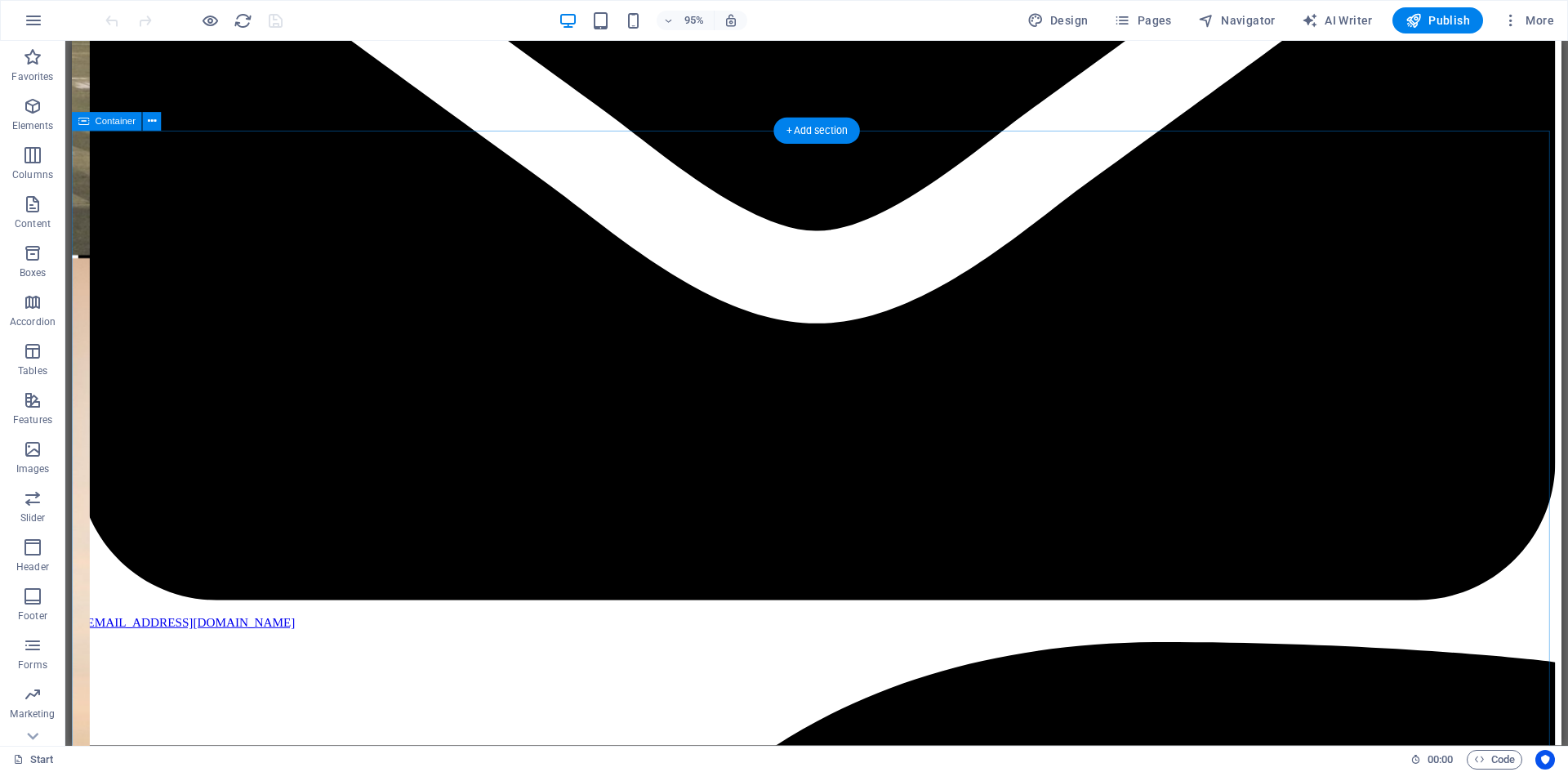
scroll to position [2532, 0]
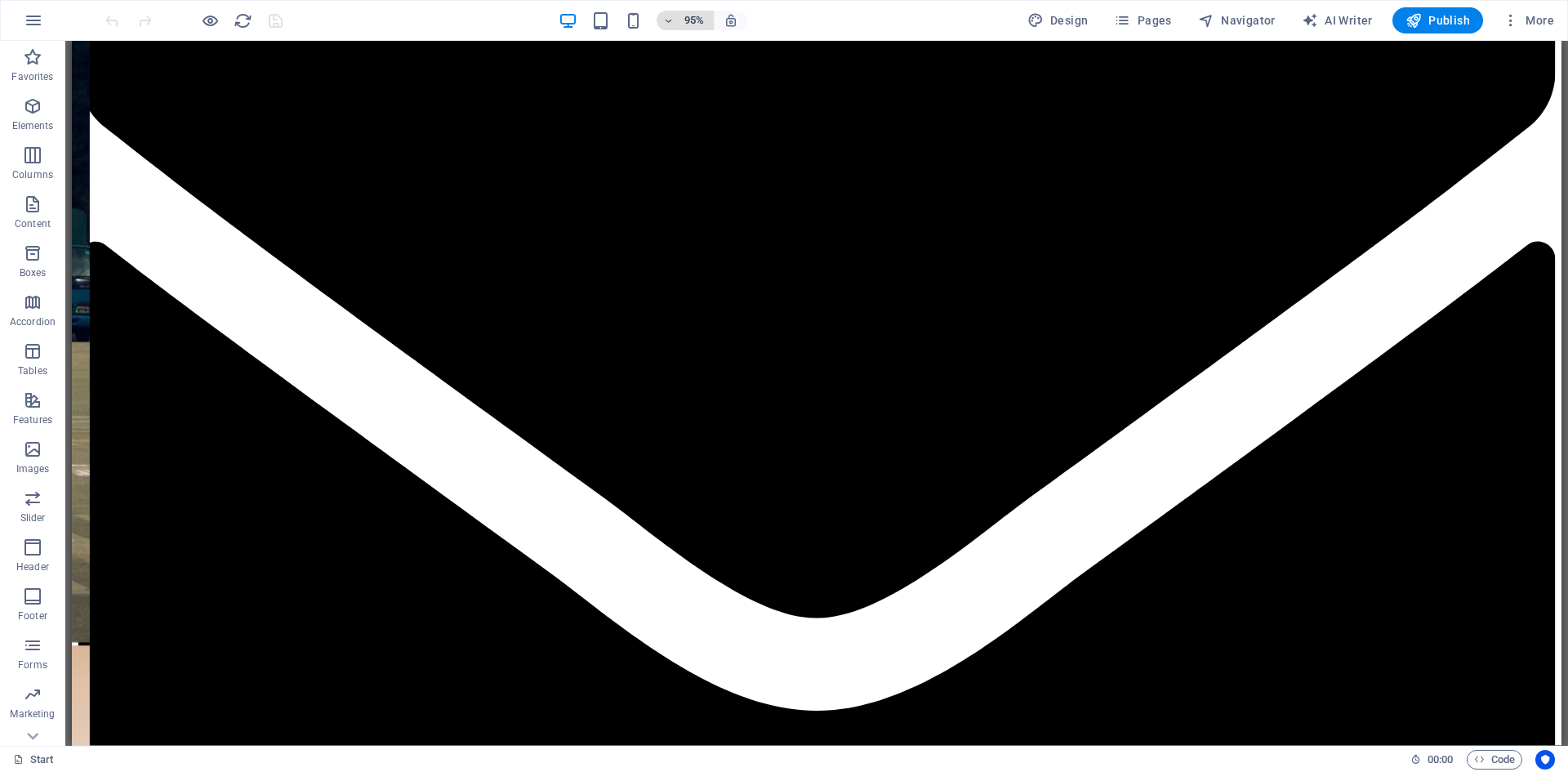
click at [668, 21] on icon "button" at bounding box center [669, 20] width 12 height 11
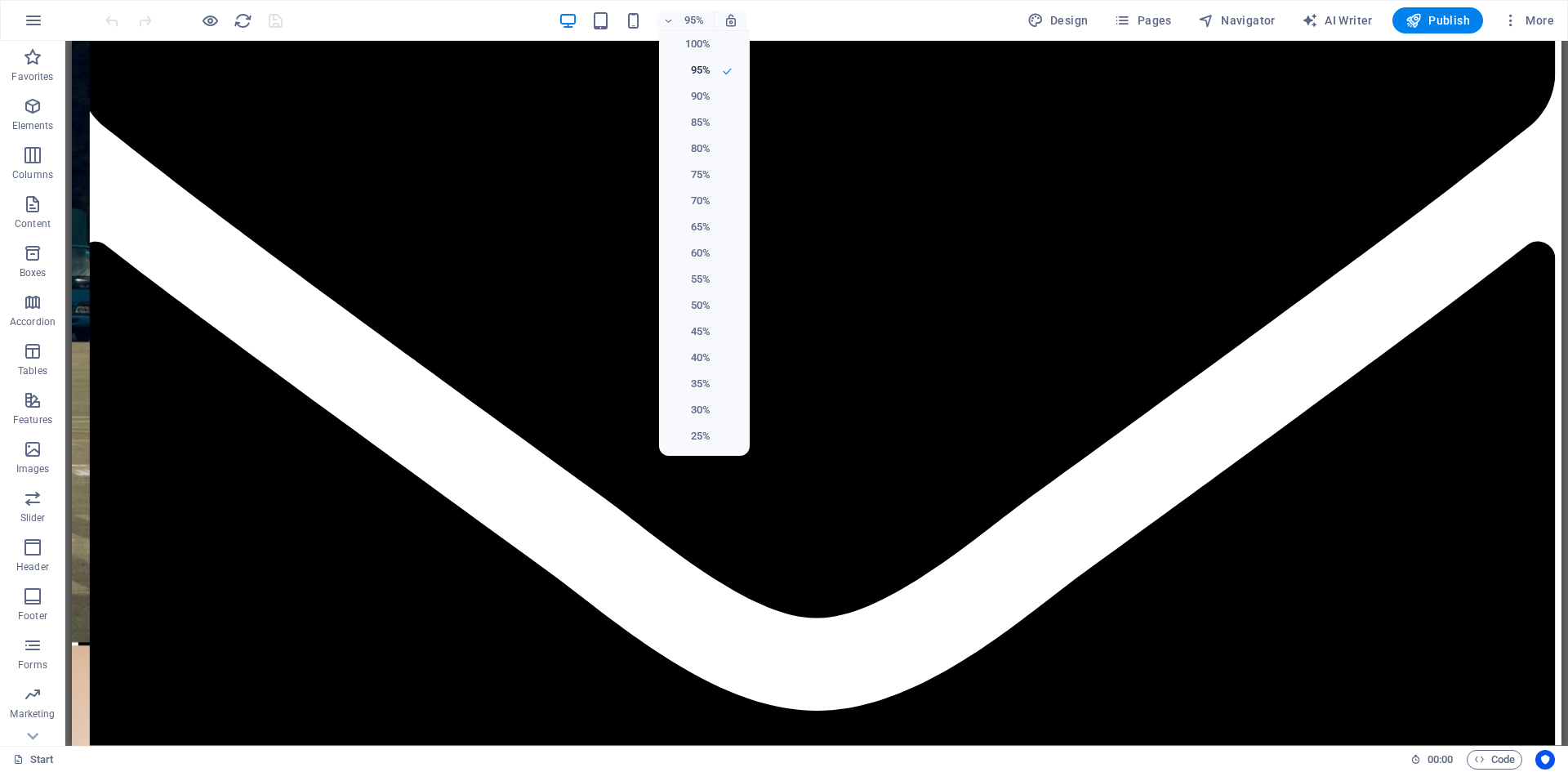
click at [568, 24] on div at bounding box center [784, 386] width 1568 height 772
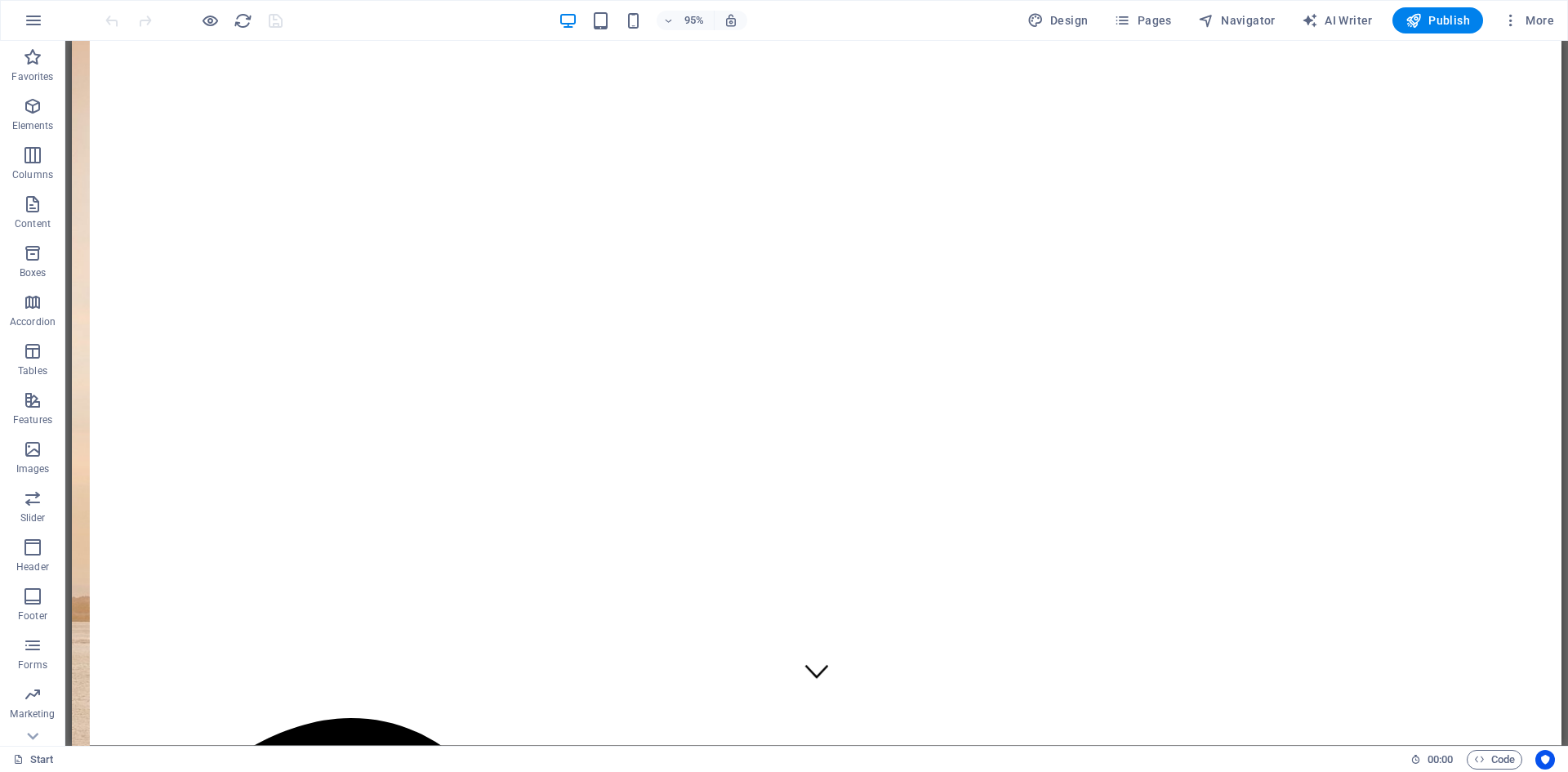
scroll to position [0, 0]
drag, startPoint x: 1630, startPoint y: 330, endPoint x: 1634, endPoint y: 115, distance: 215.0
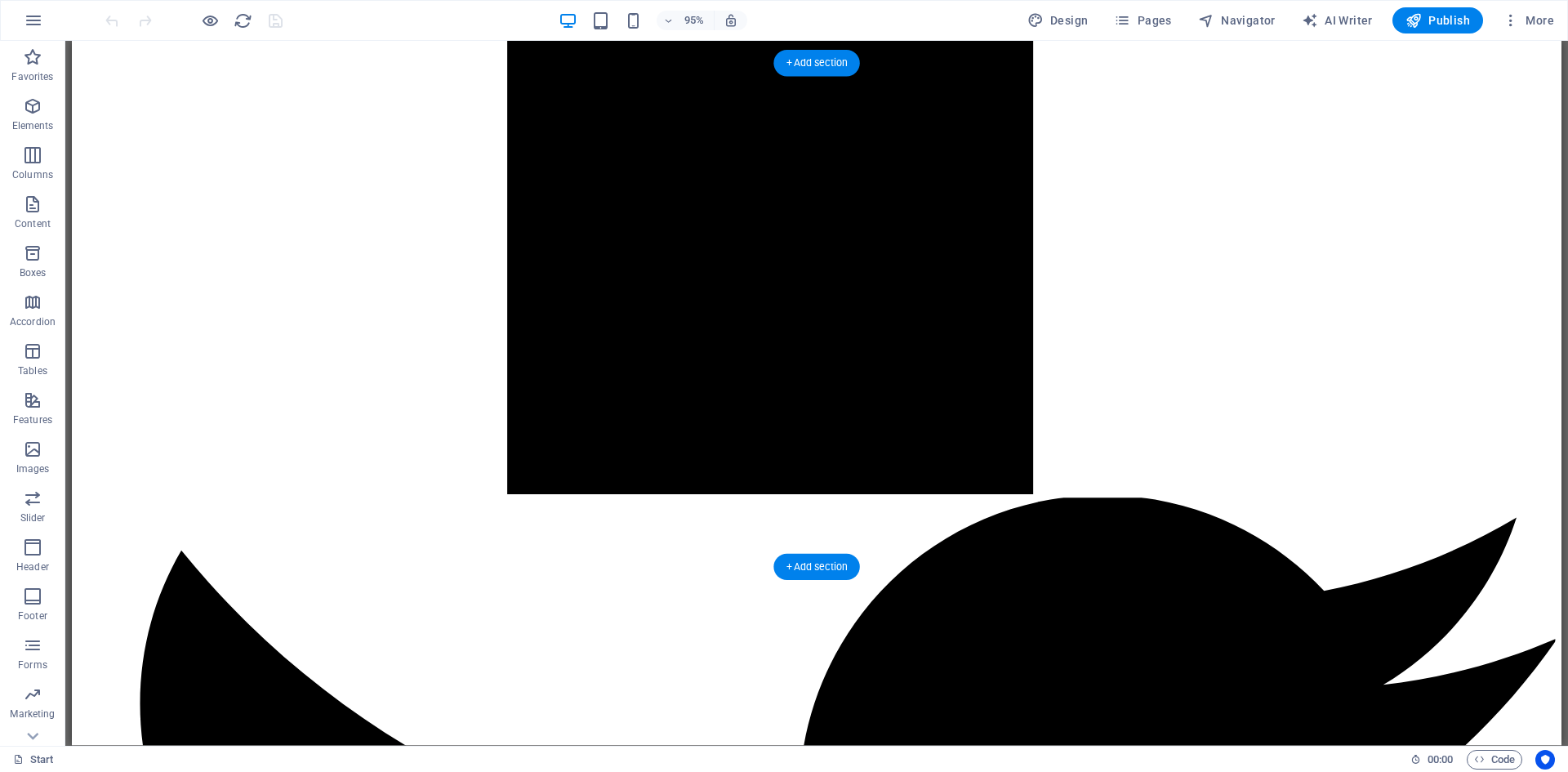
scroll to position [6208, 0]
